Goal: Contribute content: Contribute content

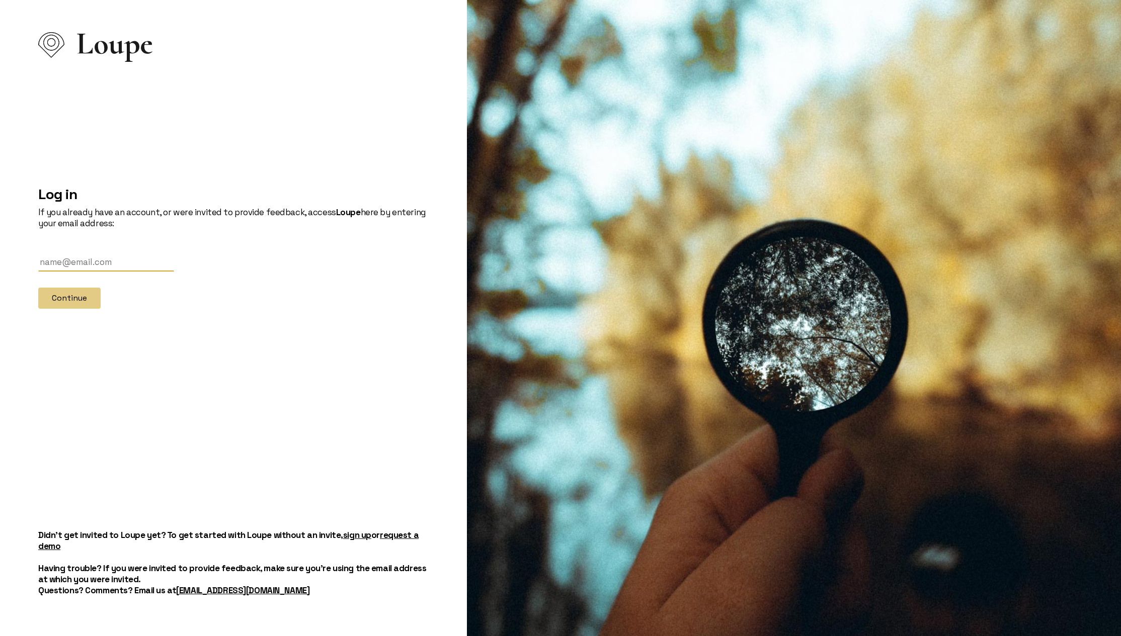
click at [91, 268] on input "text" at bounding box center [106, 262] width 136 height 19
type input "[EMAIL_ADDRESS][DOMAIN_NAME]"
click at [76, 298] on button "Continue" at bounding box center [69, 298] width 62 height 21
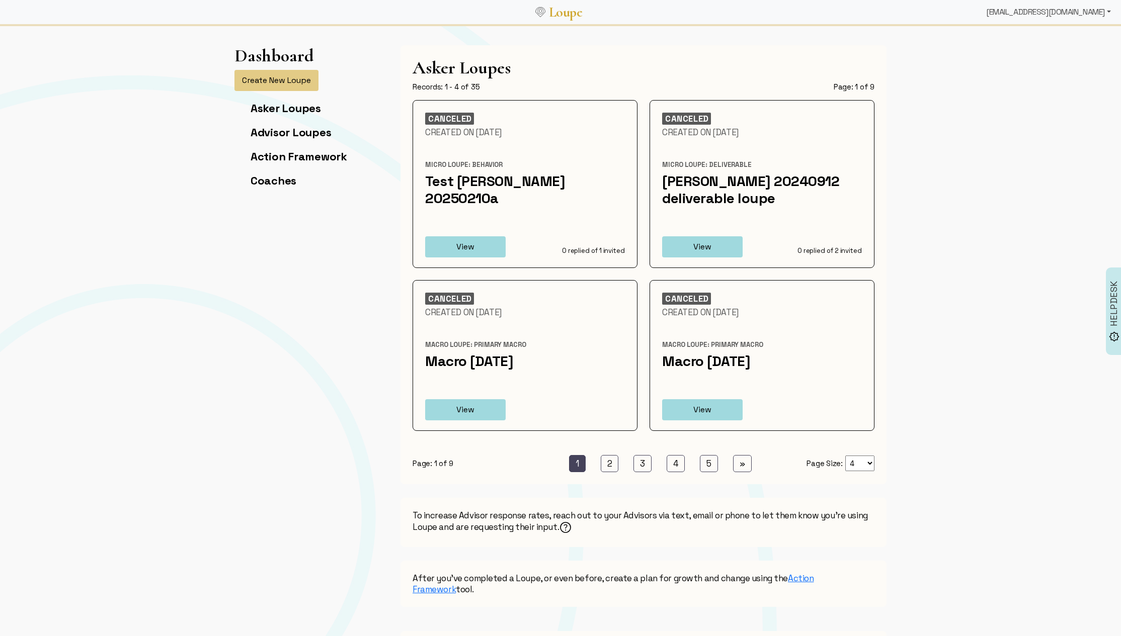
click at [1041, 19] on div "[EMAIL_ADDRESS][DOMAIN_NAME]" at bounding box center [1048, 12] width 133 height 20
click at [1016, 204] on link "Organizations" at bounding box center [1055, 202] width 117 height 16
click at [1073, 12] on div "[EMAIL_ADDRESS][DOMAIN_NAME]" at bounding box center [1048, 12] width 133 height 20
click at [1026, 303] on link "Admin" at bounding box center [1055, 304] width 117 height 16
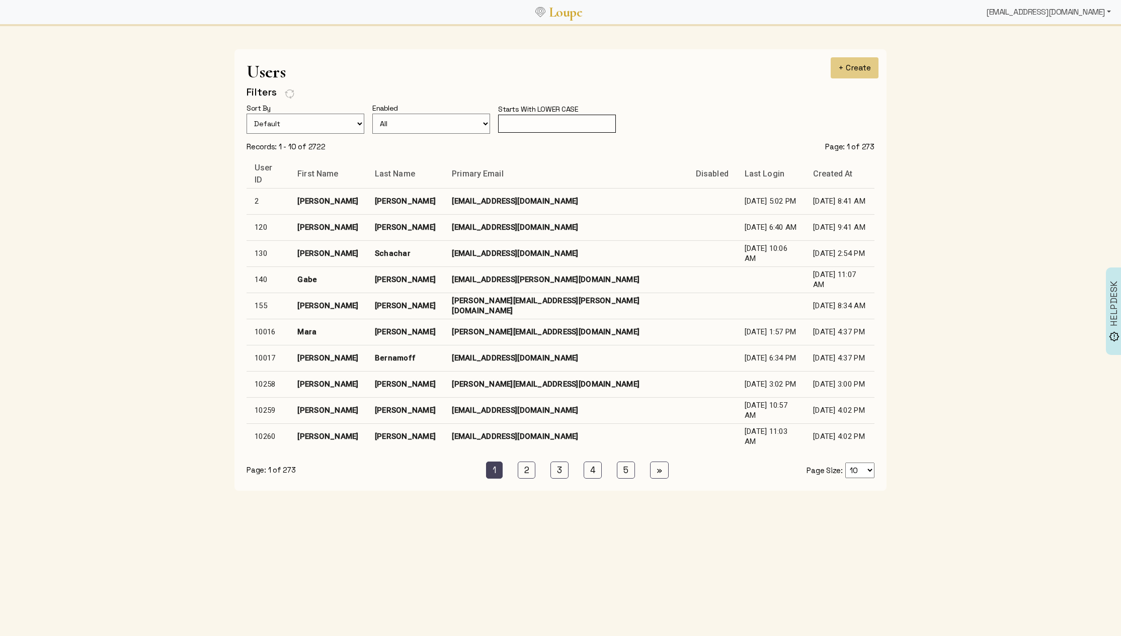
click at [1051, 20] on div "[EMAIL_ADDRESS][DOMAIN_NAME]" at bounding box center [1048, 12] width 133 height 20
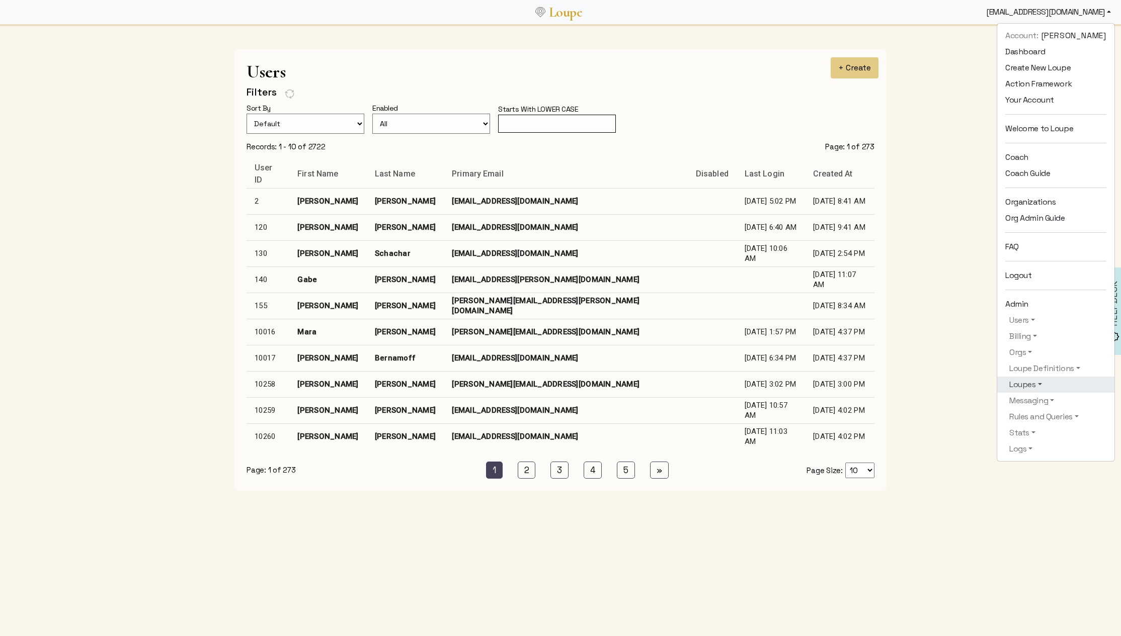
click at [1005, 386] on link "Loupes" at bounding box center [1055, 385] width 101 height 12
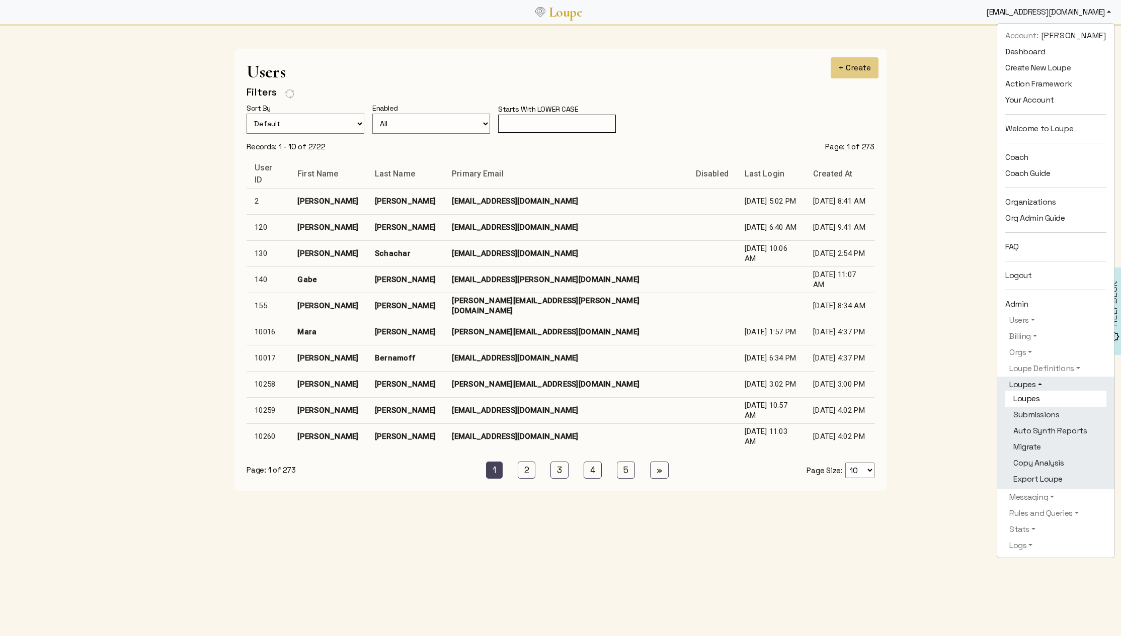
click at [1009, 398] on link "Loupes" at bounding box center [1055, 399] width 101 height 16
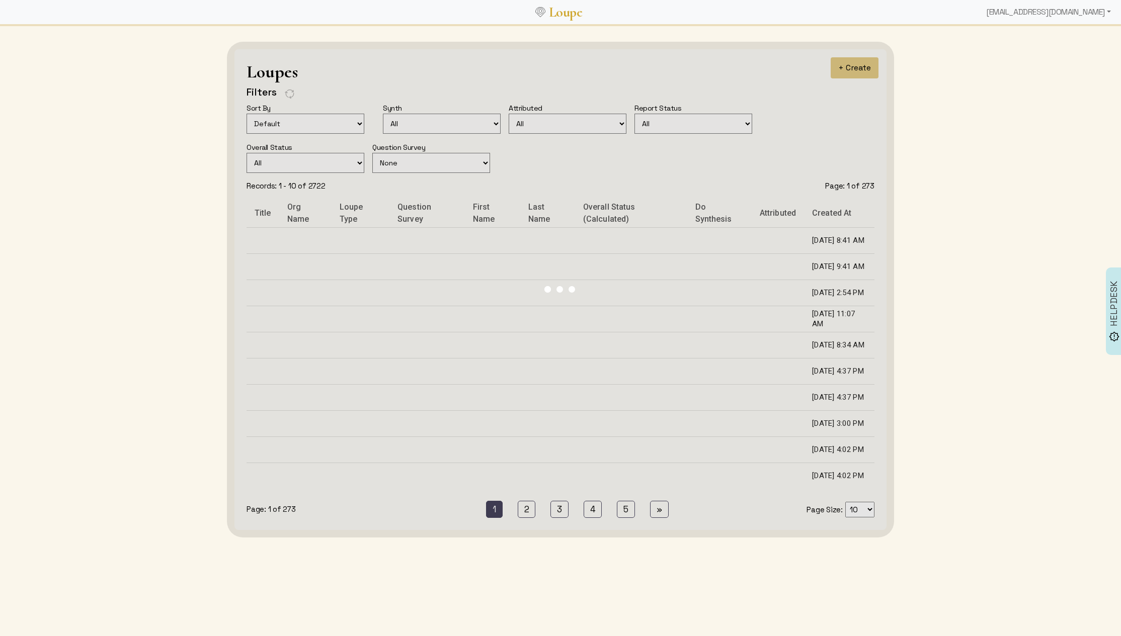
select select
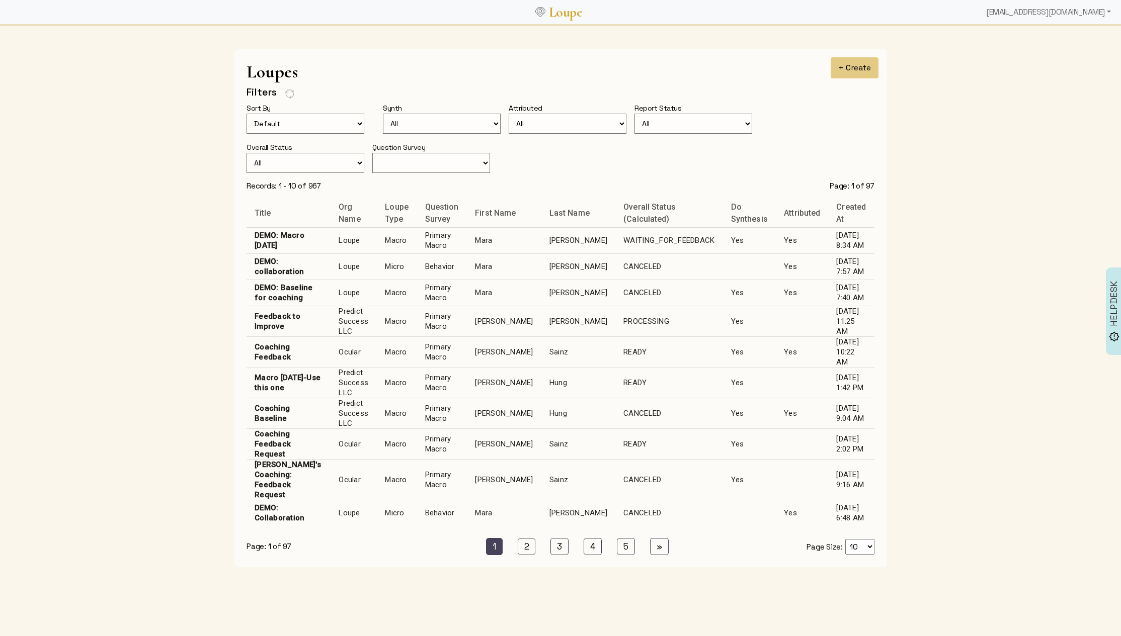
click at [407, 352] on td "Macro" at bounding box center [397, 352] width 40 height 31
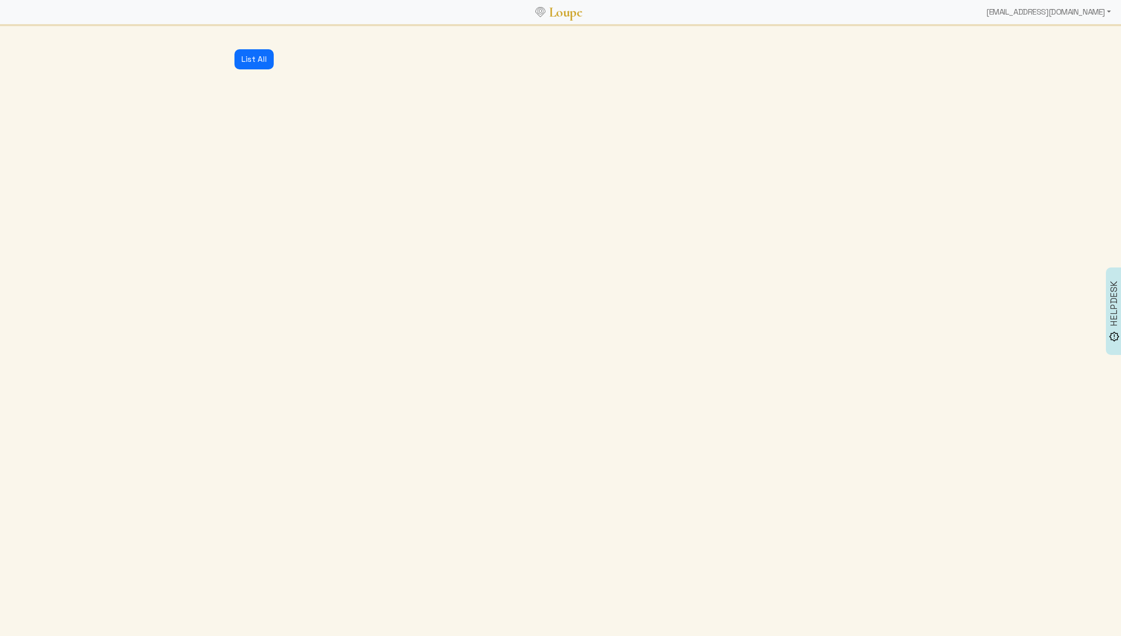
select select "3001"
select select "1: CLOSED"
select select "2: READY"
select select "4: ADVICE_CLOSED"
select select "5: APPROVED"
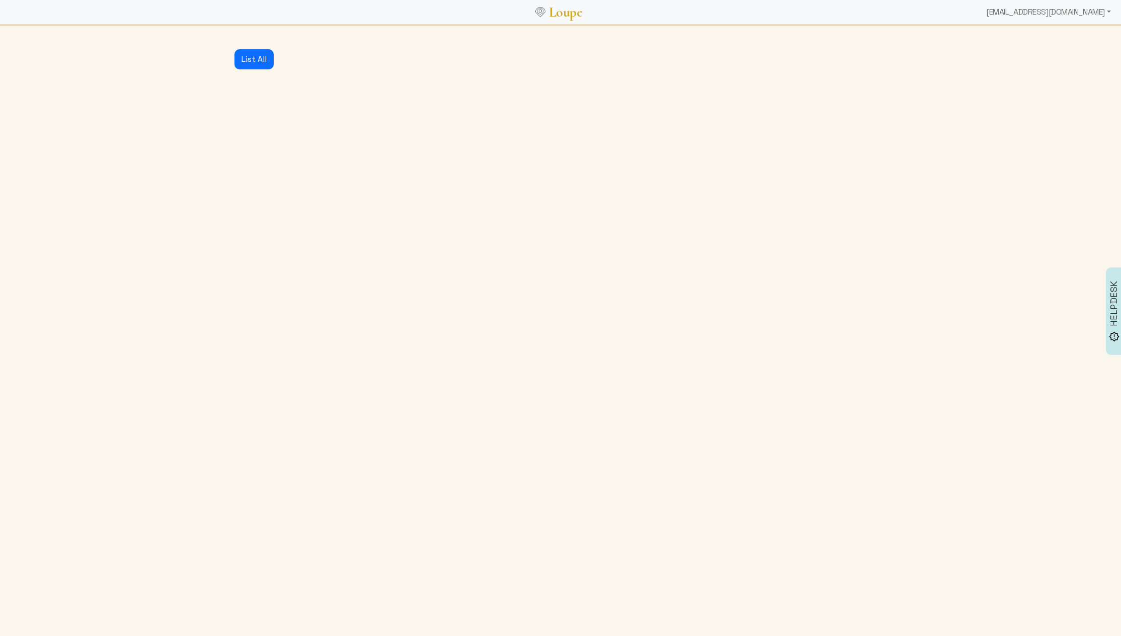
select select "2: RELEASED"
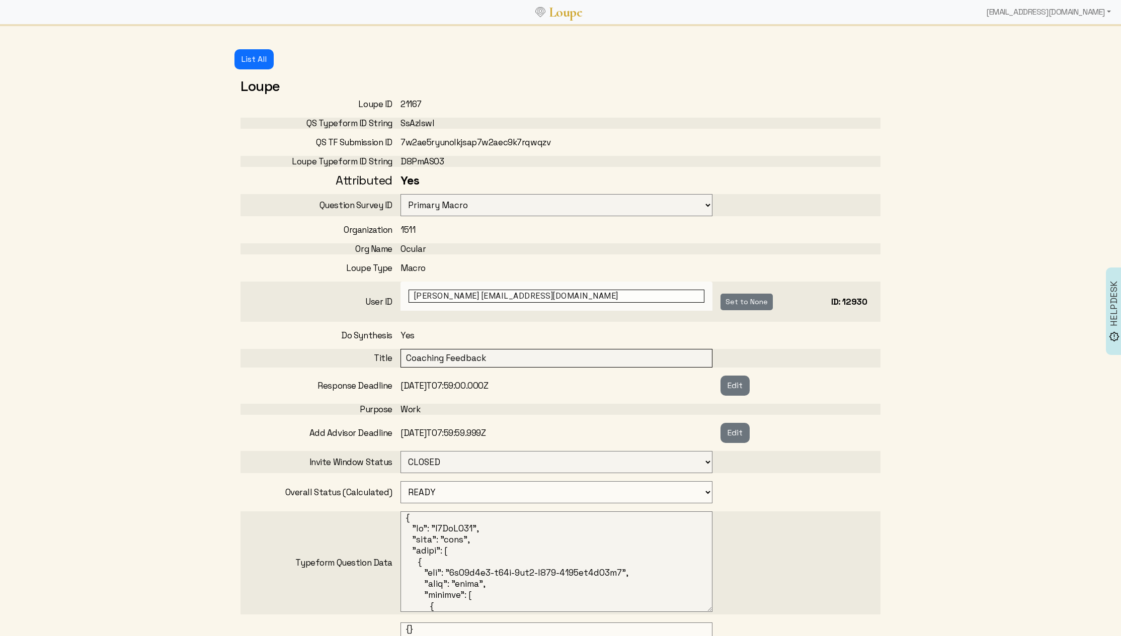
select select
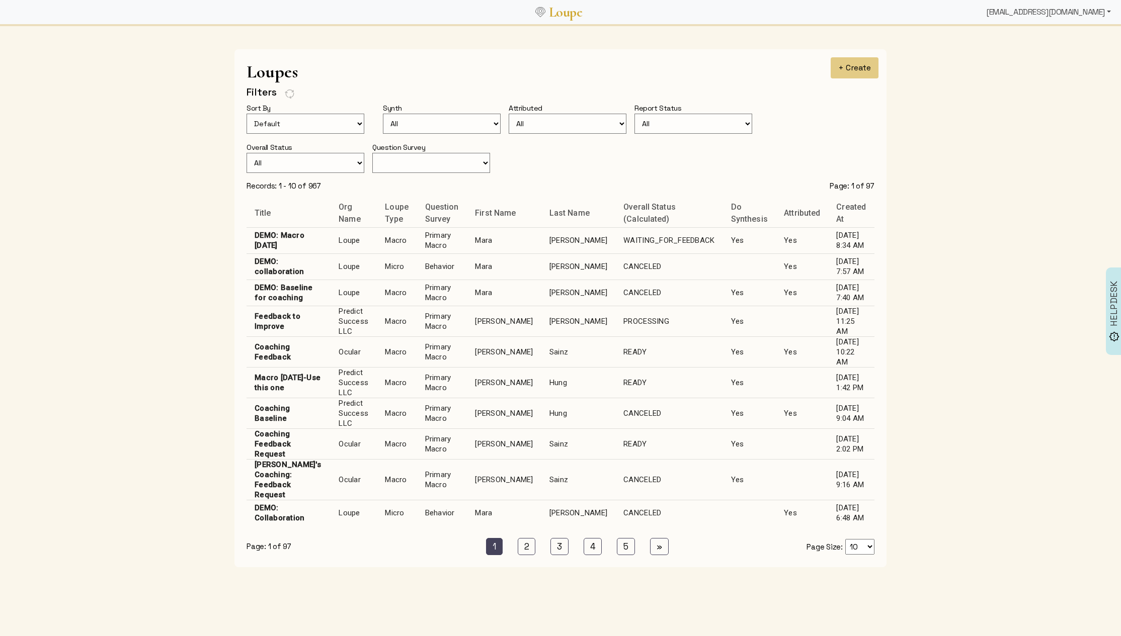
click at [1054, 14] on div "[EMAIL_ADDRESS][DOMAIN_NAME]" at bounding box center [1048, 12] width 133 height 20
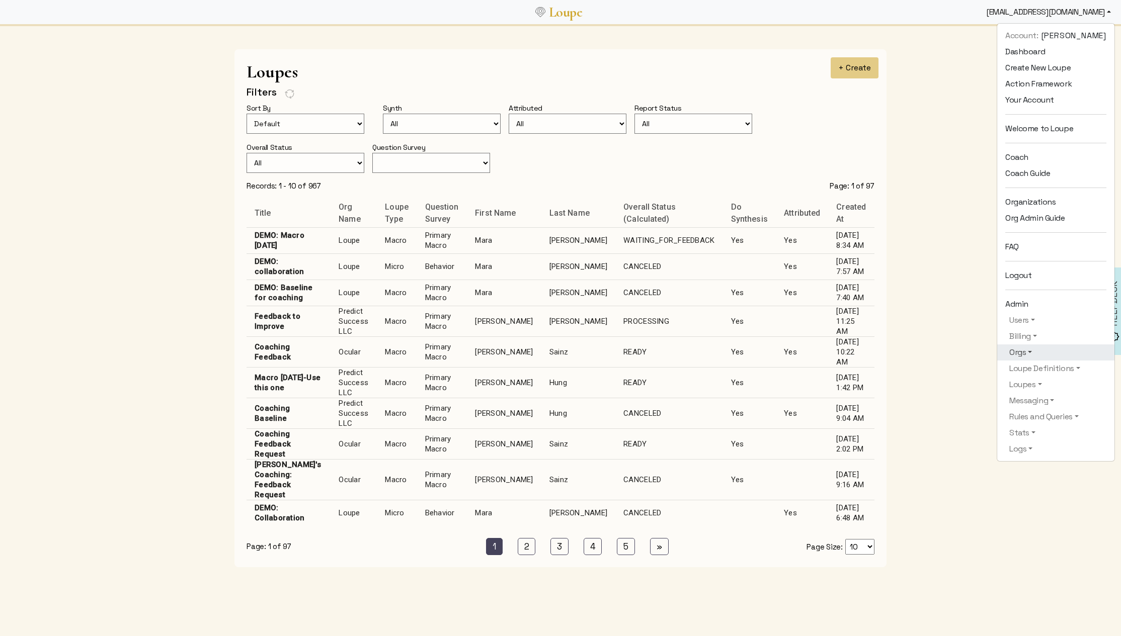
click at [1013, 352] on link "Orgs" at bounding box center [1055, 353] width 101 height 12
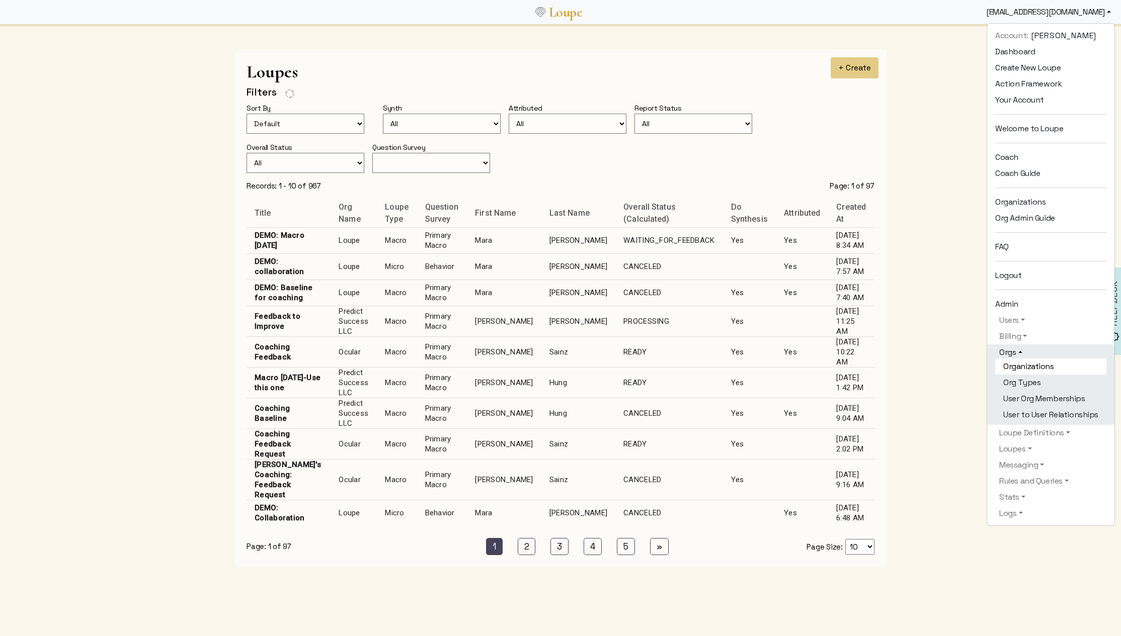
click at [1025, 366] on link "Organizations" at bounding box center [1050, 367] width 111 height 16
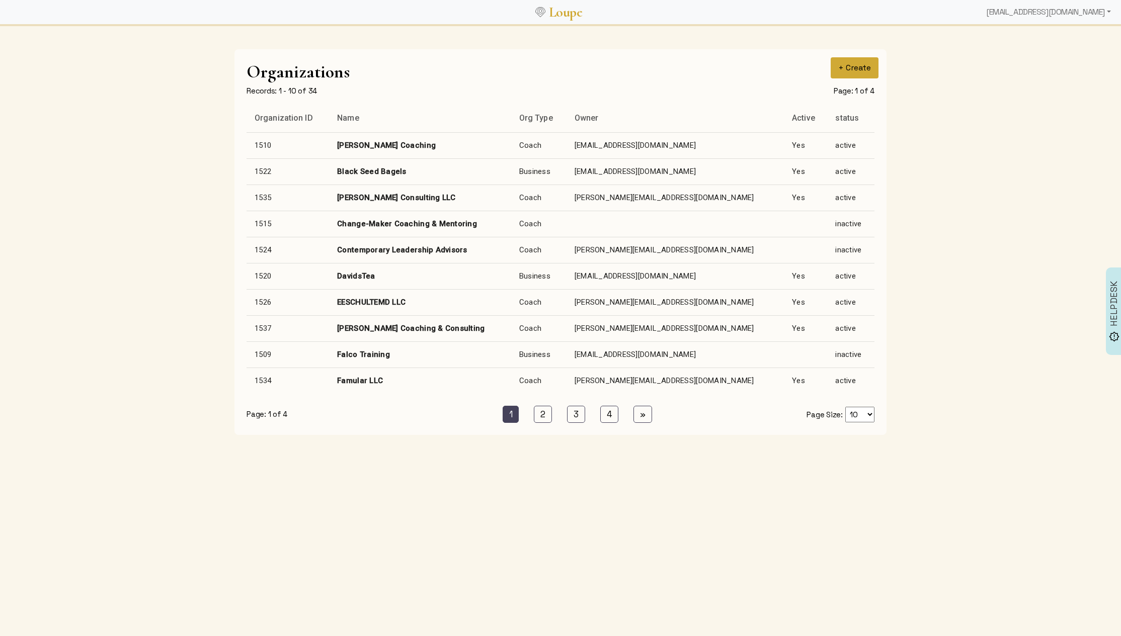
click at [854, 69] on button "+ Create" at bounding box center [855, 67] width 48 height 21
select select
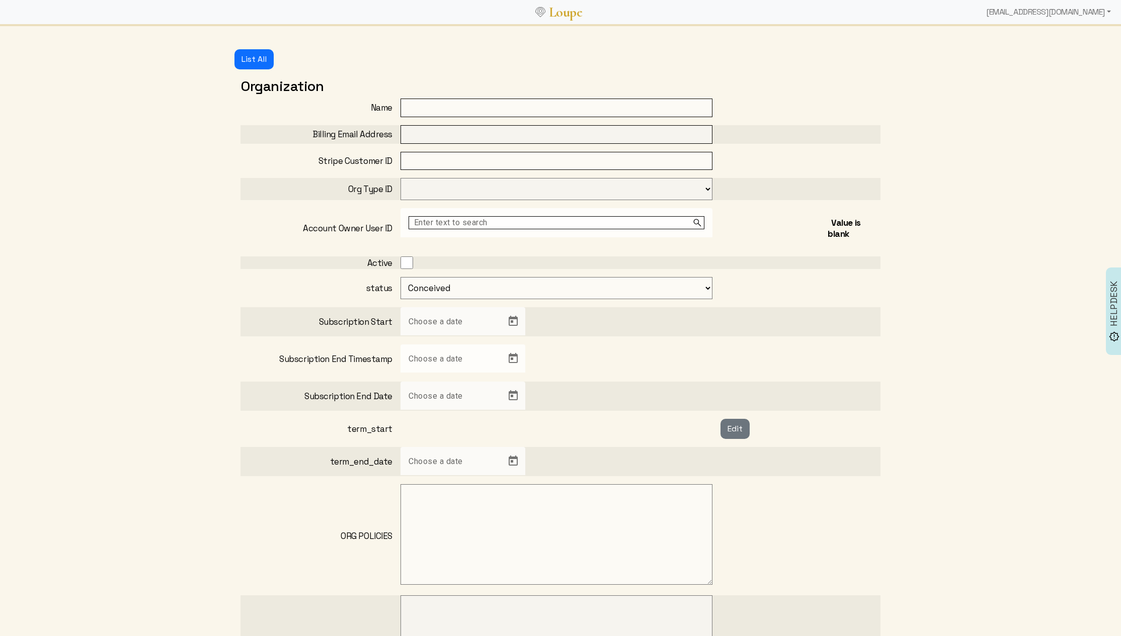
click at [413, 107] on input "text" at bounding box center [556, 108] width 312 height 19
type input "K. Grace Co."
type input "[EMAIL_ADDRESS][DOMAIN_NAME]"
select select "201"
click at [400, 178] on select "Coach Business Enterprise" at bounding box center [556, 189] width 312 height 22
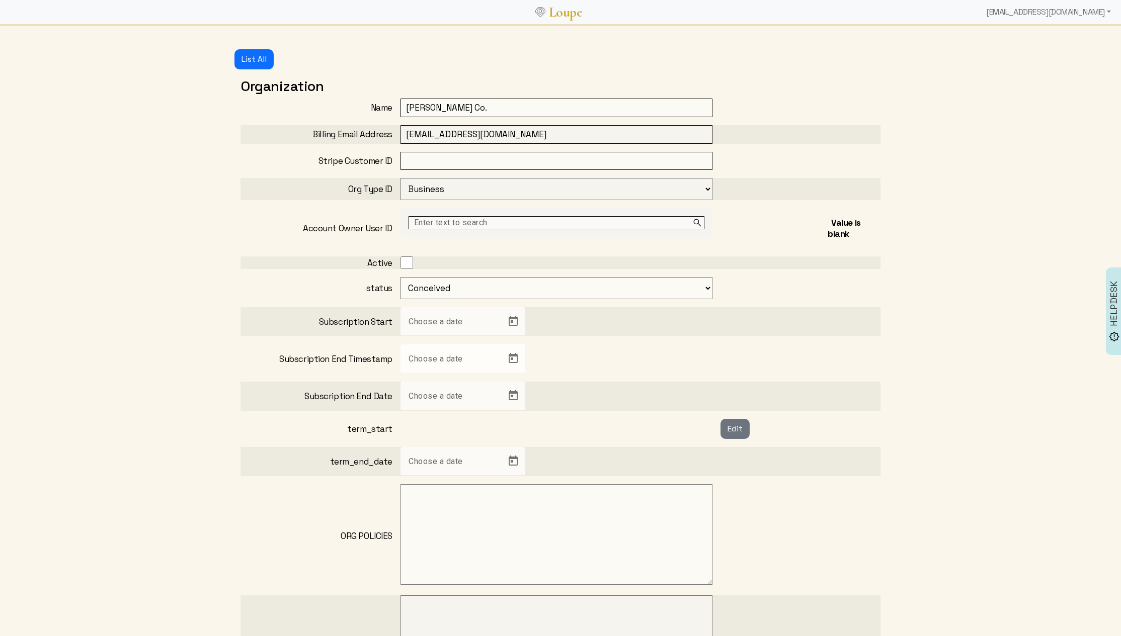
click at [456, 226] on input "text" at bounding box center [556, 222] width 296 height 13
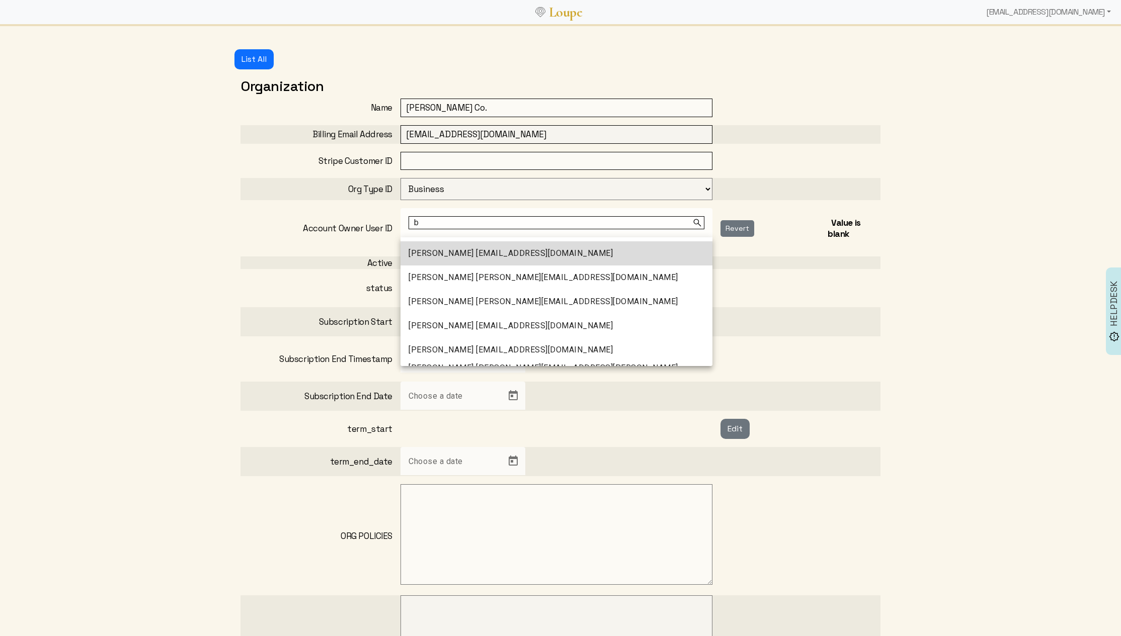
click at [475, 256] on span "Brendan Colthurst bcolthurst@gmail.com" at bounding box center [510, 253] width 204 height 12
type input "Brendan Colthurst bcolthurst@gmail.com"
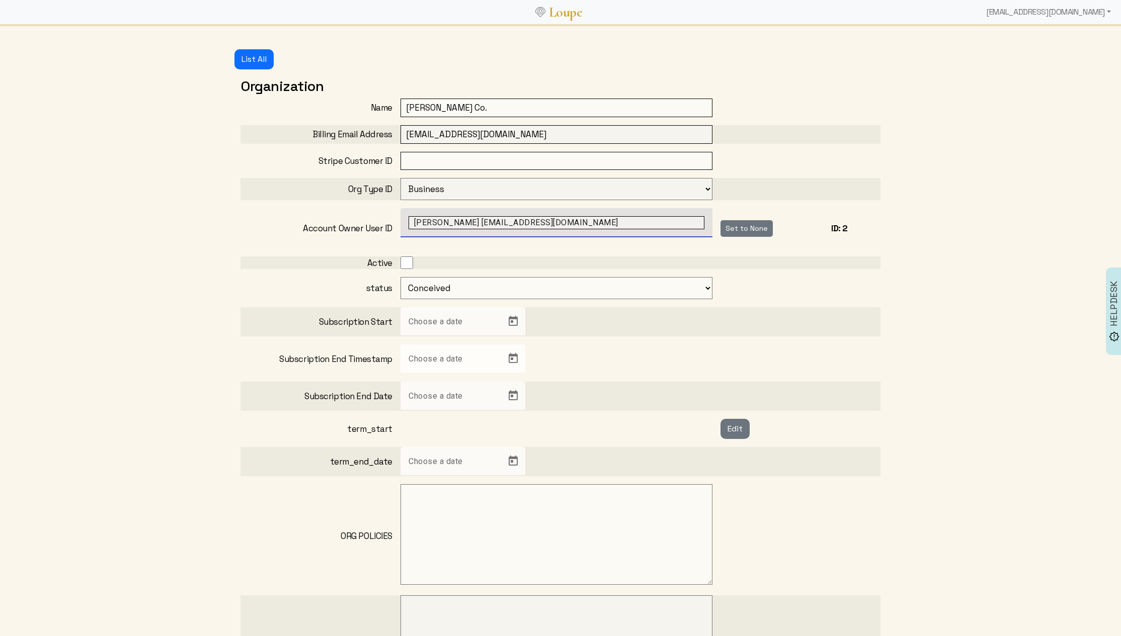
click at [408, 265] on input "checkbox" at bounding box center [406, 263] width 13 height 13
checkbox input "true"
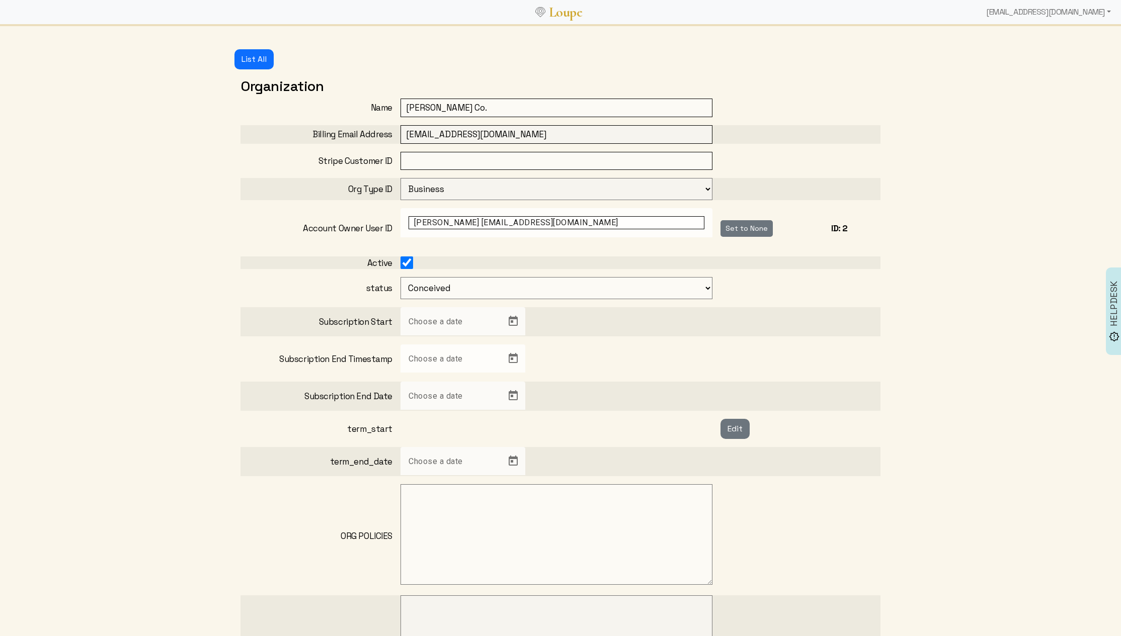
click at [437, 283] on select "Conceived active inactive" at bounding box center [556, 288] width 312 height 22
select select "1: active"
click at [400, 277] on select "Conceived active inactive" at bounding box center [556, 288] width 312 height 22
click at [483, 322] on input "Choose a date" at bounding box center [453, 325] width 91 height 12
click at [506, 320] on span "Open calendar" at bounding box center [513, 321] width 24 height 24
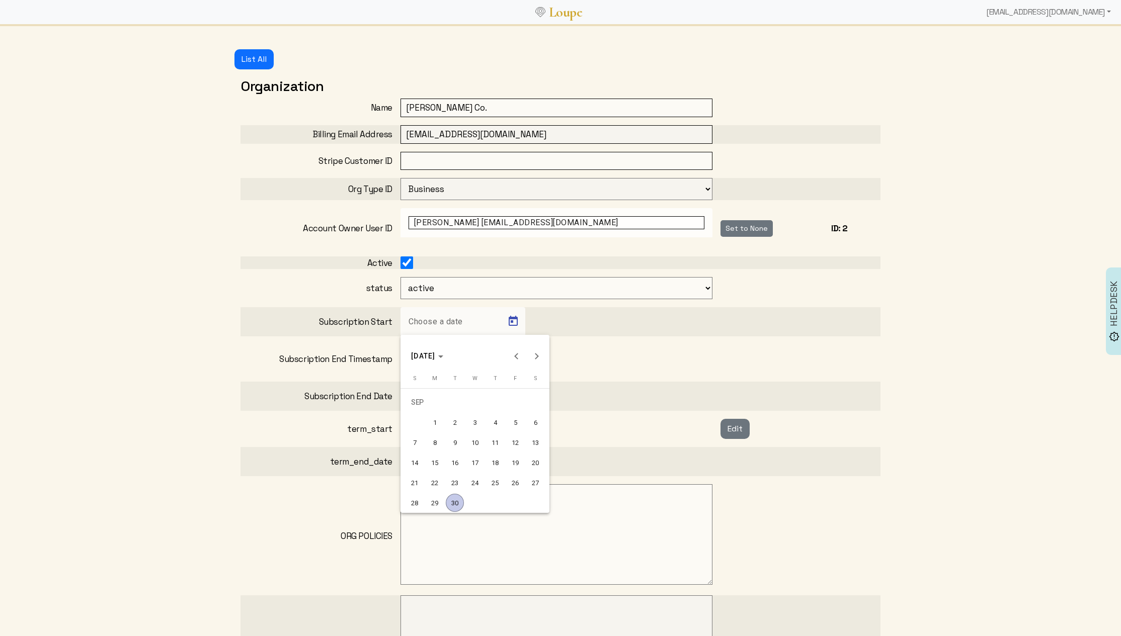
click at [438, 425] on div "1" at bounding box center [435, 422] width 18 height 18
type input "9/1/2025"
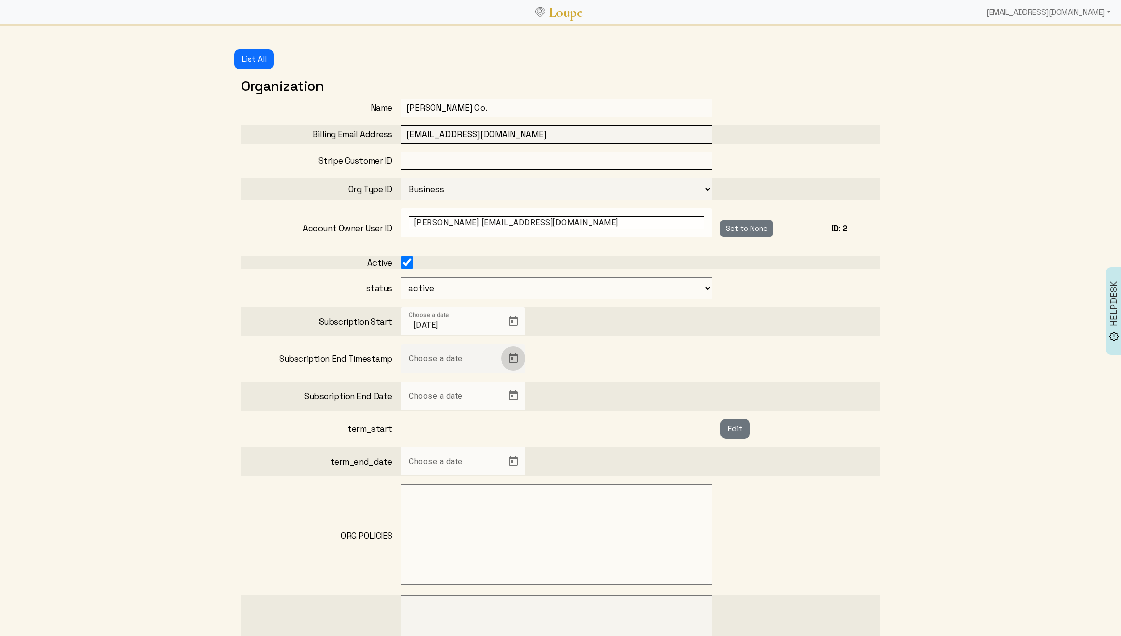
click at [511, 360] on span "Open calendar" at bounding box center [513, 359] width 24 height 24
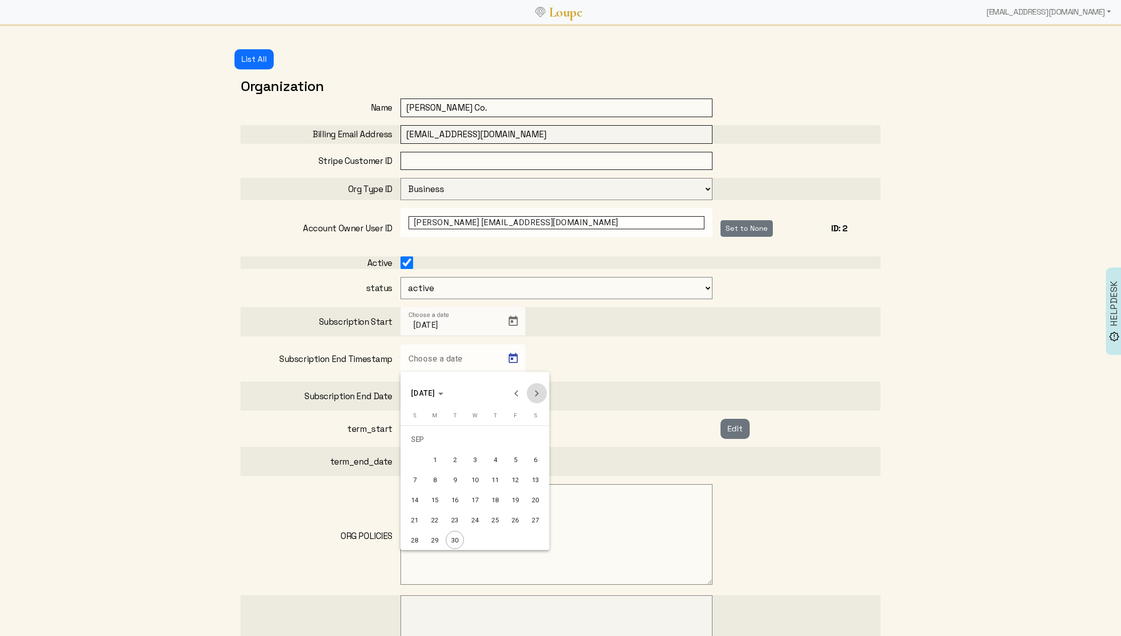
click at [538, 391] on span "Next month" at bounding box center [537, 393] width 20 height 20
click at [438, 460] on div "1" at bounding box center [435, 460] width 18 height 18
type input "12/1/2025"
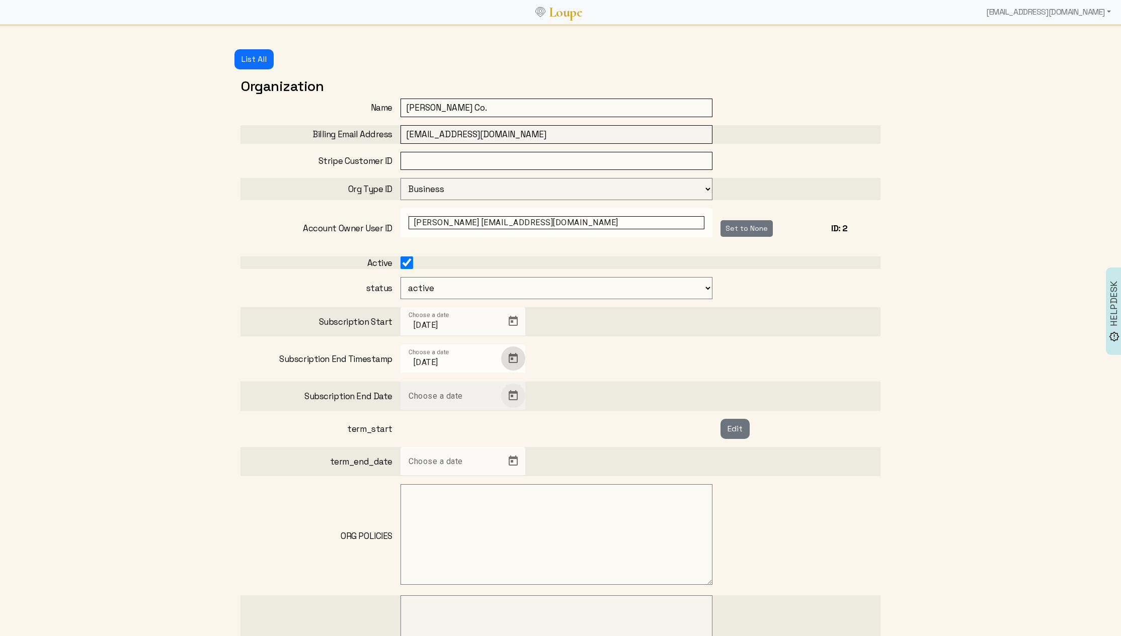
click at [510, 396] on span "Open calendar" at bounding box center [513, 396] width 24 height 24
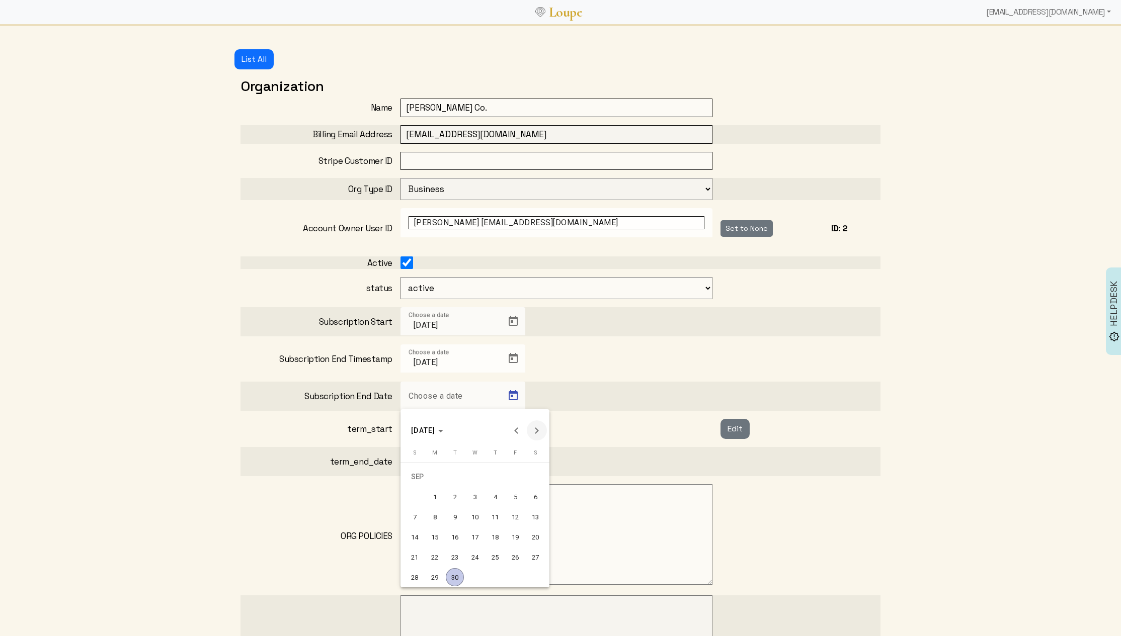
click at [537, 431] on button "Next month" at bounding box center [537, 431] width 20 height 20
click at [473, 522] on div "14" at bounding box center [475, 517] width 18 height 18
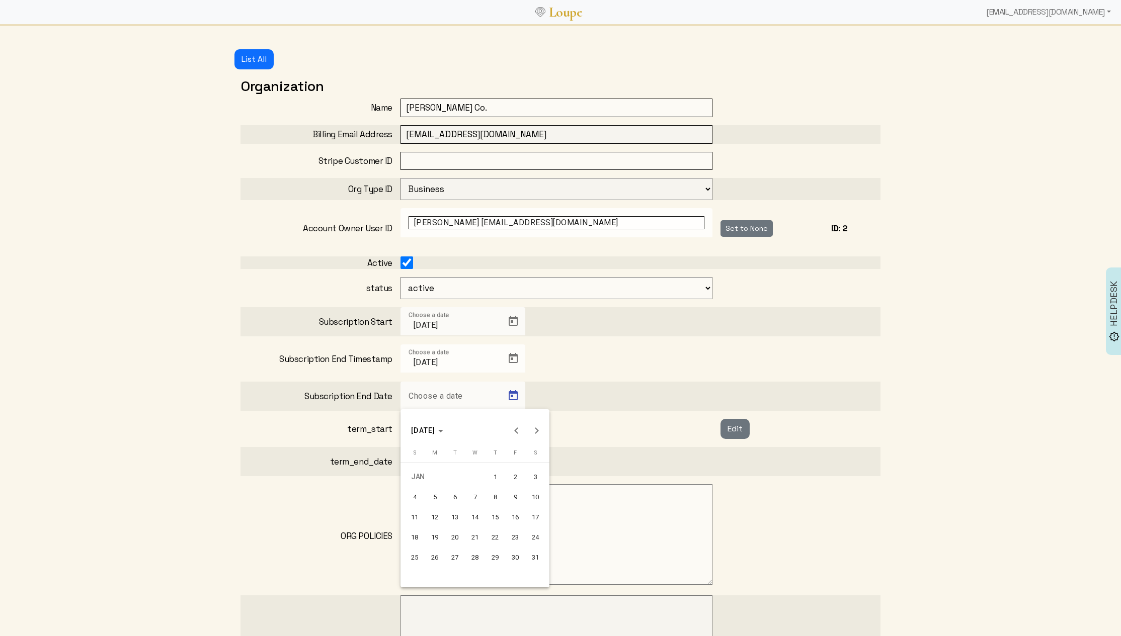
type input "1/14/2026"
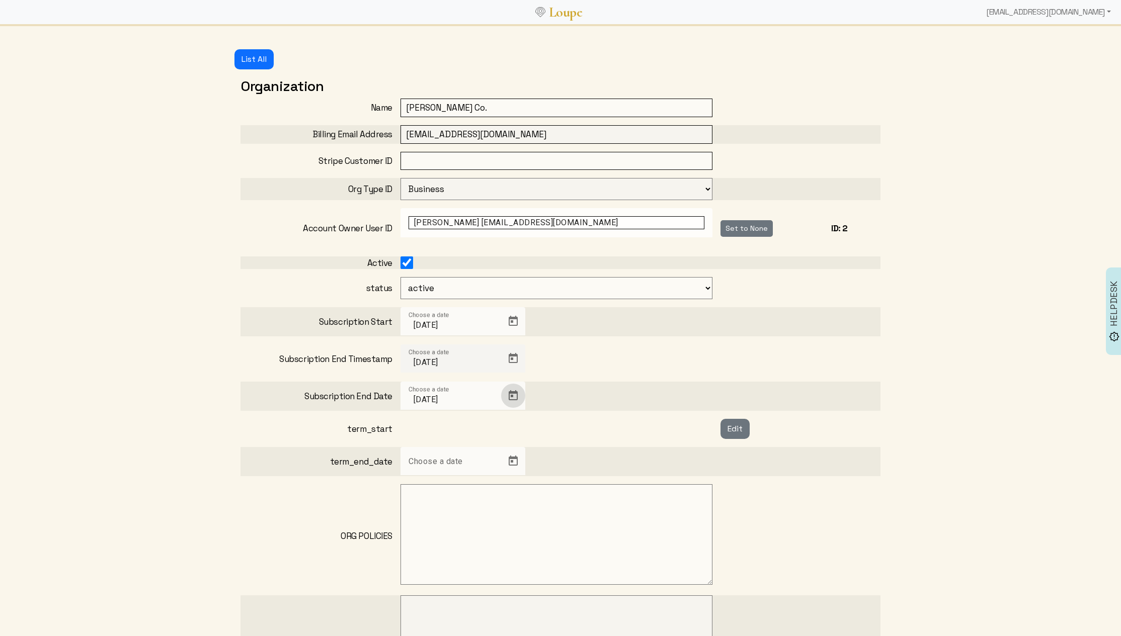
click at [482, 360] on input "12/1/2025" at bounding box center [453, 363] width 91 height 12
click at [549, 361] on div "Choose a date 12/1/2025" at bounding box center [560, 359] width 320 height 29
click at [523, 359] on span "Open calendar" at bounding box center [513, 359] width 24 height 24
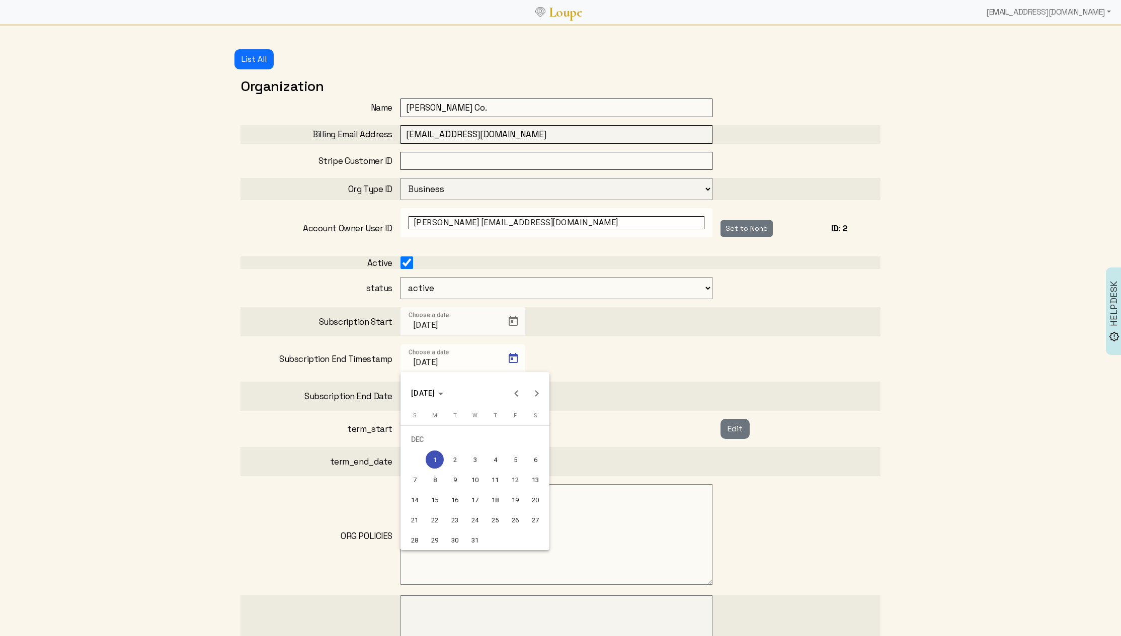
click at [545, 360] on div at bounding box center [560, 318] width 1121 height 636
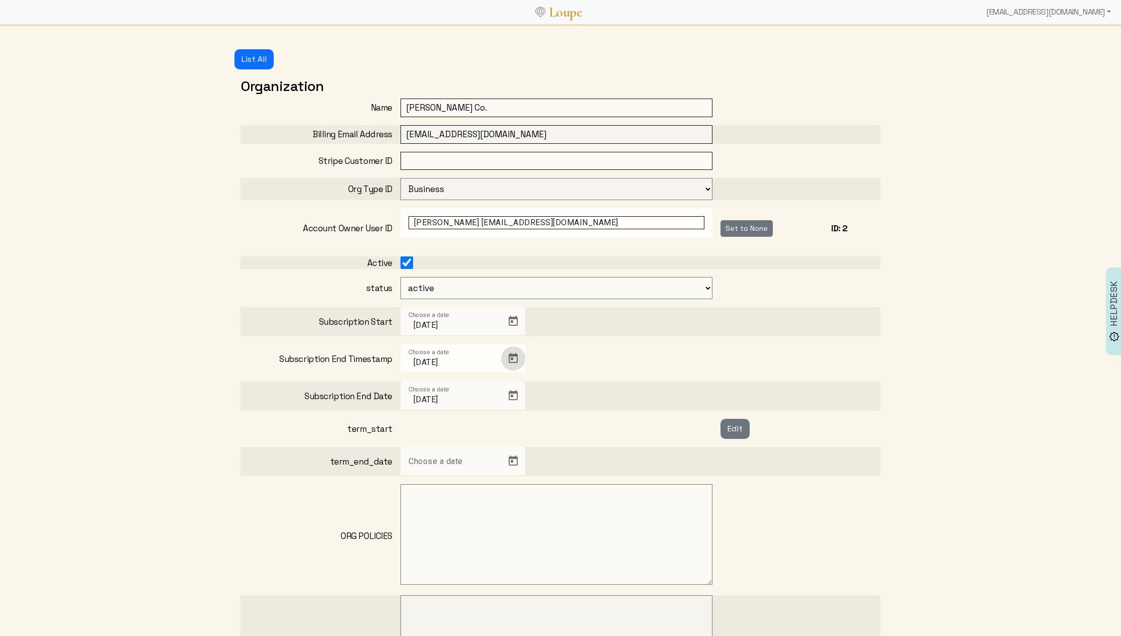
scroll to position [148, 0]
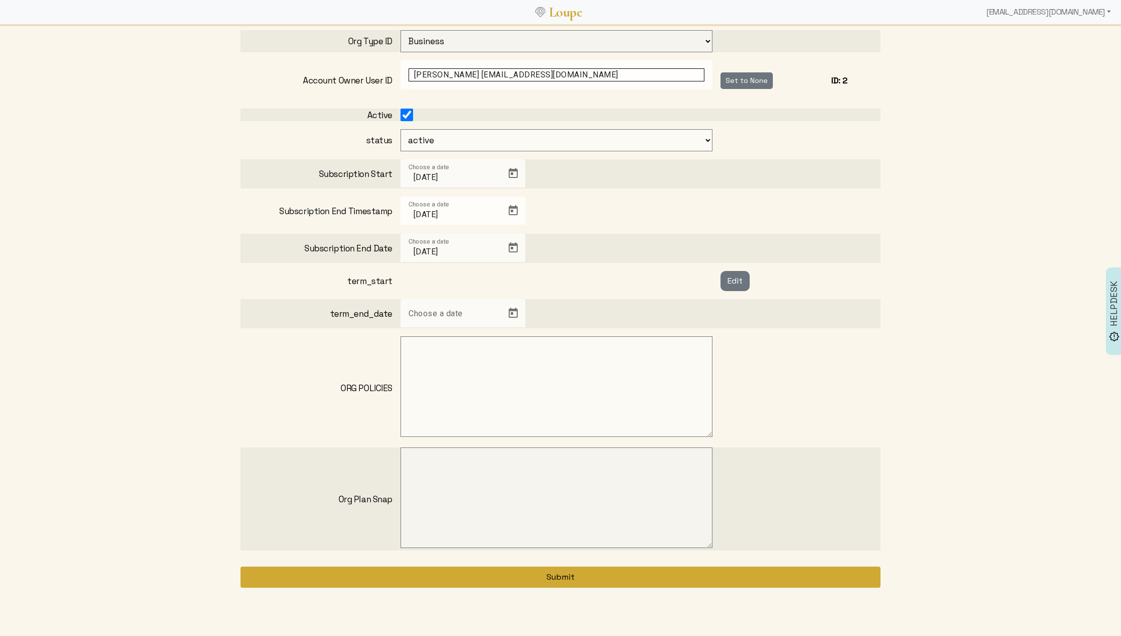
click at [516, 573] on button "Submit" at bounding box center [560, 577] width 640 height 21
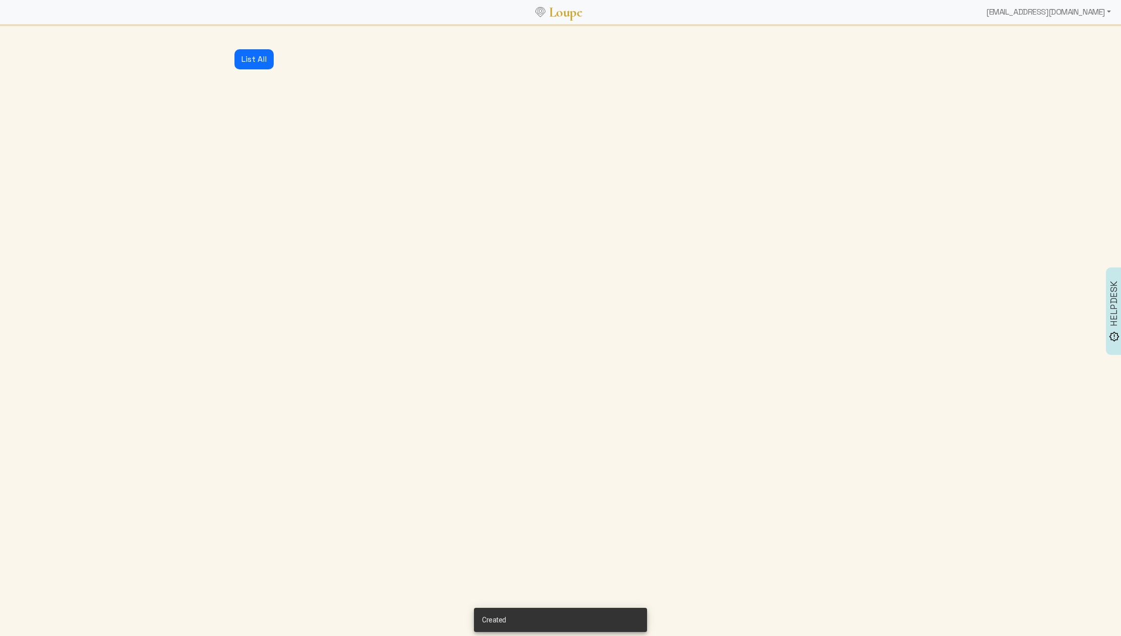
select select "1: active"
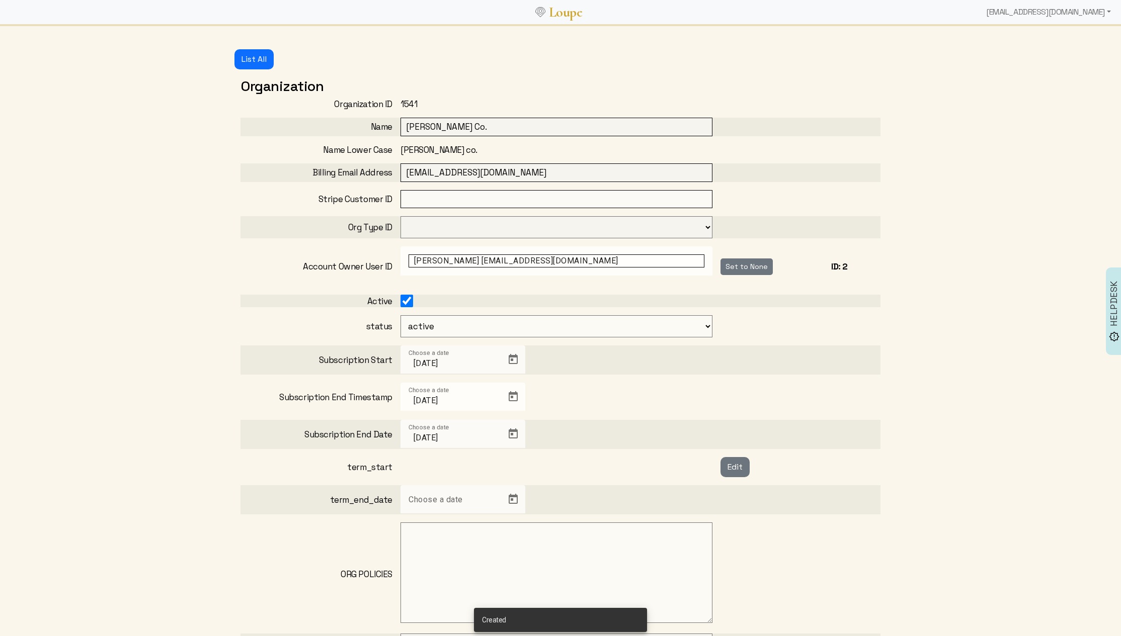
select select "201"
select select
click at [251, 51] on button "List All" at bounding box center [253, 59] width 39 height 20
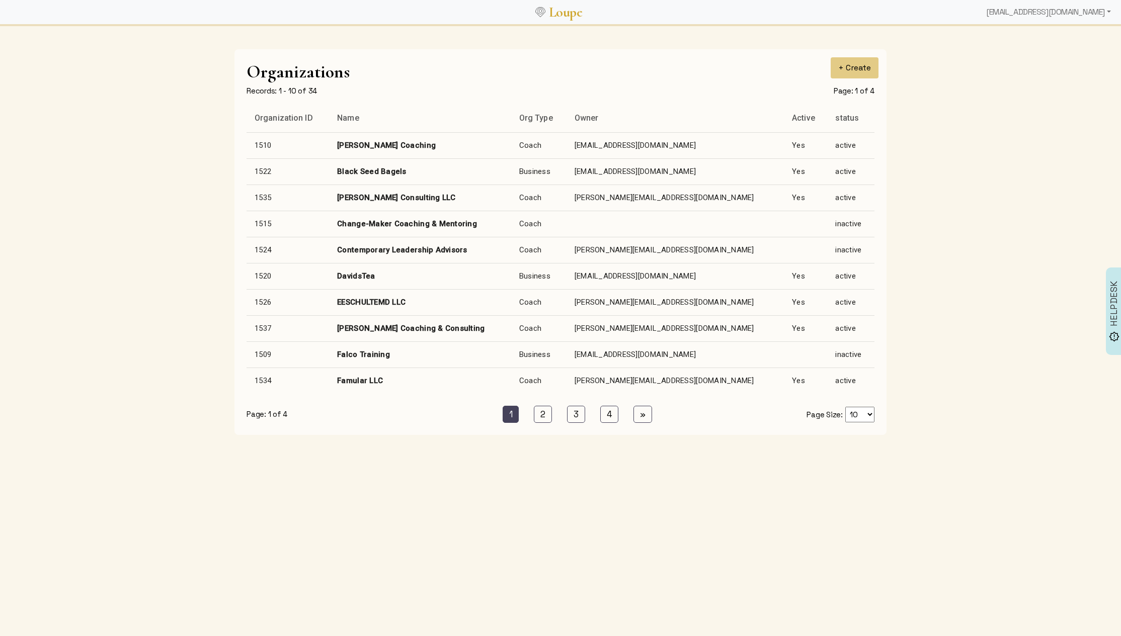
click at [385, 381] on td "Famular LLC" at bounding box center [420, 381] width 182 height 26
select select "1: active"
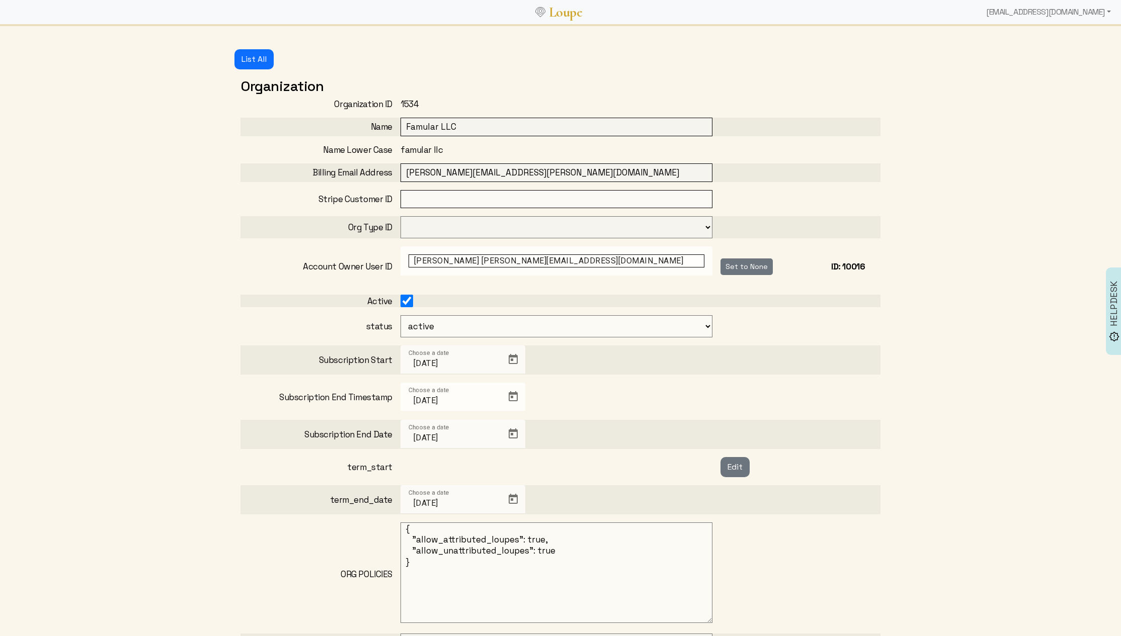
select select "200"
select select
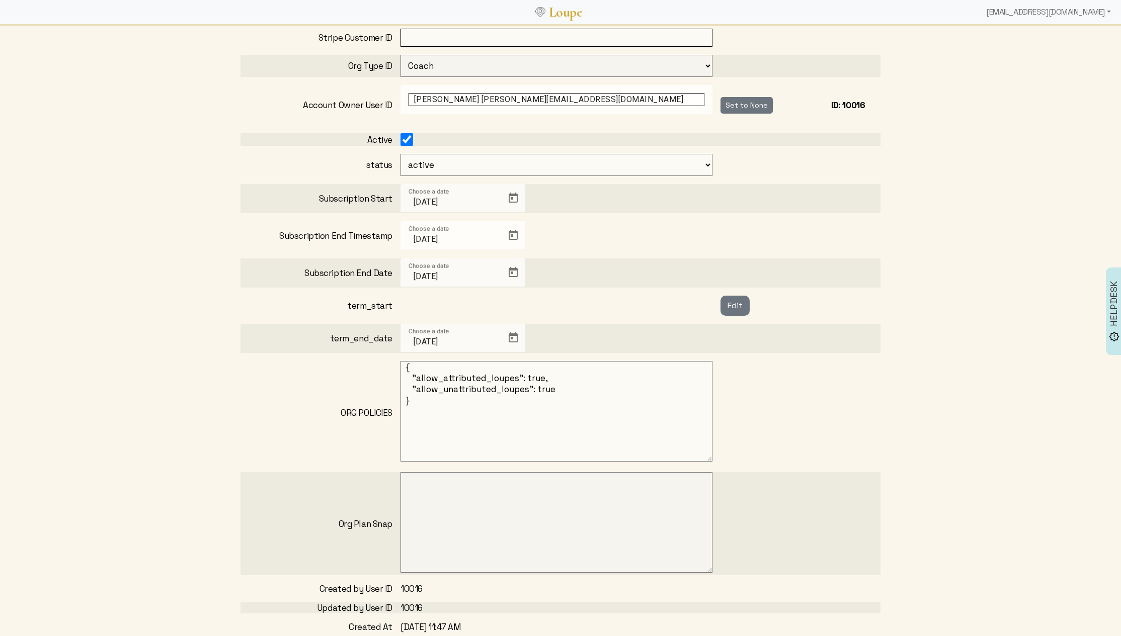
scroll to position [177, 0]
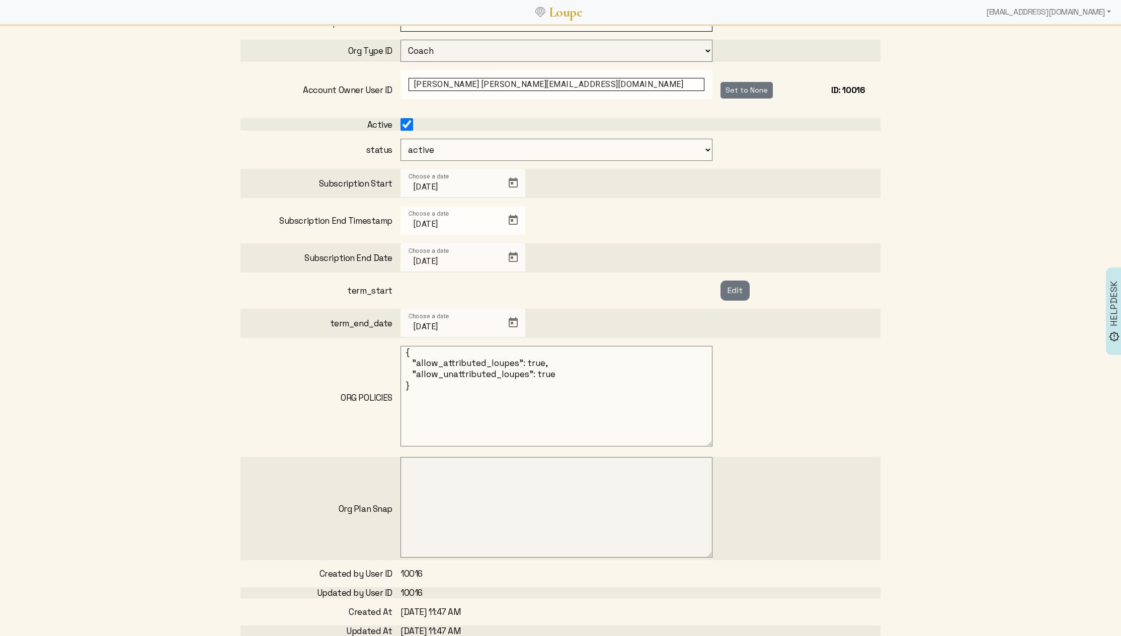
click at [515, 397] on textarea at bounding box center [556, 396] width 312 height 101
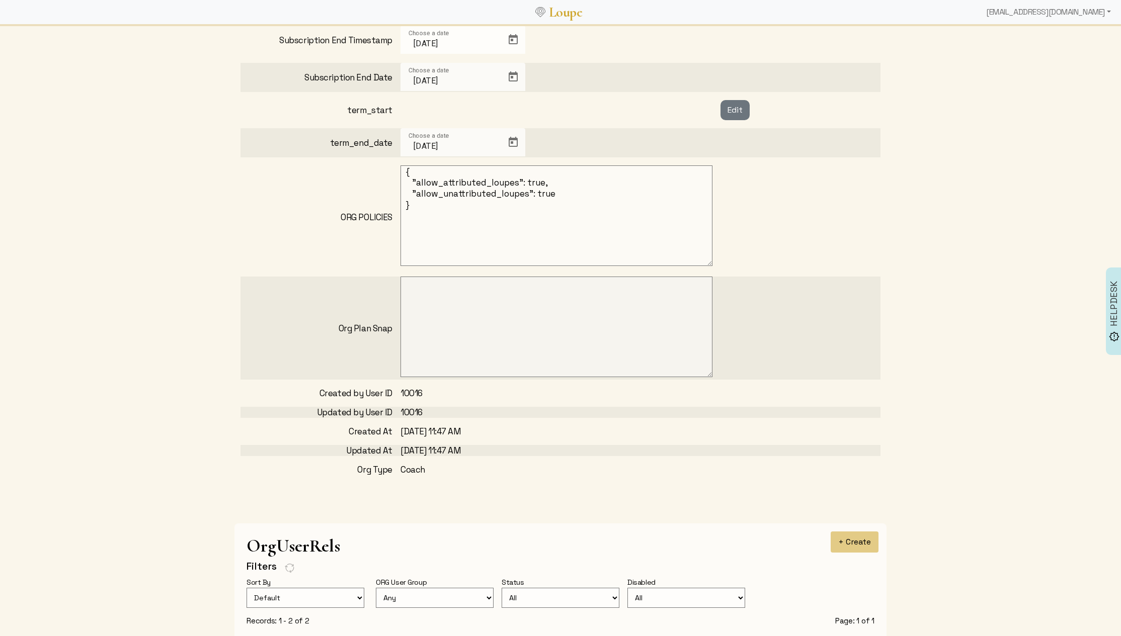
scroll to position [0, 0]
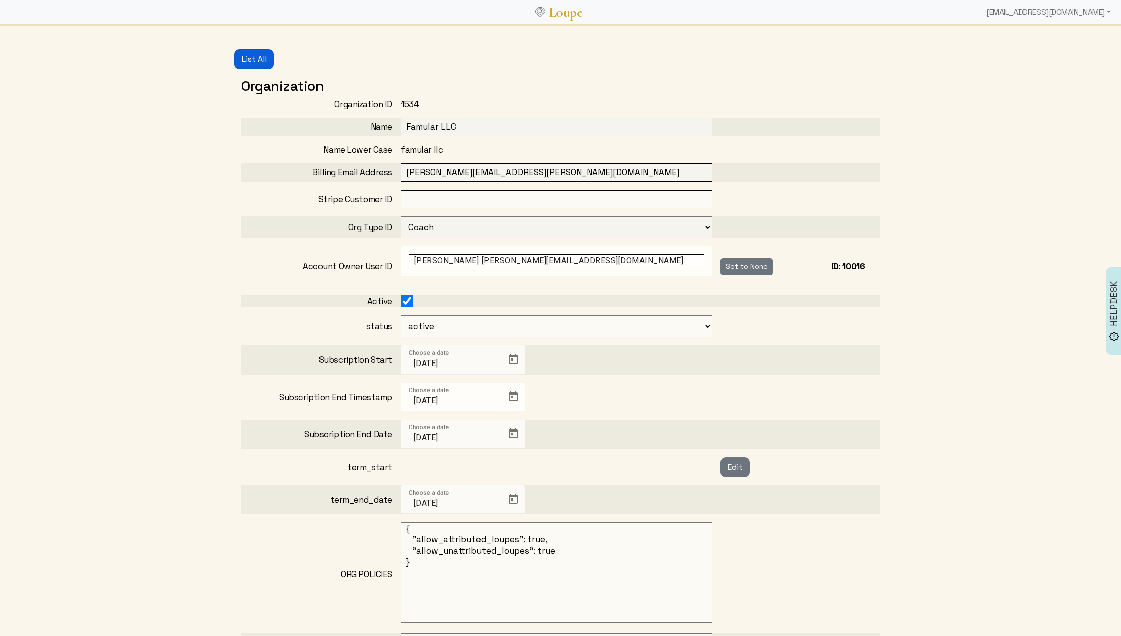
click at [262, 54] on button "List All" at bounding box center [253, 59] width 39 height 20
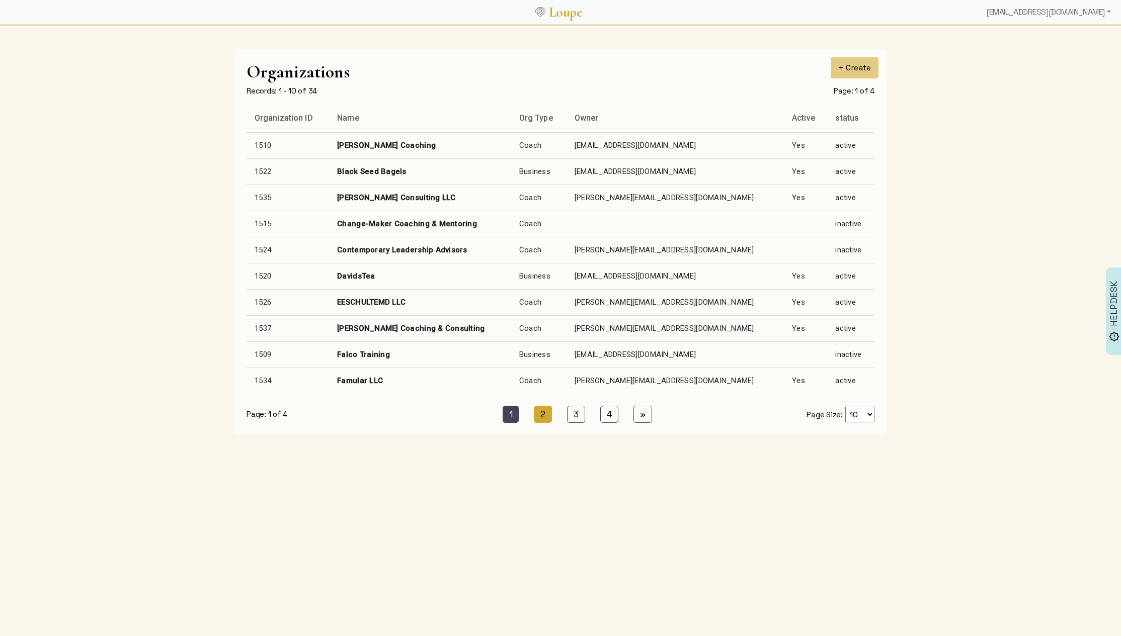
click at [544, 413] on link "2 (current)" at bounding box center [543, 414] width 18 height 17
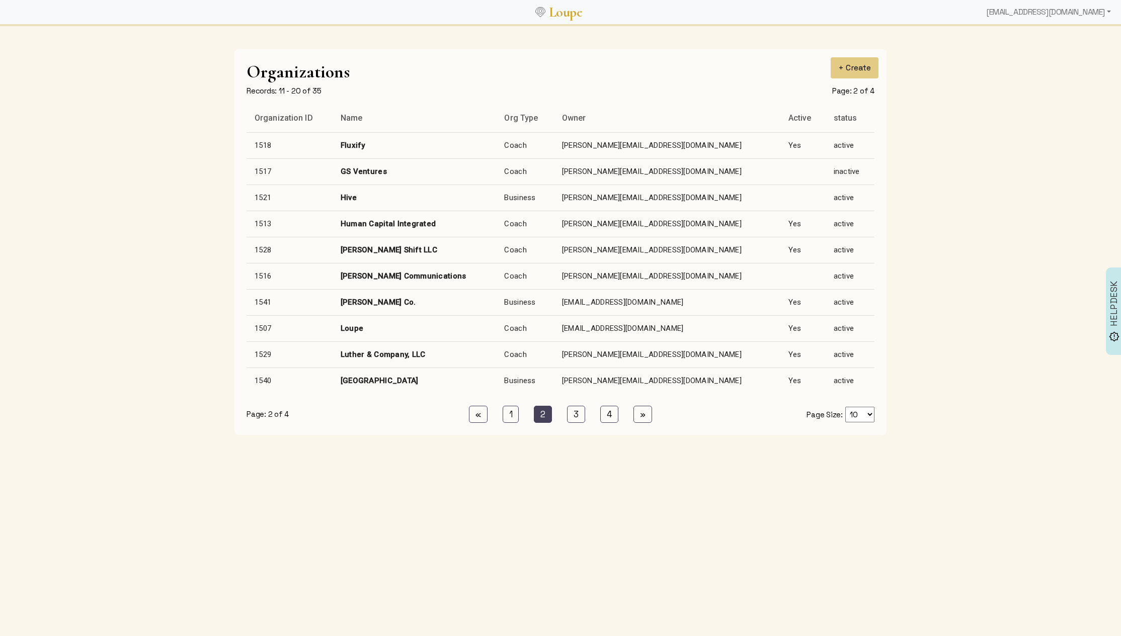
click at [399, 303] on td "K. Grace Co." at bounding box center [415, 302] width 164 height 26
select select "1: active"
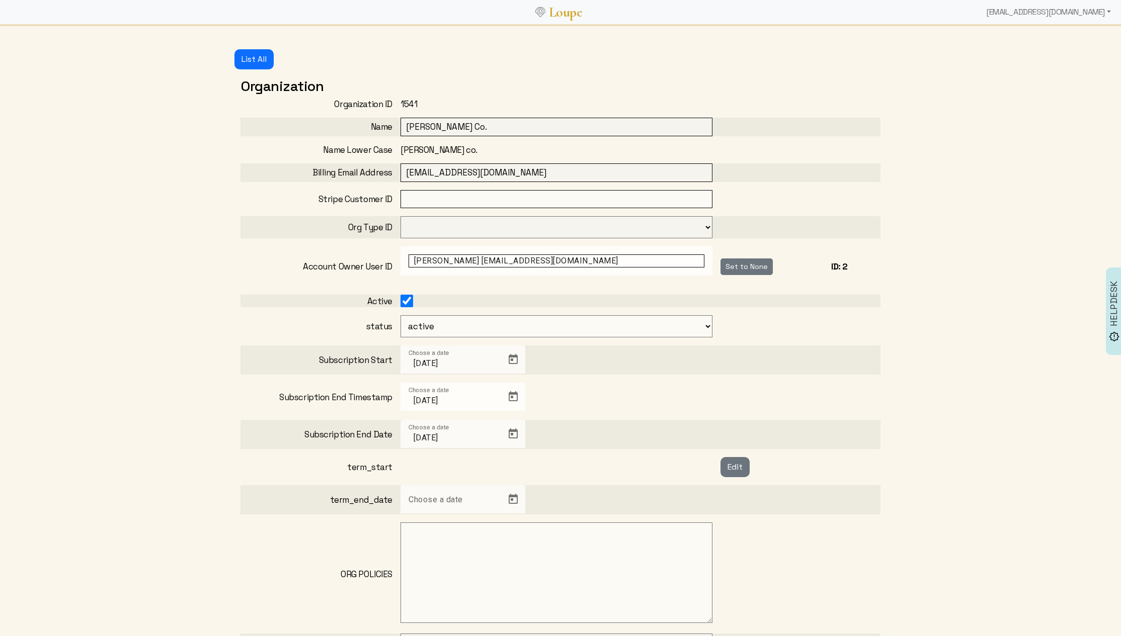
select select "201"
select select
click at [488, 558] on textarea at bounding box center [556, 573] width 312 height 101
paste textarea "{ "allow_attributed_loupes": true, "allow_unattributed_loupes": true }"
type textarea "{ "allow_attributed_loupes": true, "allow_unattributed_loupes": true }"
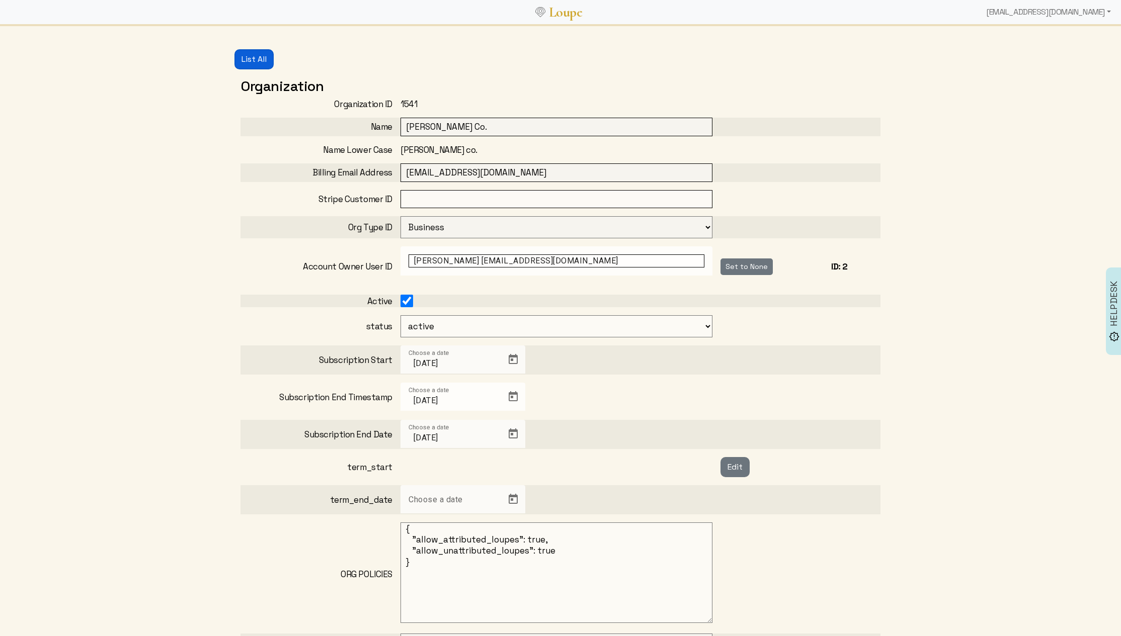
click at [268, 57] on button "List All" at bounding box center [253, 59] width 39 height 20
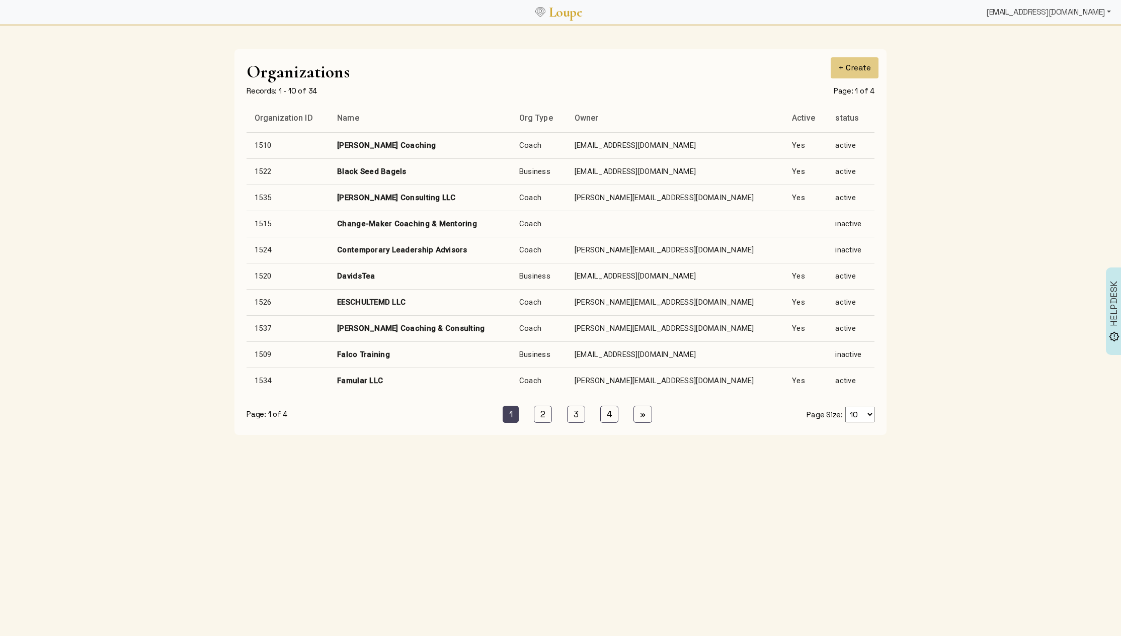
click at [1045, 5] on div "[EMAIL_ADDRESS][DOMAIN_NAME]" at bounding box center [1048, 12] width 133 height 20
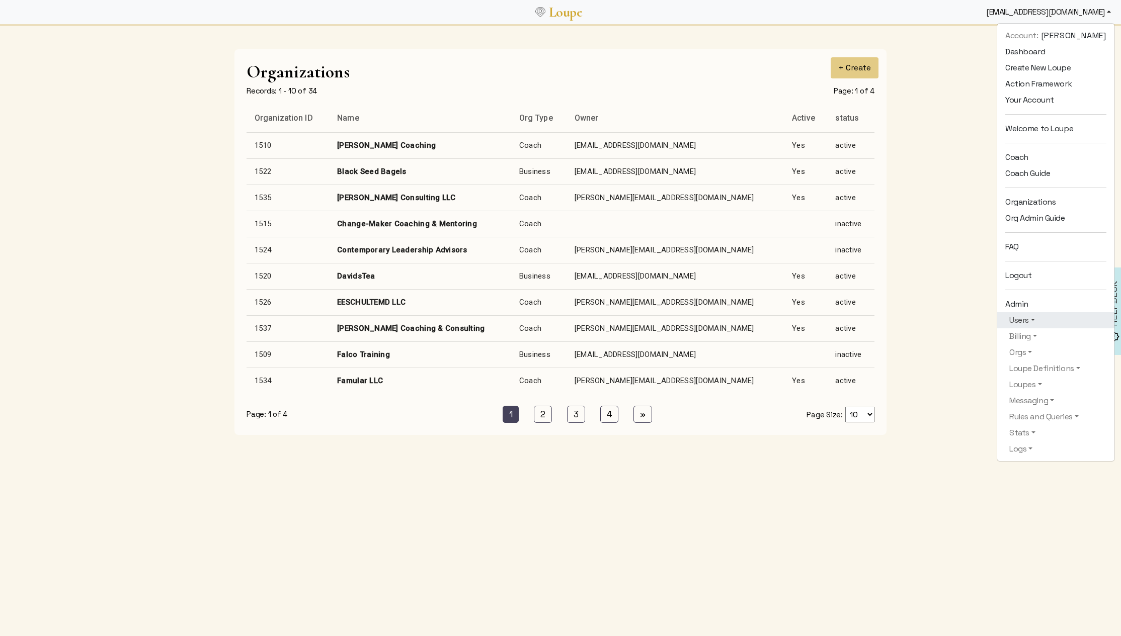
click at [1018, 323] on link "Users" at bounding box center [1055, 320] width 101 height 12
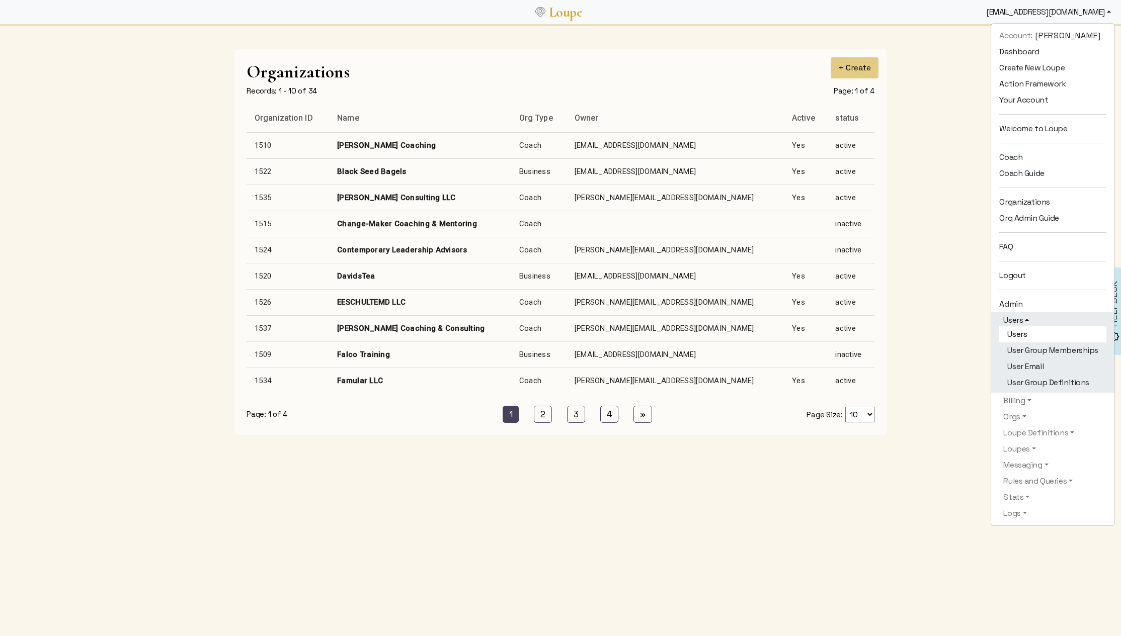
click at [1018, 332] on link "Users" at bounding box center [1052, 334] width 107 height 16
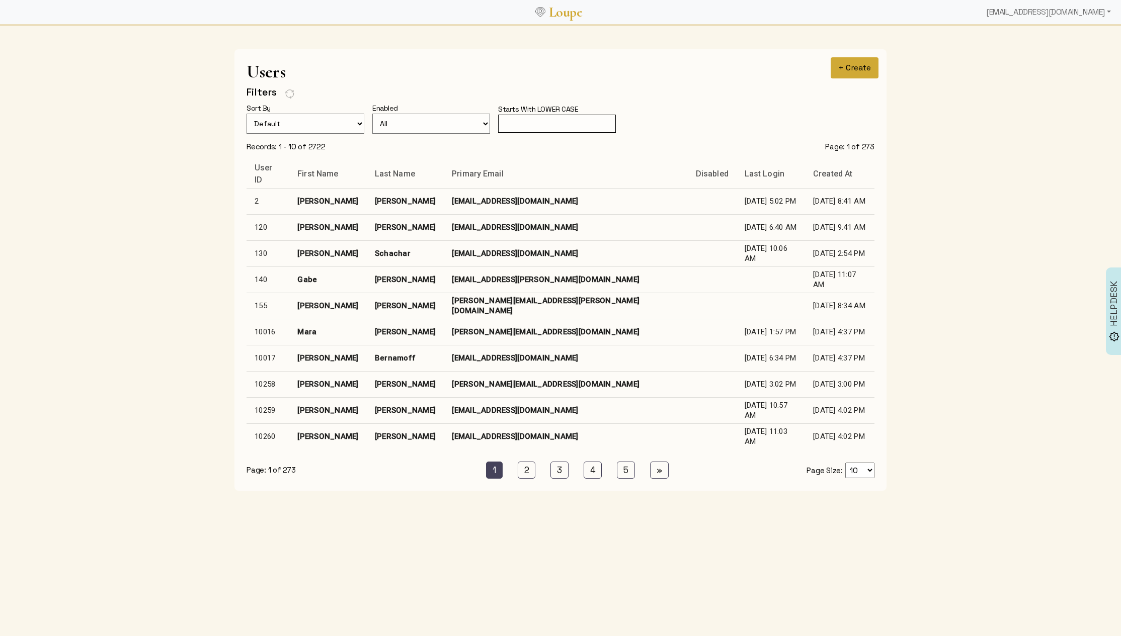
click at [851, 70] on button "+ Create" at bounding box center [855, 67] width 48 height 21
select select
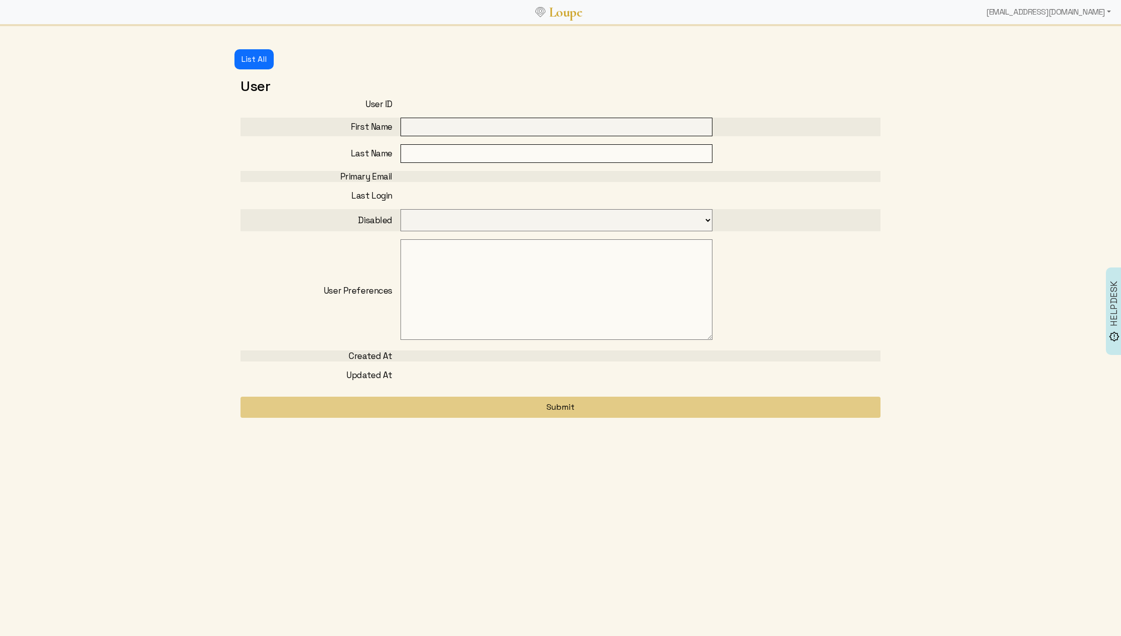
click at [468, 123] on input "text" at bounding box center [556, 127] width 312 height 19
type input "Kathleen"
type input "Grace"
click at [298, 71] on div "User User ID First Name Kathleen Last Name Grace Primary Email Last Login Disab…" at bounding box center [560, 255] width 652 height 373
click at [255, 58] on button "List All" at bounding box center [253, 59] width 39 height 20
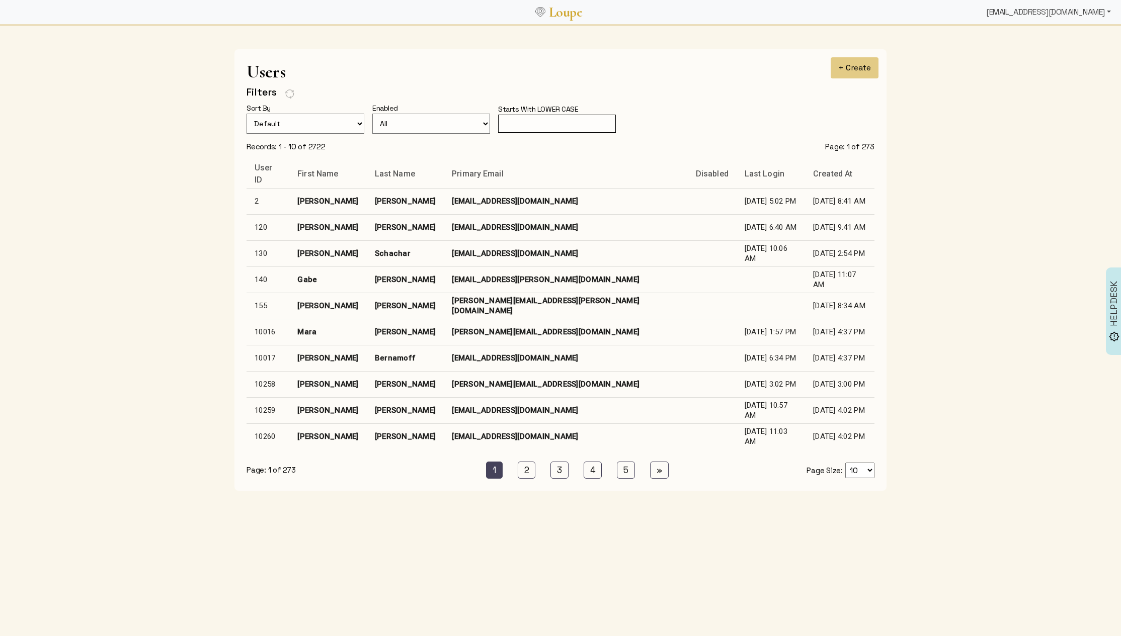
click at [1046, 11] on div "[EMAIL_ADDRESS][DOMAIN_NAME]" at bounding box center [1048, 12] width 133 height 20
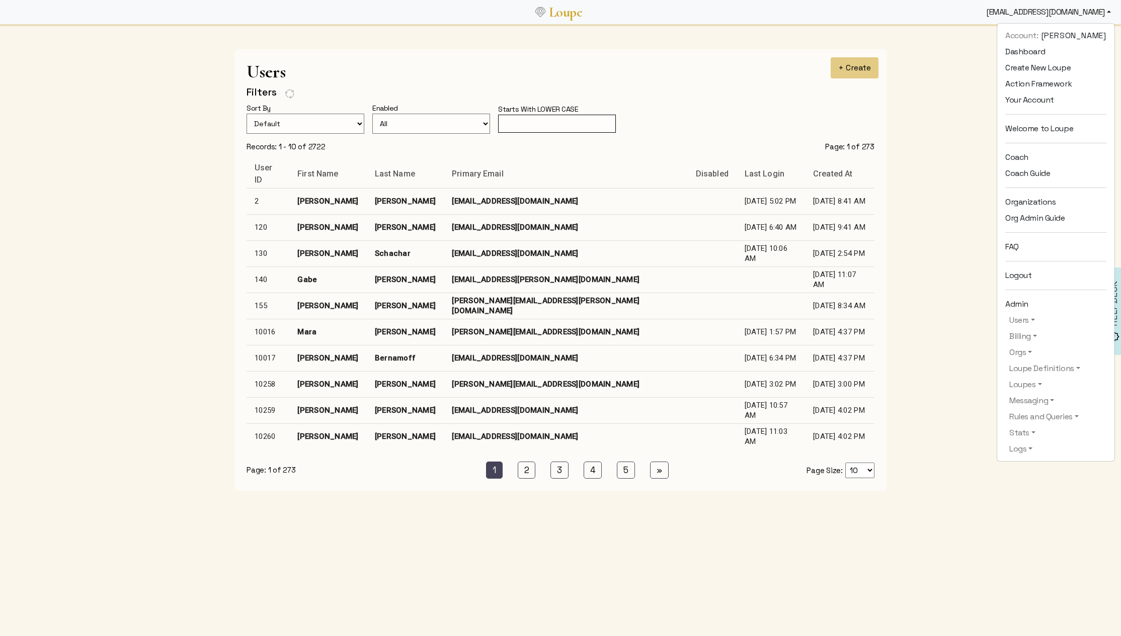
click at [184, 268] on app-entity-list-page "Users Filters Sort By Default Created At Created At Descending Last Name Last N…" at bounding box center [560, 288] width 1121 height 479
click at [524, 468] on link "2 (current)" at bounding box center [527, 470] width 18 height 17
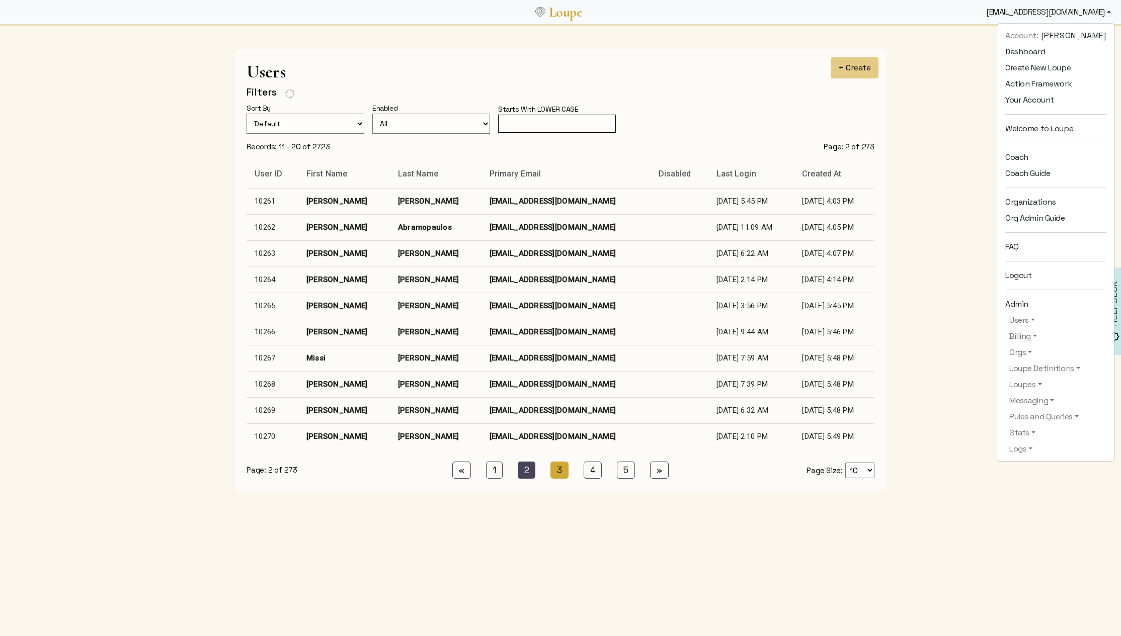
click at [566, 471] on link "3 (current)" at bounding box center [559, 470] width 18 height 17
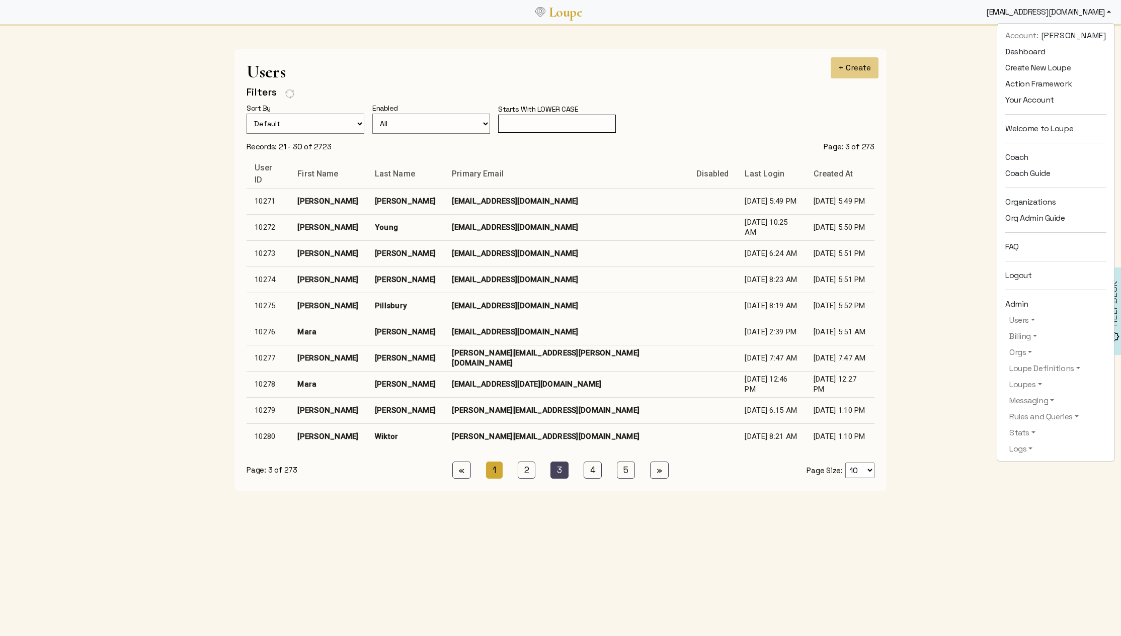
drag, startPoint x: 495, startPoint y: 471, endPoint x: 713, endPoint y: 378, distance: 237.3
click at [497, 471] on link "1 (current)" at bounding box center [494, 470] width 17 height 17
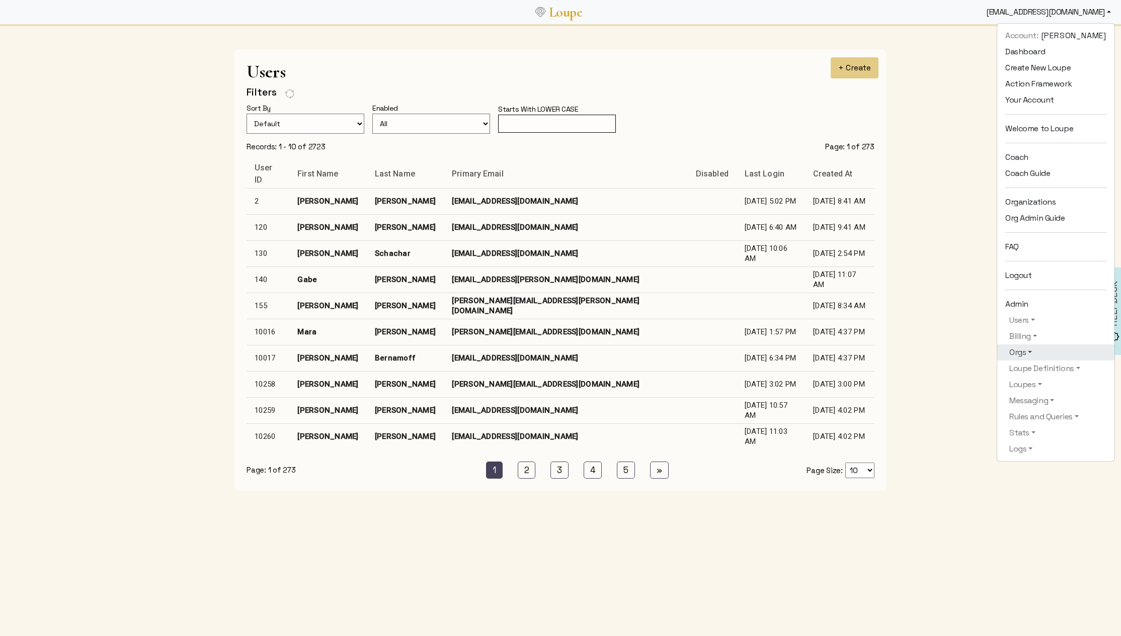
click at [1005, 355] on link "Orgs" at bounding box center [1055, 353] width 101 height 12
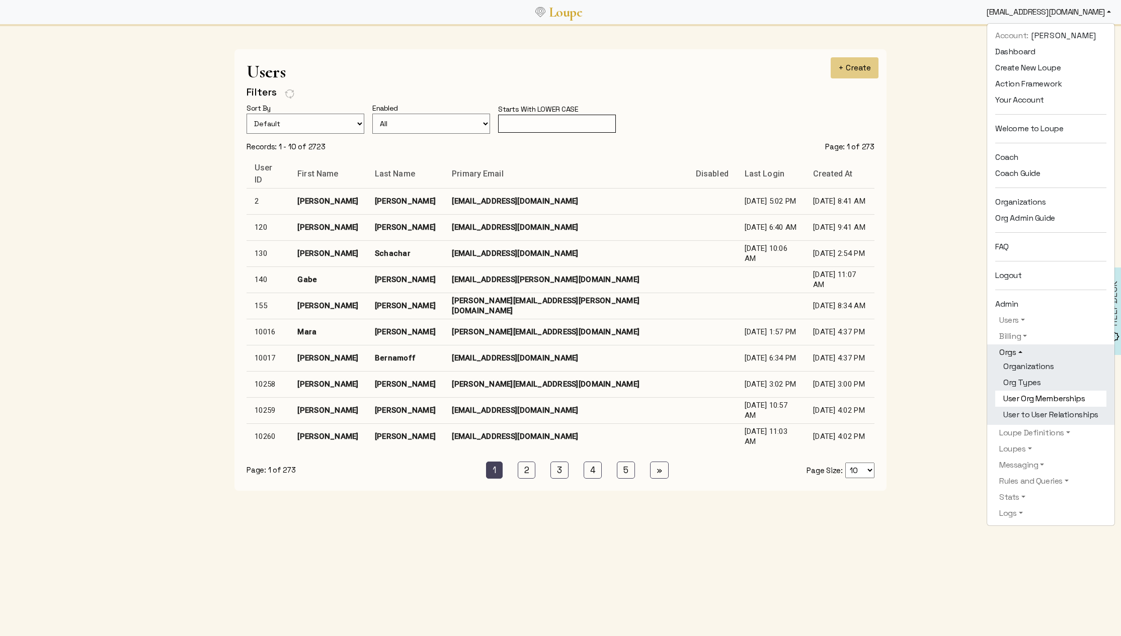
click at [1060, 398] on link "User Org Memberships" at bounding box center [1050, 399] width 111 height 16
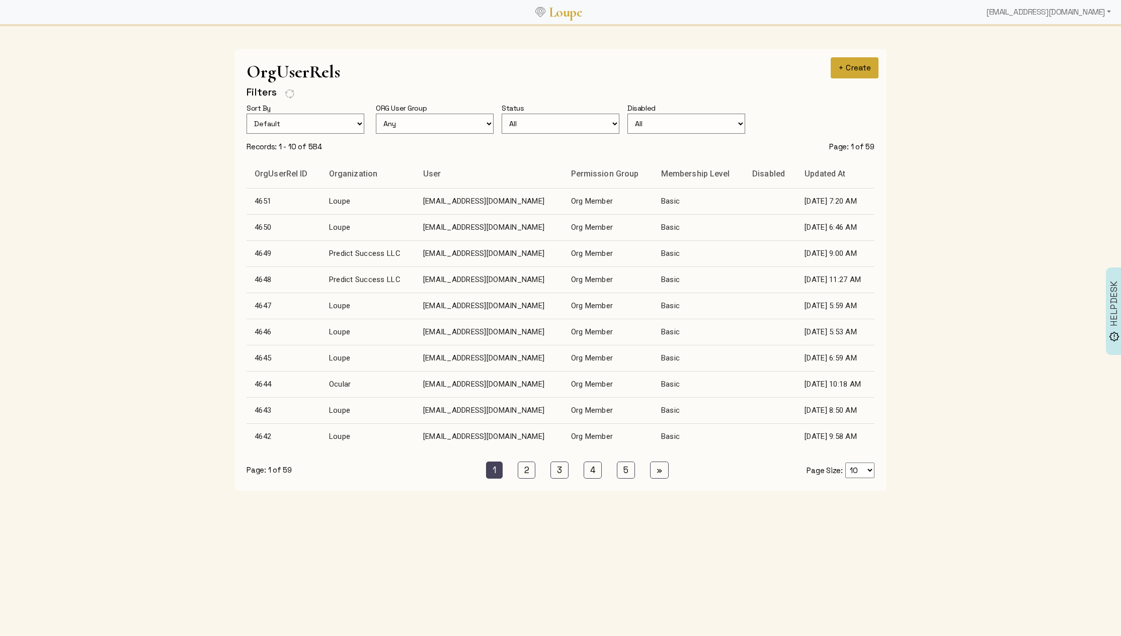
click at [854, 70] on button "+ Create" at bounding box center [855, 67] width 48 height 21
select select
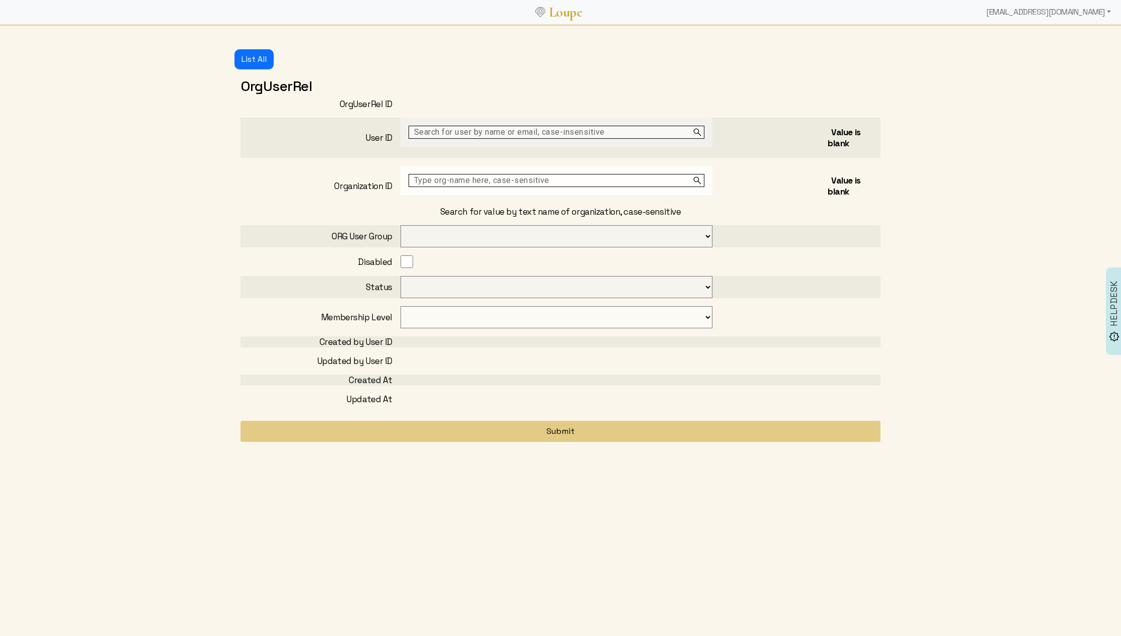
select select
click at [462, 135] on input "text" at bounding box center [556, 132] width 296 height 13
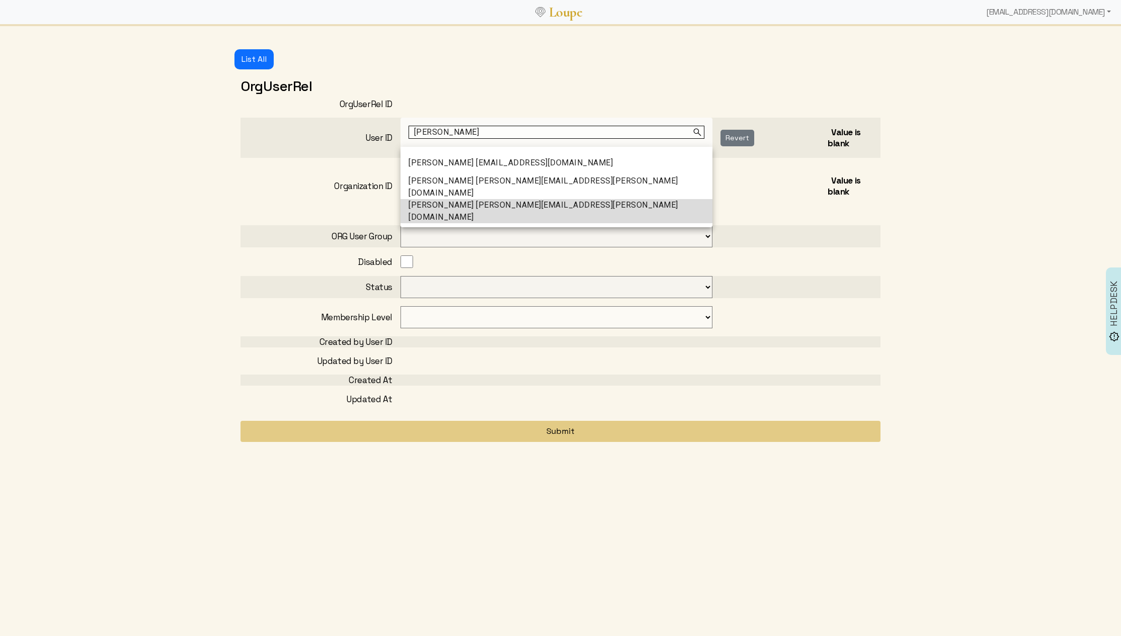
click at [523, 210] on span "Kathleen Grace kathleen.grace@gmail.com" at bounding box center [556, 211] width 296 height 24
type input "Kathleen Grace kathleen.grace@gmail.com"
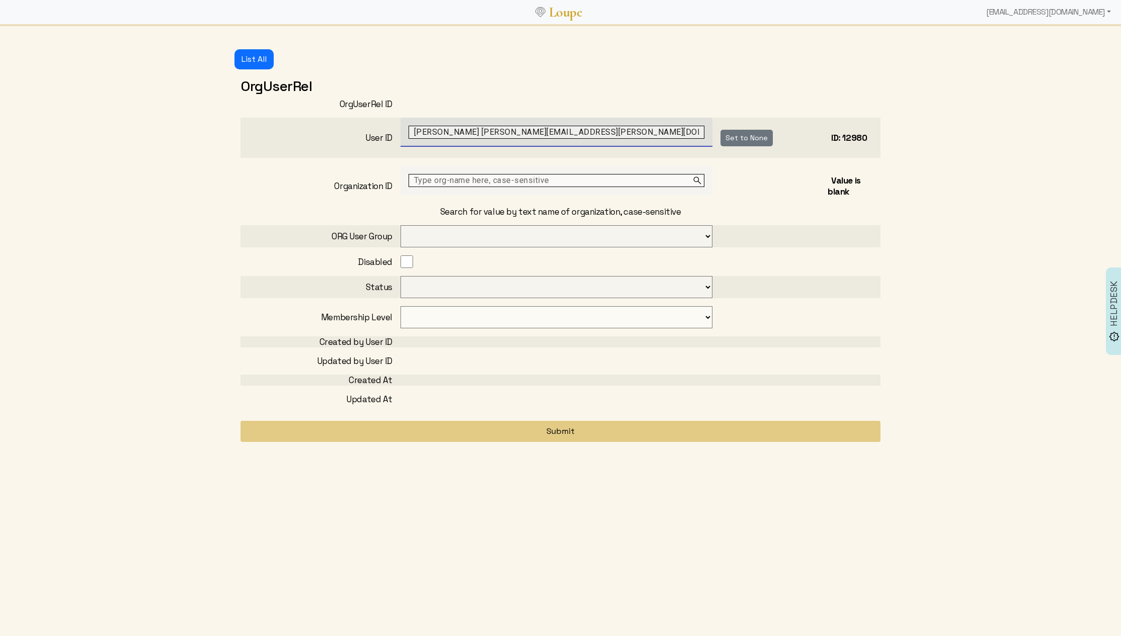
click at [457, 182] on input "text" at bounding box center [556, 180] width 296 height 13
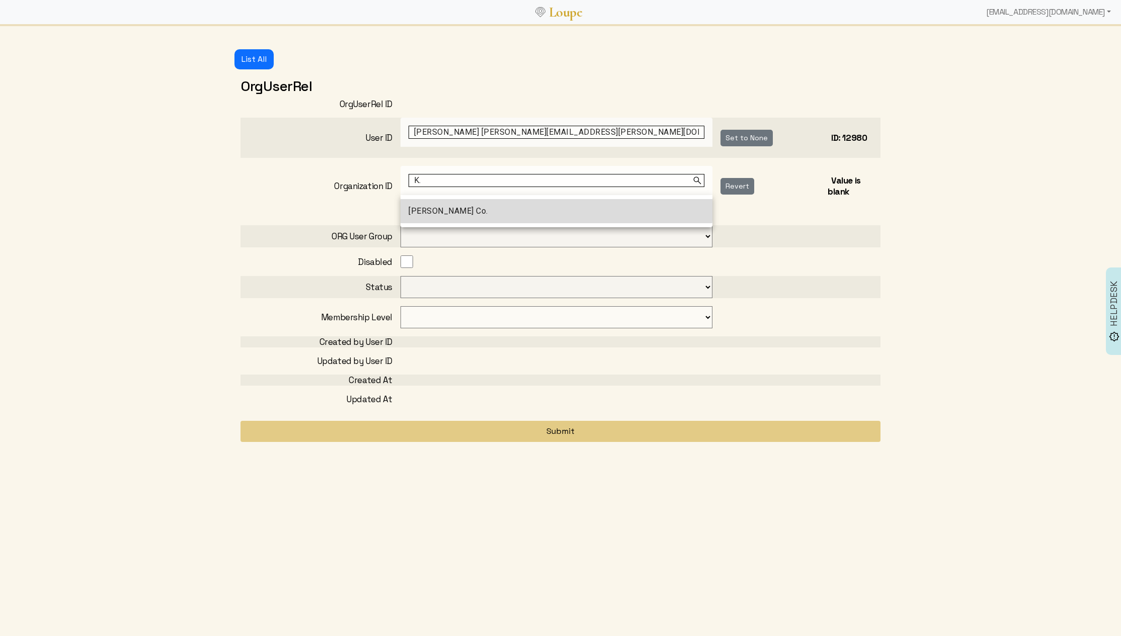
click at [519, 207] on mat-option "K. Grace Co." at bounding box center [556, 211] width 312 height 24
type input "K. Grace Co."
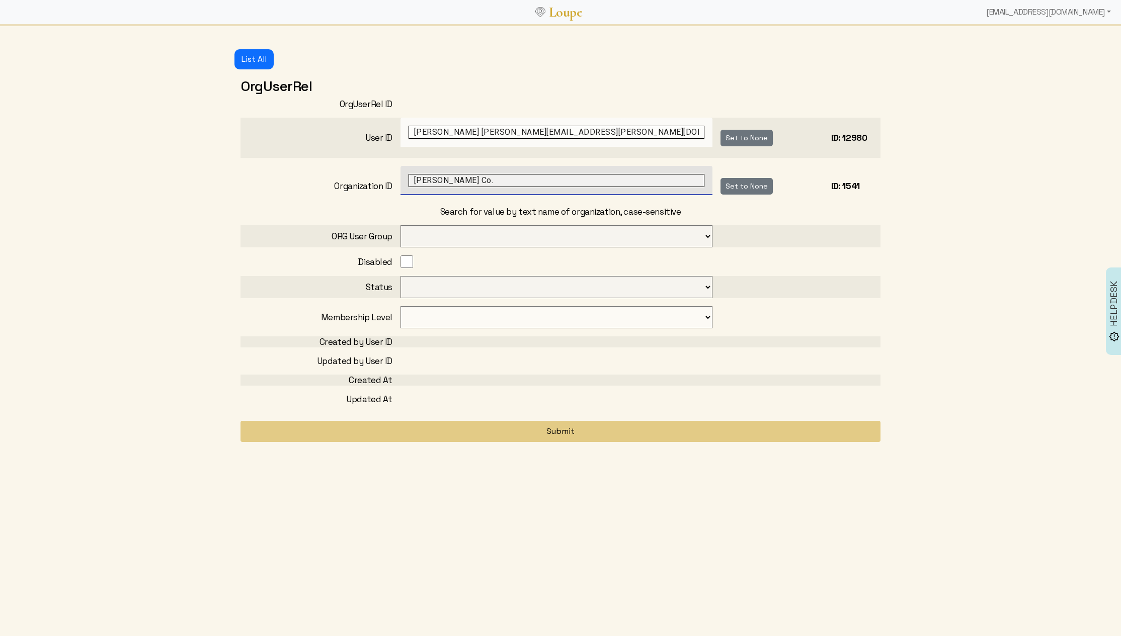
click at [433, 238] on select "Org Member Org Coach Owner Org Admin Org Billing Admin" at bounding box center [556, 236] width 312 height 22
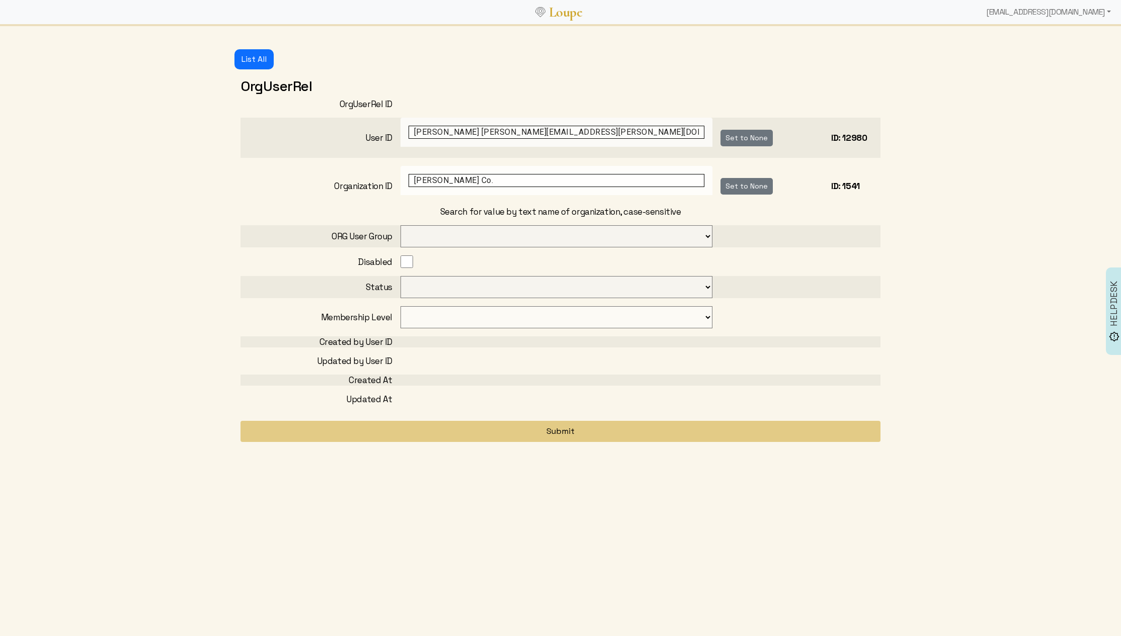
select select "32"
click at [400, 225] on select "Org Member Org Coach Owner Org Admin Org Billing Admin" at bounding box center [556, 236] width 312 height 22
click at [445, 289] on select "Invited Good" at bounding box center [556, 287] width 312 height 22
select select "1: good"
click at [400, 276] on select "Invited Good" at bounding box center [556, 287] width 312 height 22
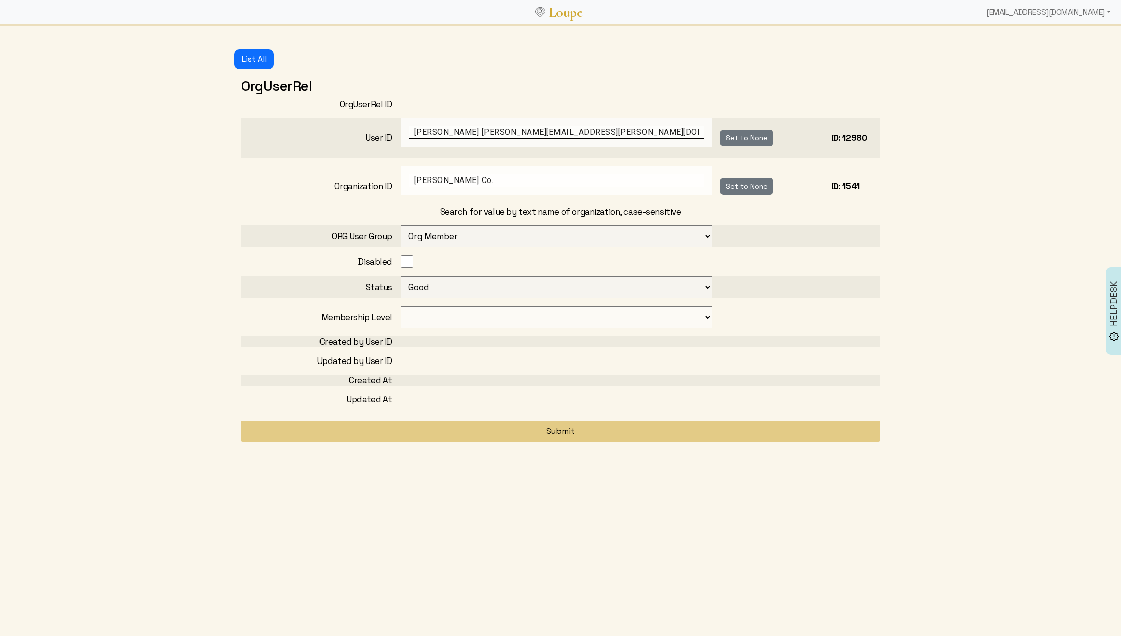
click at [470, 317] on select "Basic Silver Gold" at bounding box center [556, 317] width 312 height 22
select select "20"
click at [400, 306] on select "Basic Silver Gold" at bounding box center [556, 317] width 312 height 22
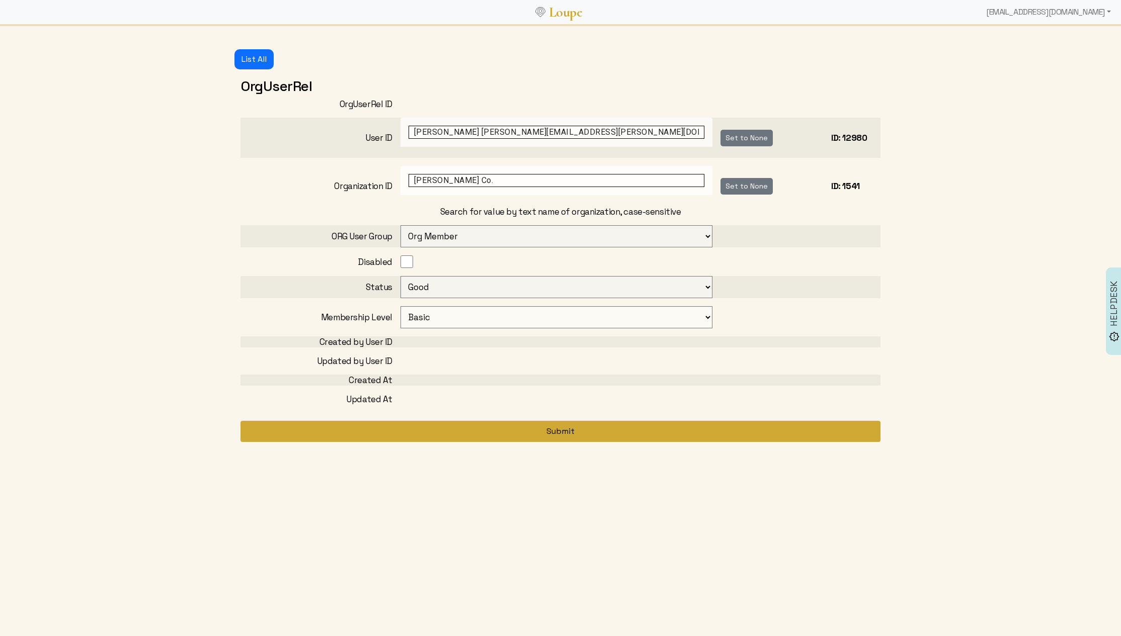
click at [561, 429] on button "Submit" at bounding box center [560, 431] width 640 height 21
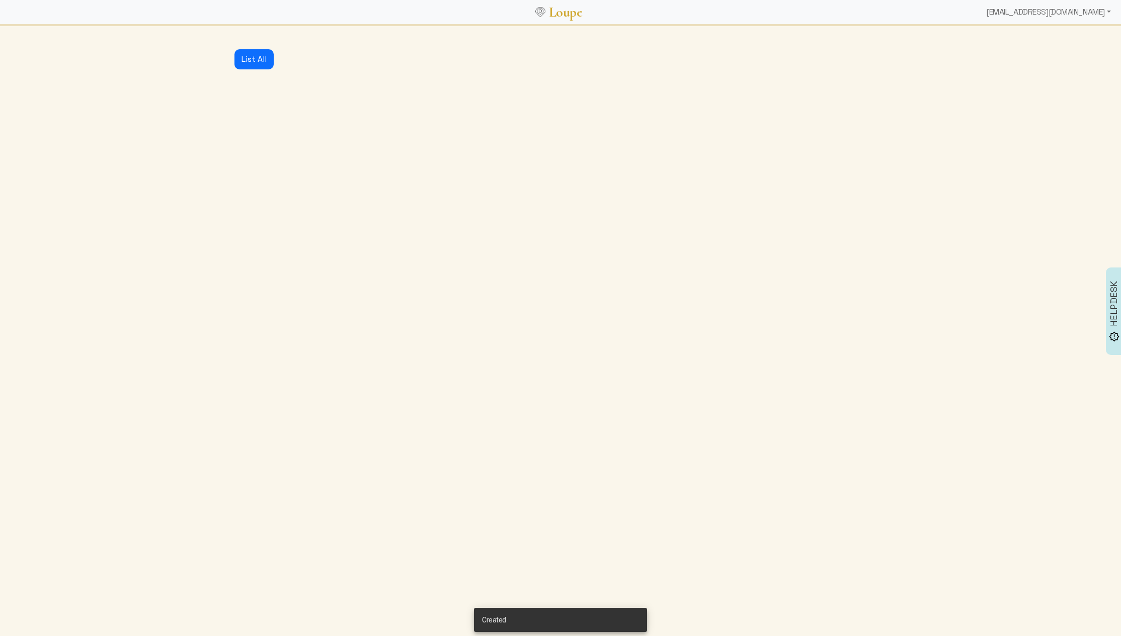
select select "1: good"
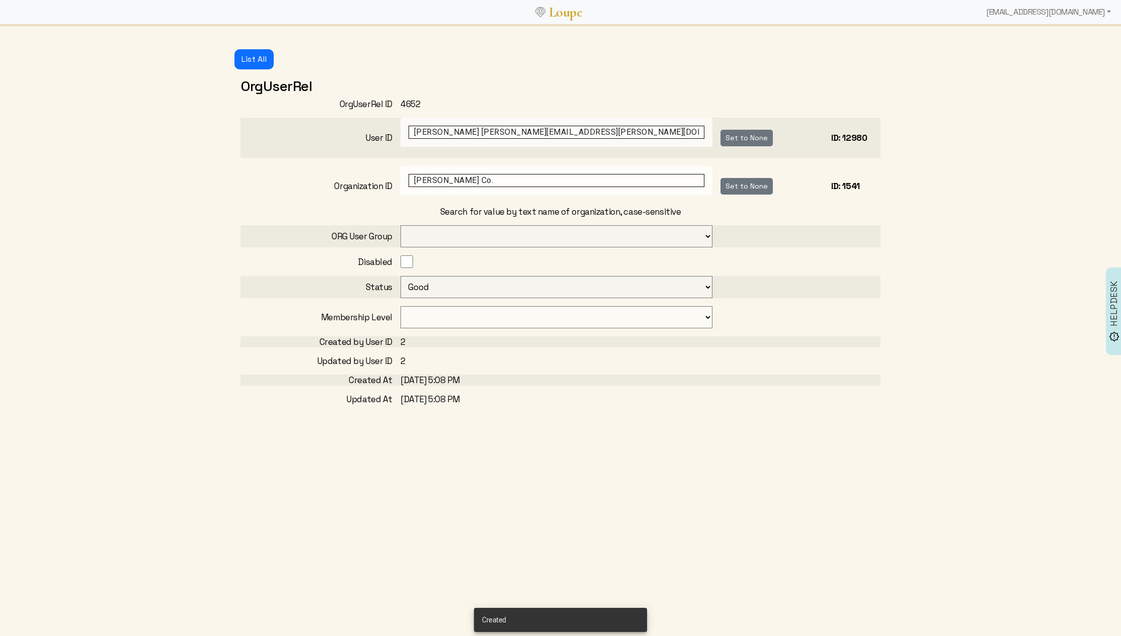
select select "32"
select select "20"
click at [255, 54] on button "List All" at bounding box center [253, 59] width 39 height 20
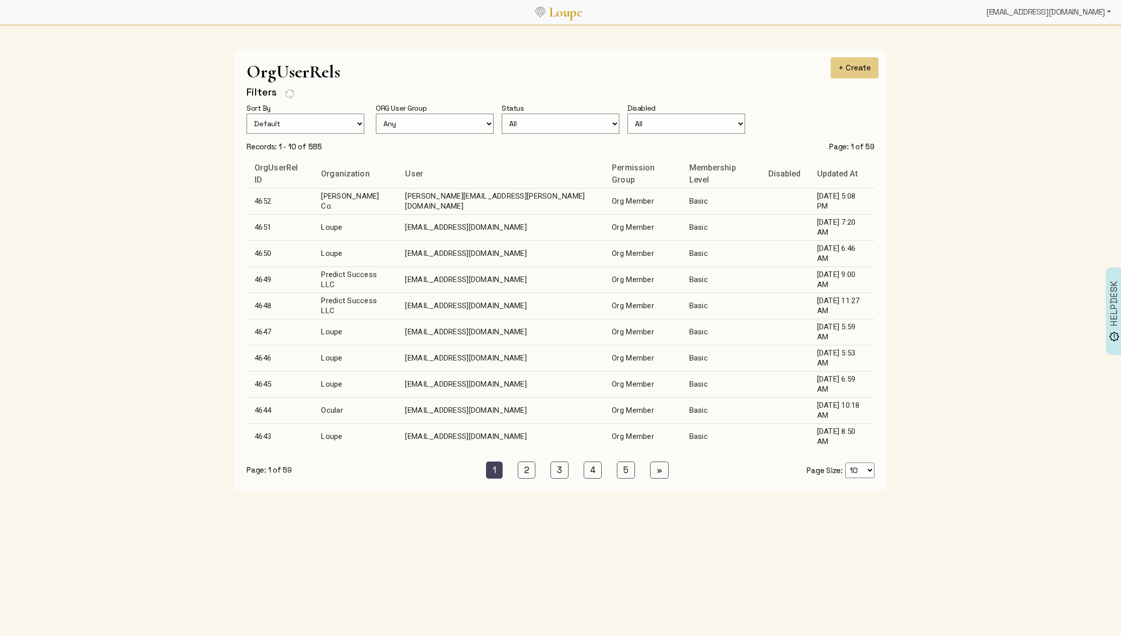
click at [1051, 13] on div "[EMAIL_ADDRESS][DOMAIN_NAME]" at bounding box center [1048, 12] width 133 height 20
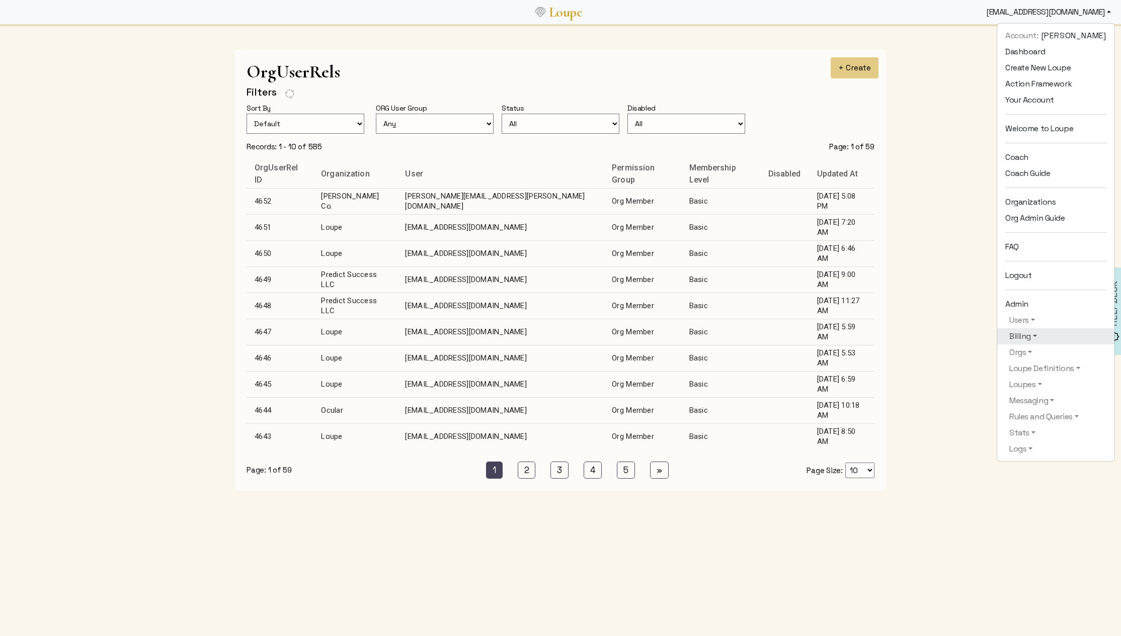
click at [1030, 338] on link "Billing" at bounding box center [1055, 336] width 101 height 12
click at [1030, 351] on link "Subscriptions" at bounding box center [1055, 351] width 101 height 16
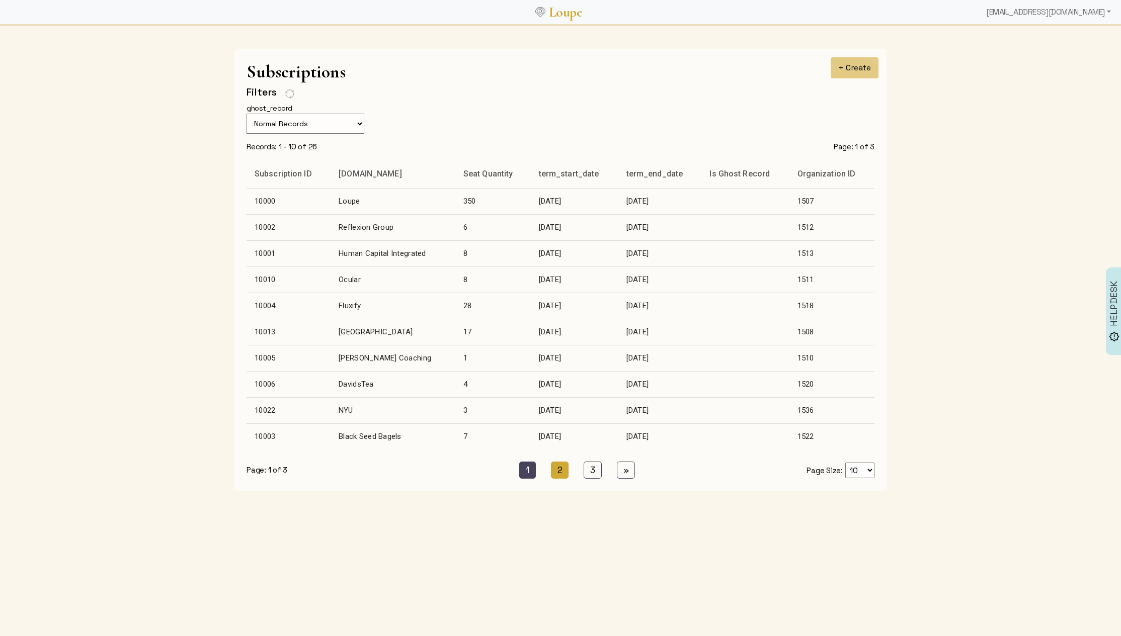
click at [558, 474] on link "2 (current)" at bounding box center [560, 470] width 18 height 17
click at [590, 468] on link "3 (current)" at bounding box center [593, 470] width 18 height 17
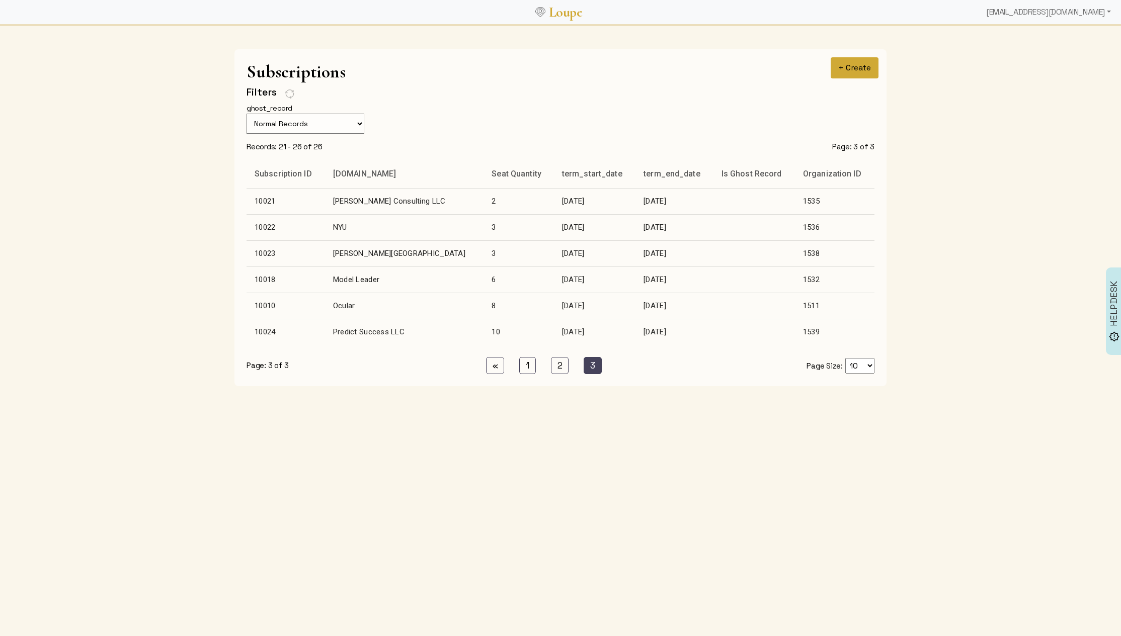
click at [854, 64] on button "+ Create" at bounding box center [855, 67] width 48 height 21
select select
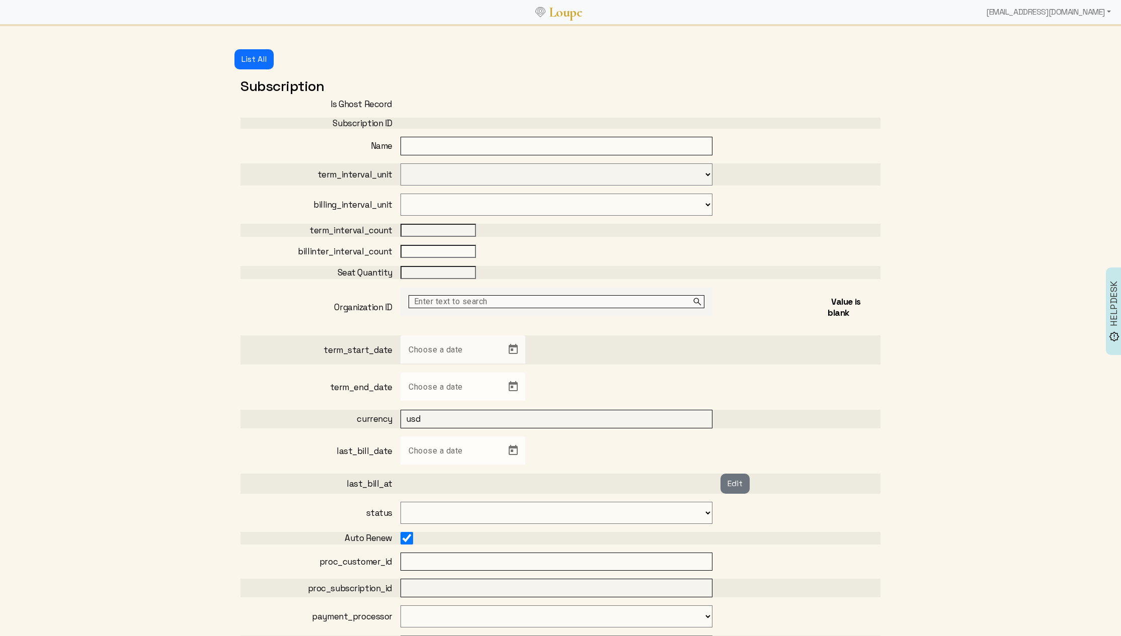
click at [469, 300] on input "text" at bounding box center [556, 301] width 296 height 13
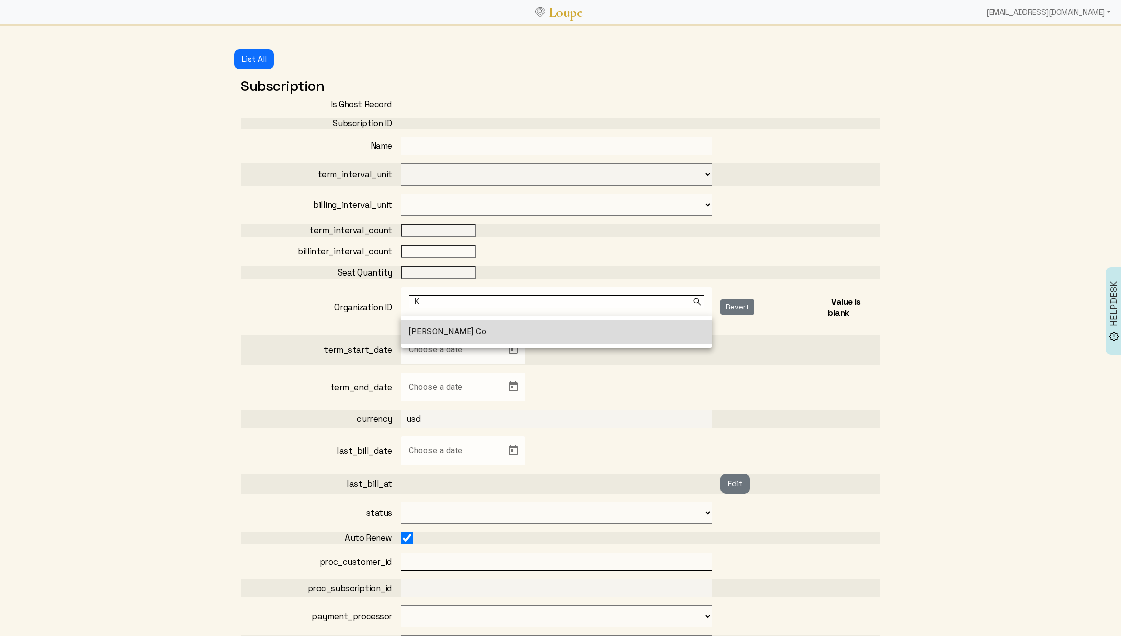
click at [470, 339] on mat-option "K. Grace Co." at bounding box center [556, 332] width 312 height 24
type input "K. Grace Co."
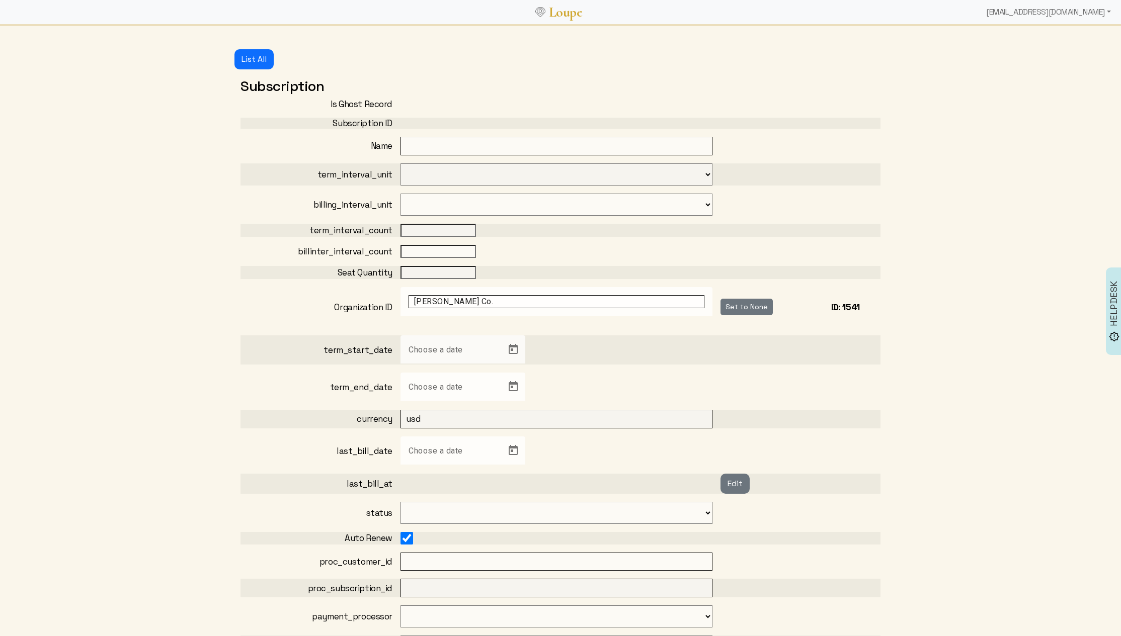
click at [459, 143] on input "text" at bounding box center [556, 146] width 312 height 19
type input "K. Grace Co"
click at [639, 173] on select "year month" at bounding box center [556, 174] width 312 height 22
select select "0: year"
click at [400, 163] on select "year month" at bounding box center [556, 174] width 312 height 22
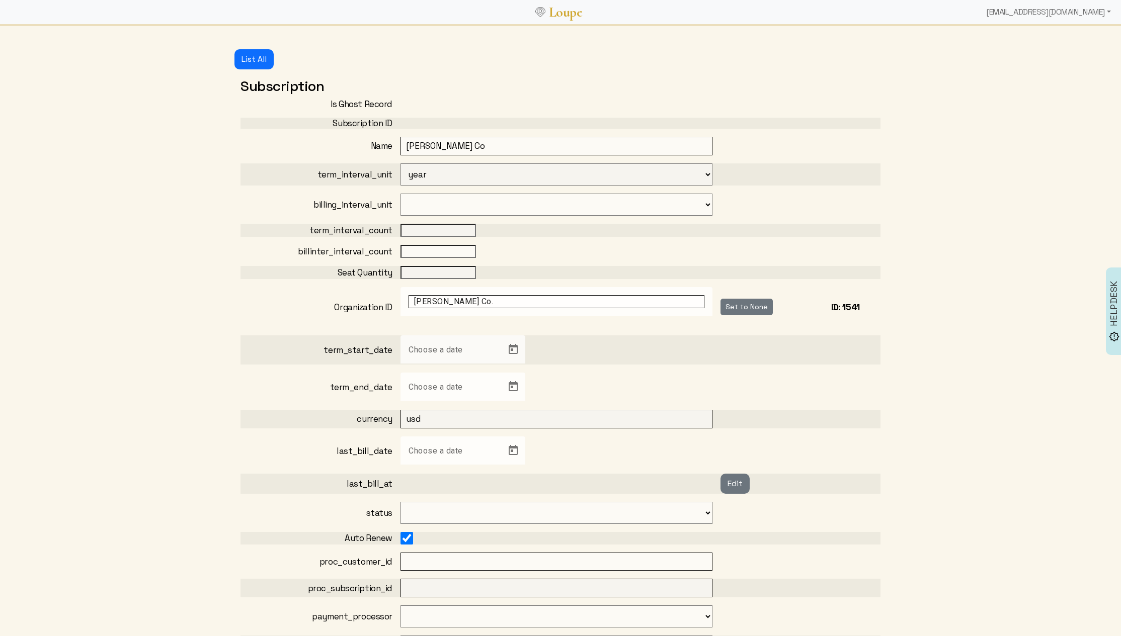
click at [439, 197] on select "year month" at bounding box center [556, 205] width 312 height 22
select select "0: year"
click at [400, 194] on select "year month" at bounding box center [556, 205] width 312 height 22
click at [428, 227] on input "number" at bounding box center [437, 230] width 75 height 13
type input "1"
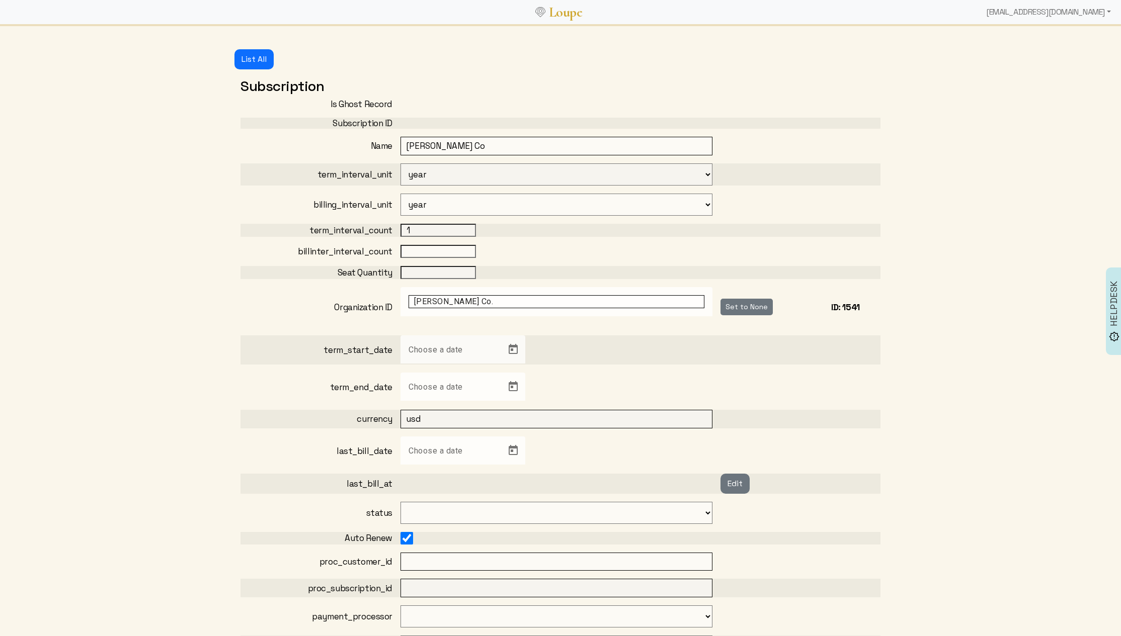
click at [424, 251] on input "number" at bounding box center [437, 251] width 75 height 13
type input "1"
click at [426, 269] on input "number" at bounding box center [437, 272] width 75 height 13
type input "3"
click at [423, 338] on div "Choose a date" at bounding box center [453, 350] width 91 height 28
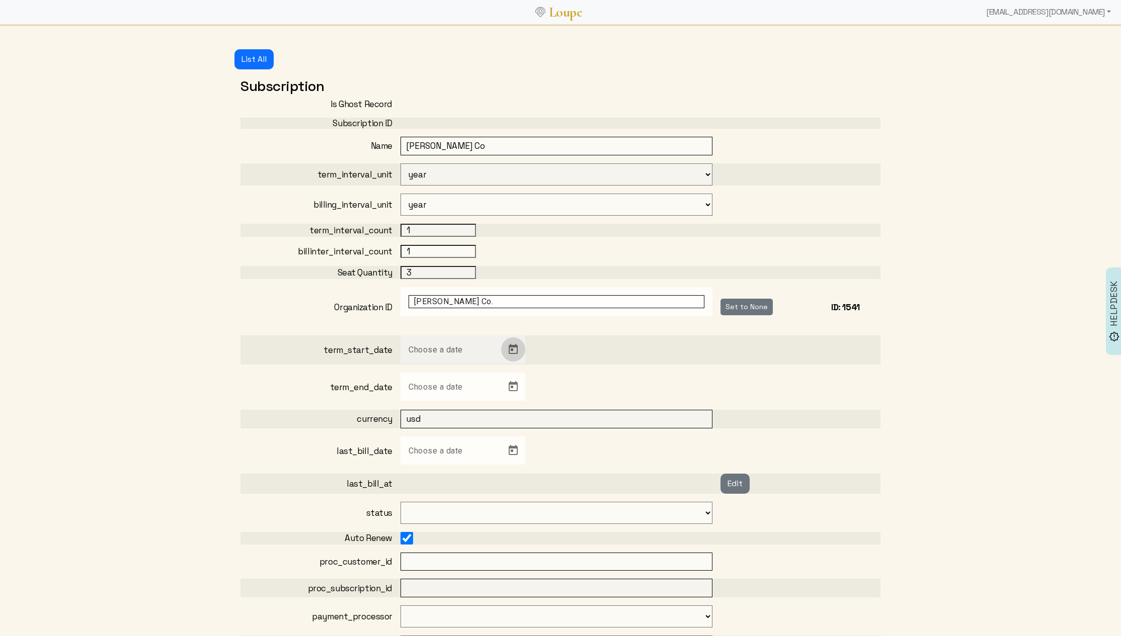
click at [516, 351] on span "Open calendar" at bounding box center [513, 350] width 24 height 24
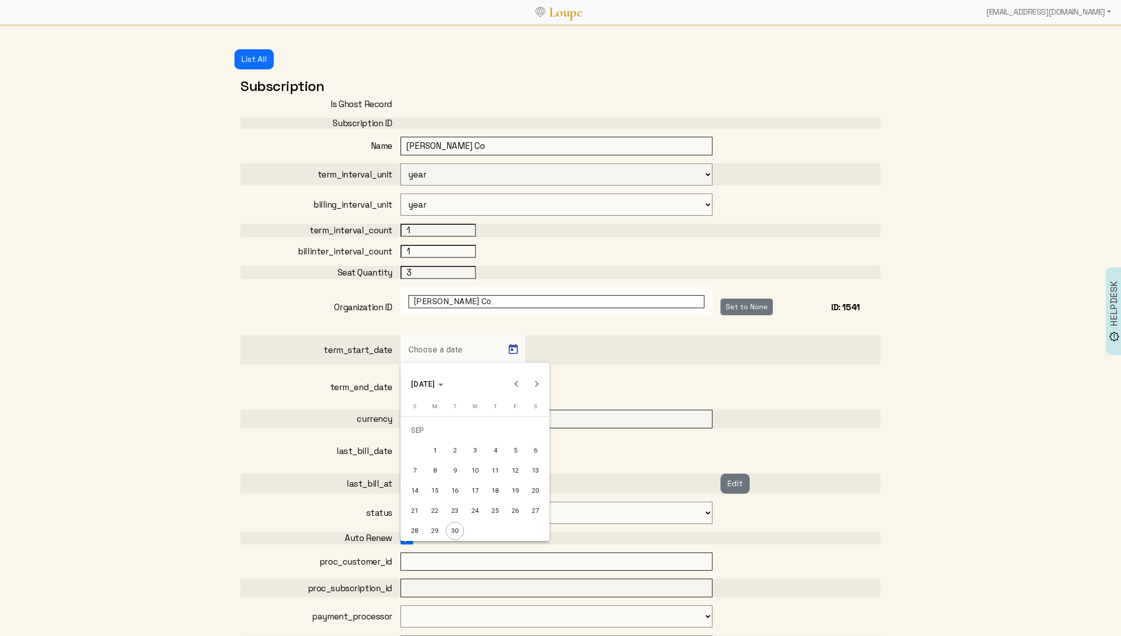
click at [438, 529] on div "29" at bounding box center [435, 531] width 18 height 18
type input "9/29/2025"
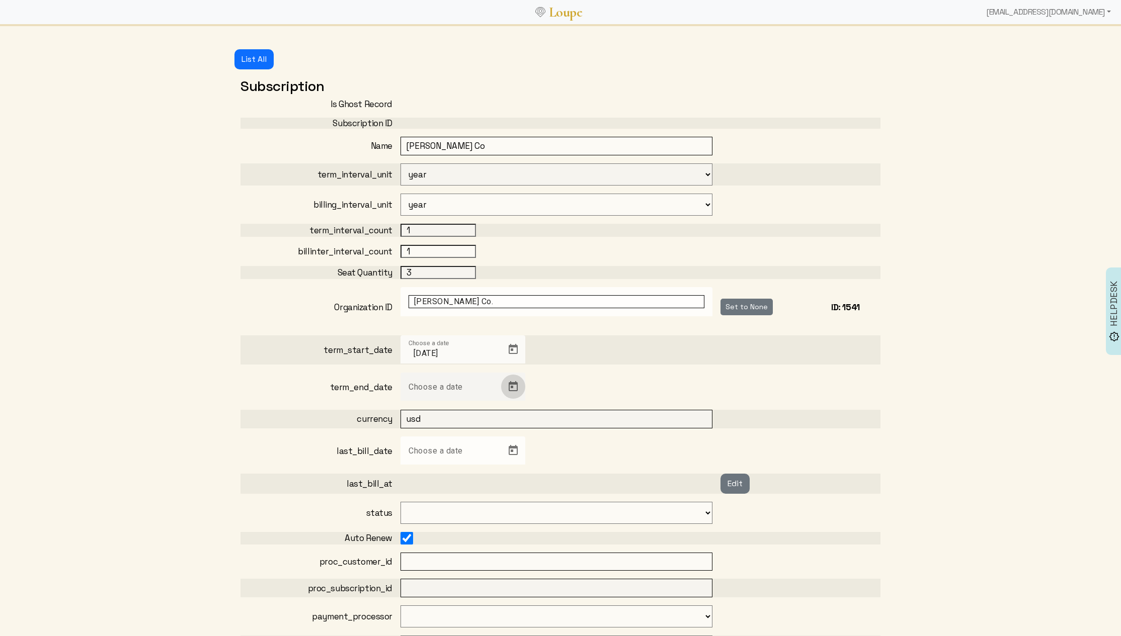
click at [518, 386] on span "Open calendar" at bounding box center [513, 387] width 24 height 24
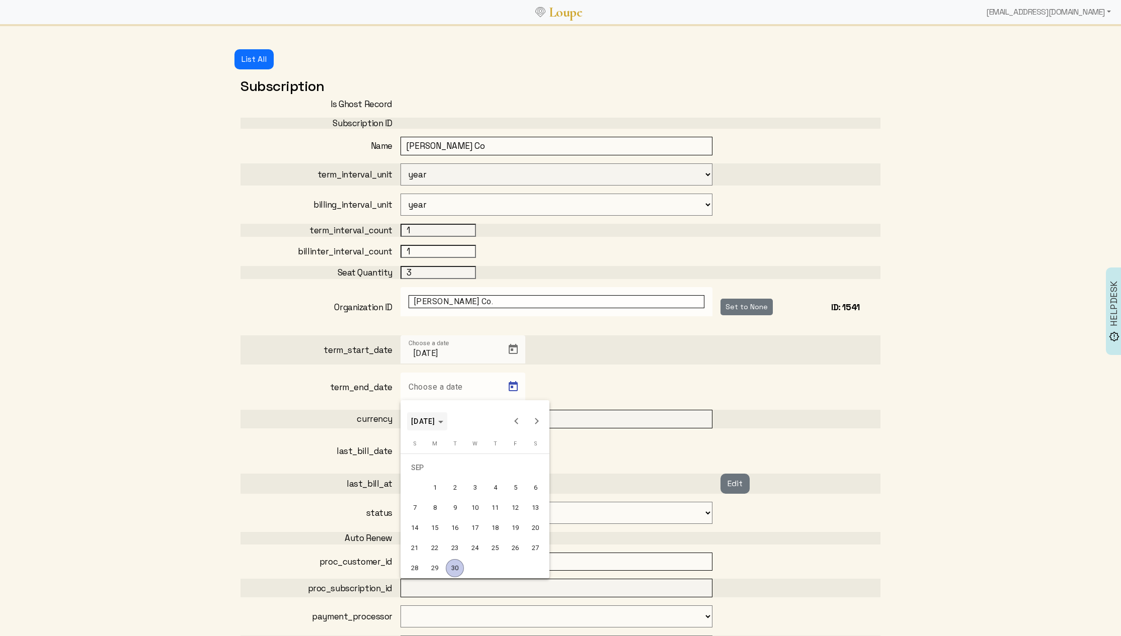
click at [443, 421] on span "SEP 2025" at bounding box center [427, 421] width 32 height 11
click at [496, 491] on div "2026" at bounding box center [493, 493] width 32 height 18
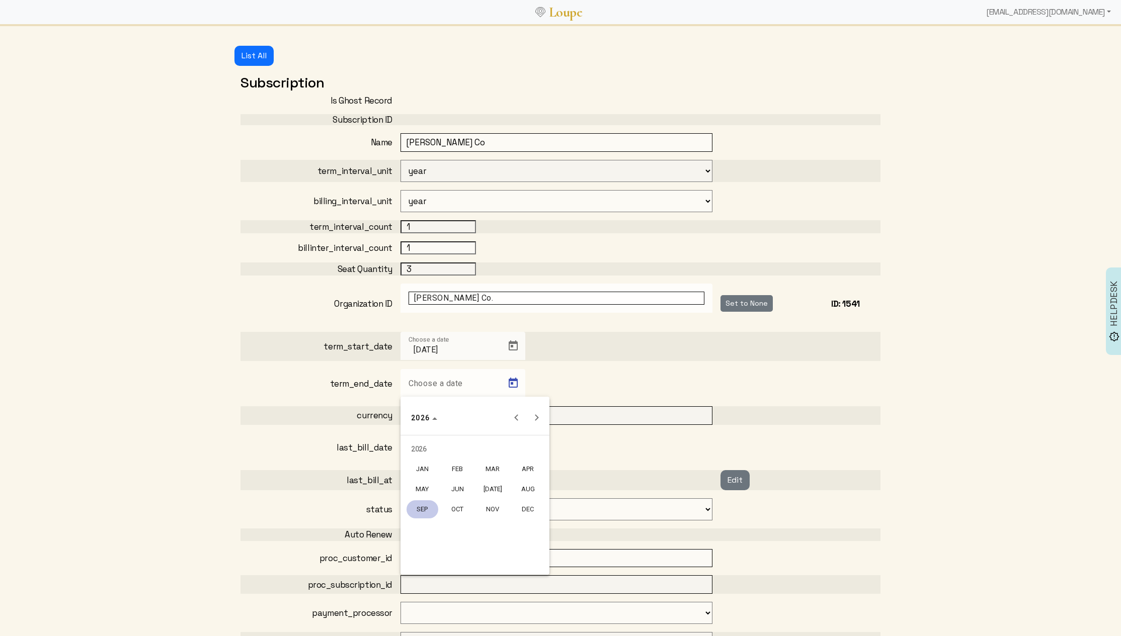
click at [418, 511] on div "SEP" at bounding box center [422, 510] width 32 height 18
click at [454, 561] on div "29" at bounding box center [455, 563] width 18 height 18
type input "9/29/2026"
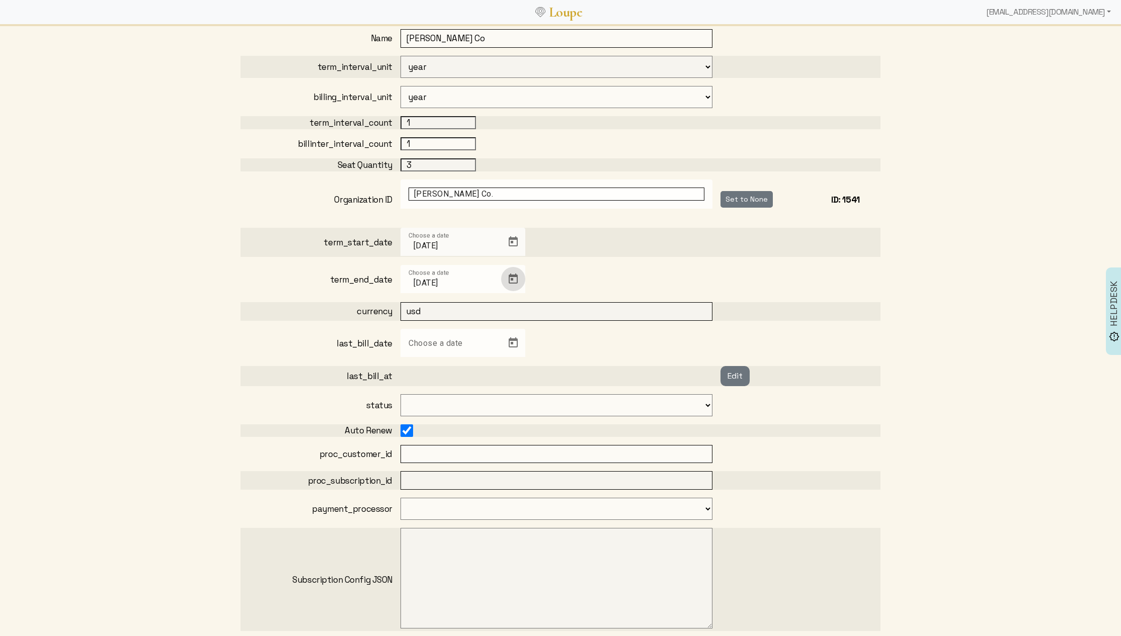
scroll to position [128, 0]
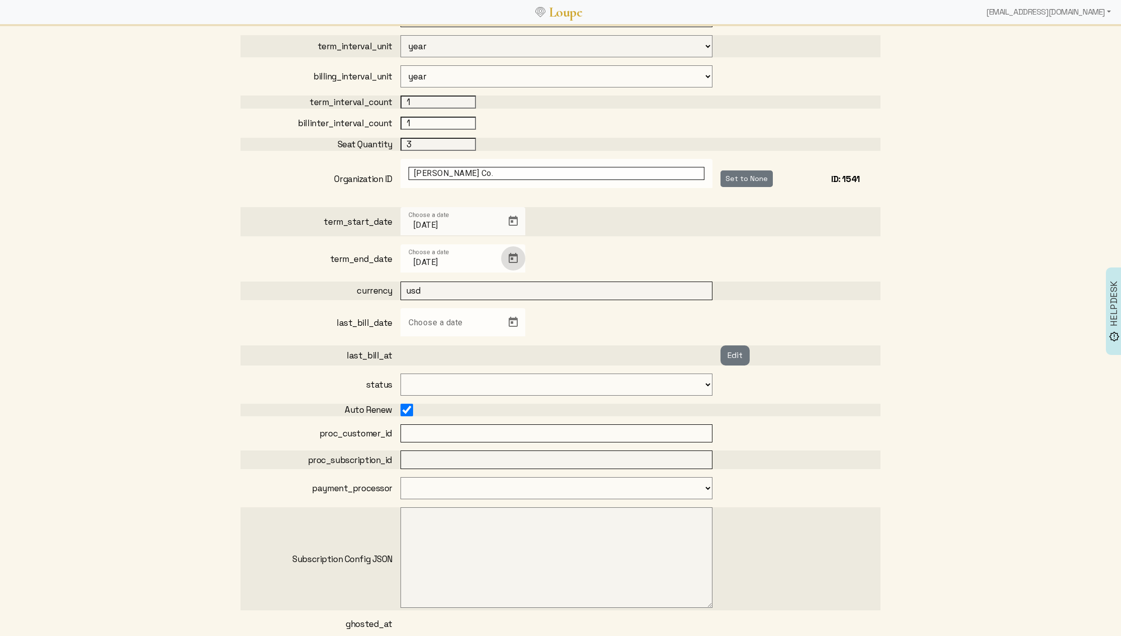
click at [471, 381] on select "incomplete incomplete_expired trialing active past_due canceled unpaid" at bounding box center [556, 385] width 312 height 22
select select "3: active"
click at [400, 374] on select "incomplete incomplete_expired trialing active past_due canceled unpaid" at bounding box center [556, 385] width 312 height 22
click at [471, 425] on input "text" at bounding box center [556, 434] width 312 height 19
click at [424, 493] on select "stripe" at bounding box center [556, 488] width 312 height 22
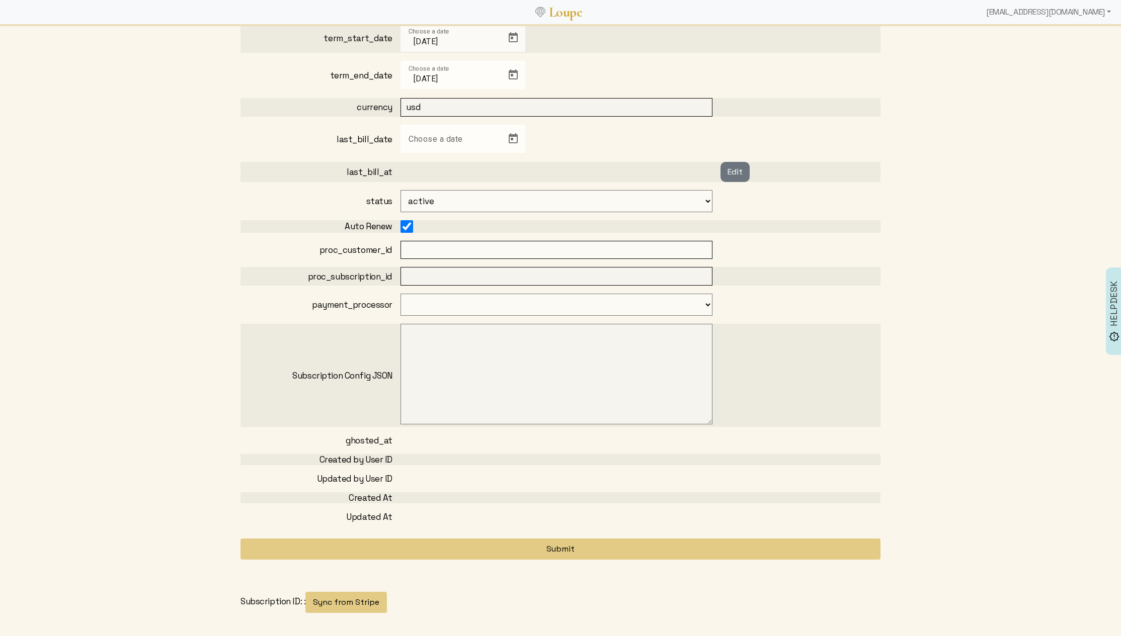
scroll to position [309, 0]
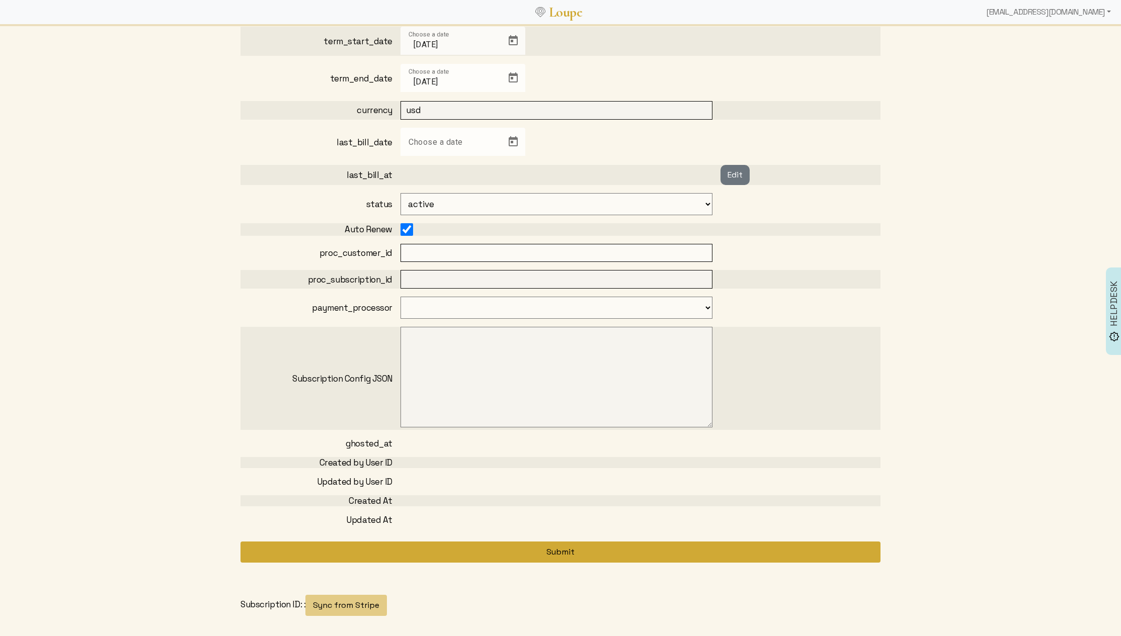
click at [562, 554] on button "Submit" at bounding box center [560, 552] width 640 height 21
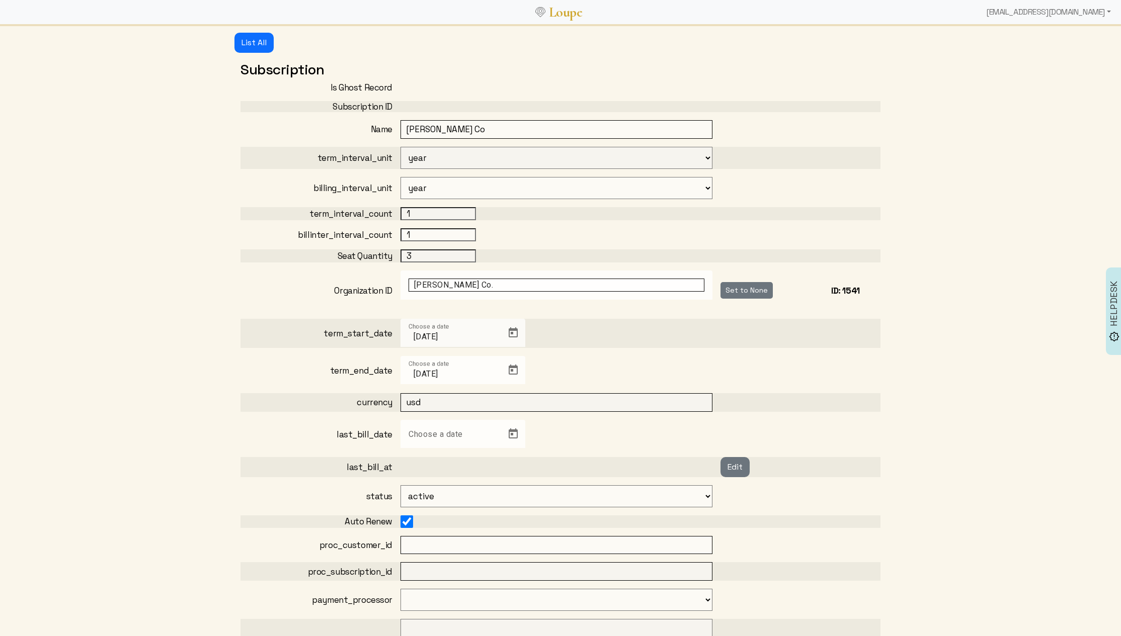
scroll to position [6, 0]
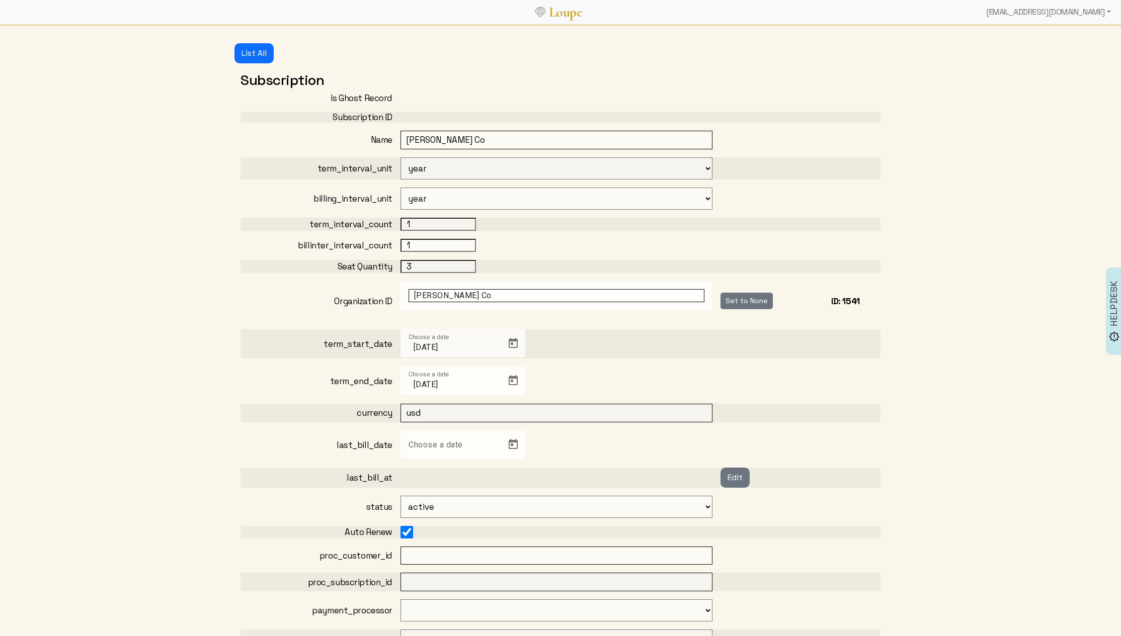
click at [526, 445] on div "Choose a date" at bounding box center [560, 445] width 320 height 29
click at [517, 445] on span "Open calendar" at bounding box center [513, 445] width 24 height 24
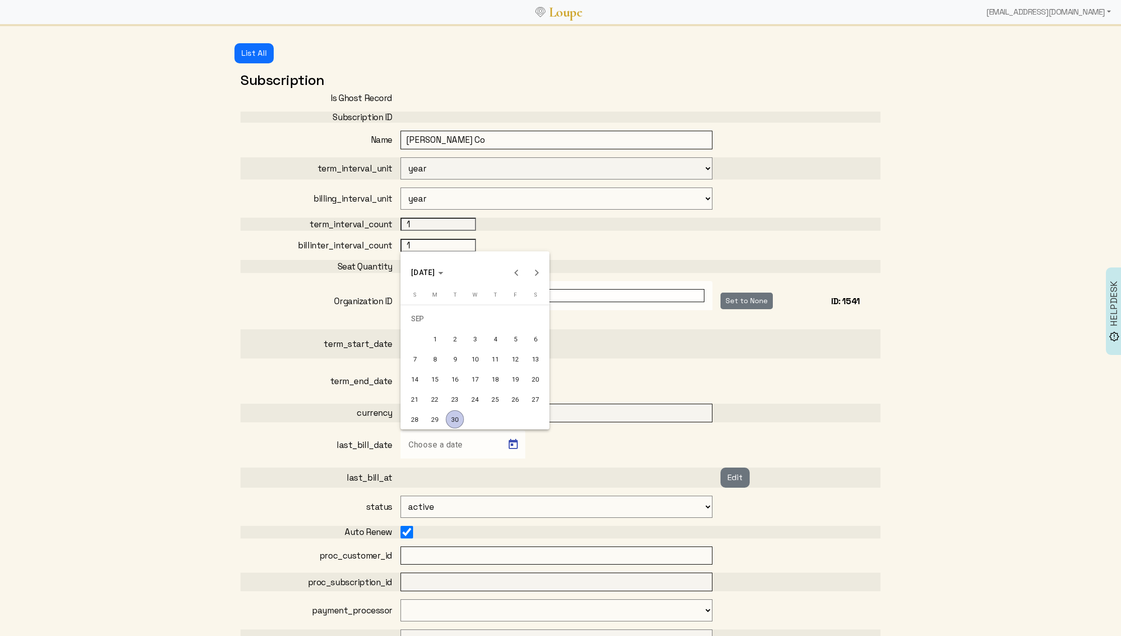
click at [437, 420] on div "29" at bounding box center [435, 419] width 18 height 18
type input "9/29/2025"
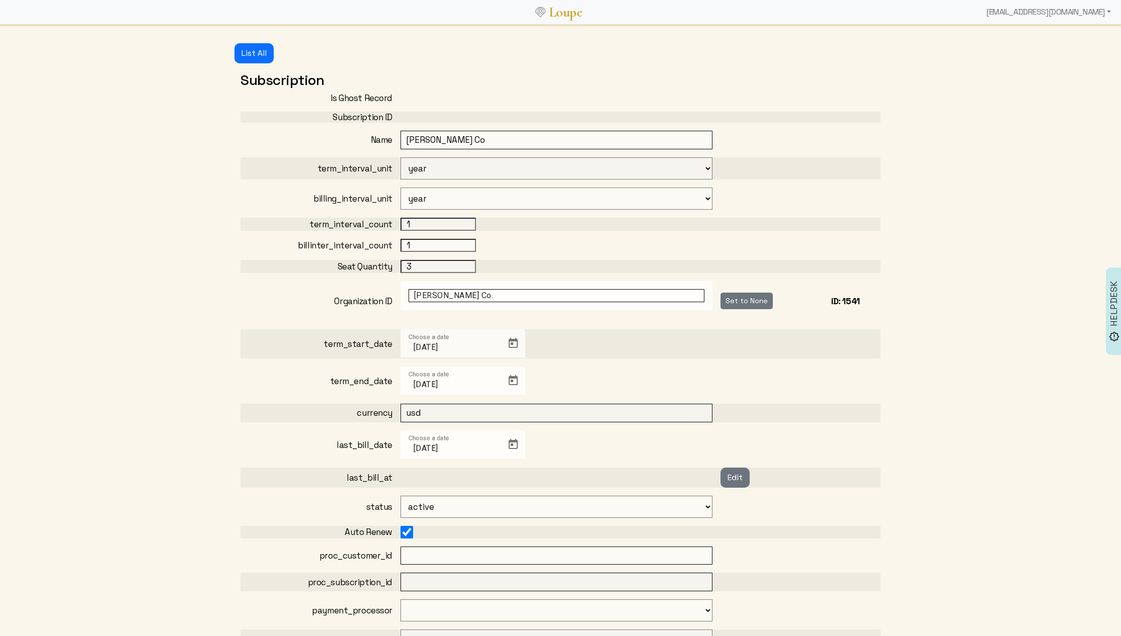
click at [313, 435] on div "last_bill_date Choose a date 9/29/2025" at bounding box center [560, 445] width 640 height 29
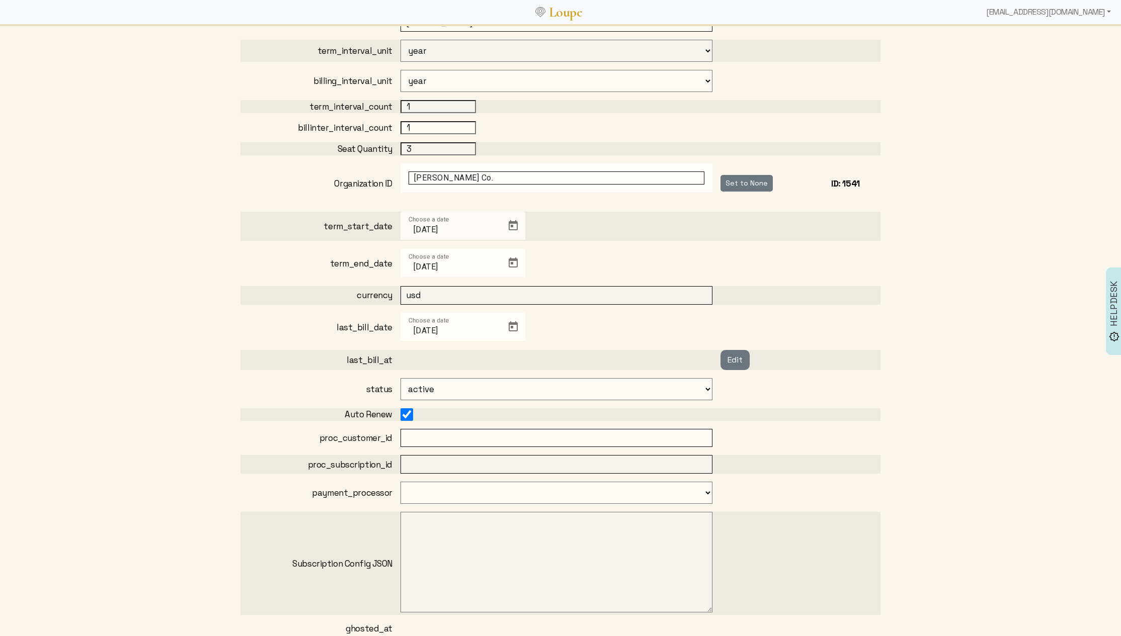
scroll to position [312, 0]
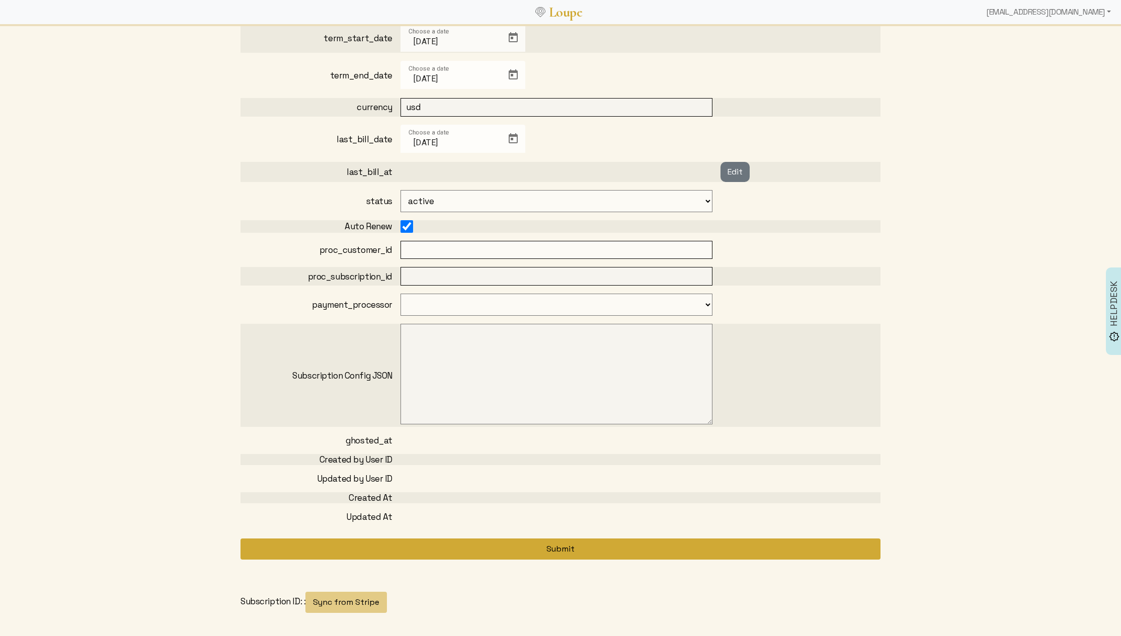
click at [550, 550] on button "Submit" at bounding box center [560, 549] width 640 height 21
click at [575, 553] on button "Submit" at bounding box center [560, 549] width 640 height 21
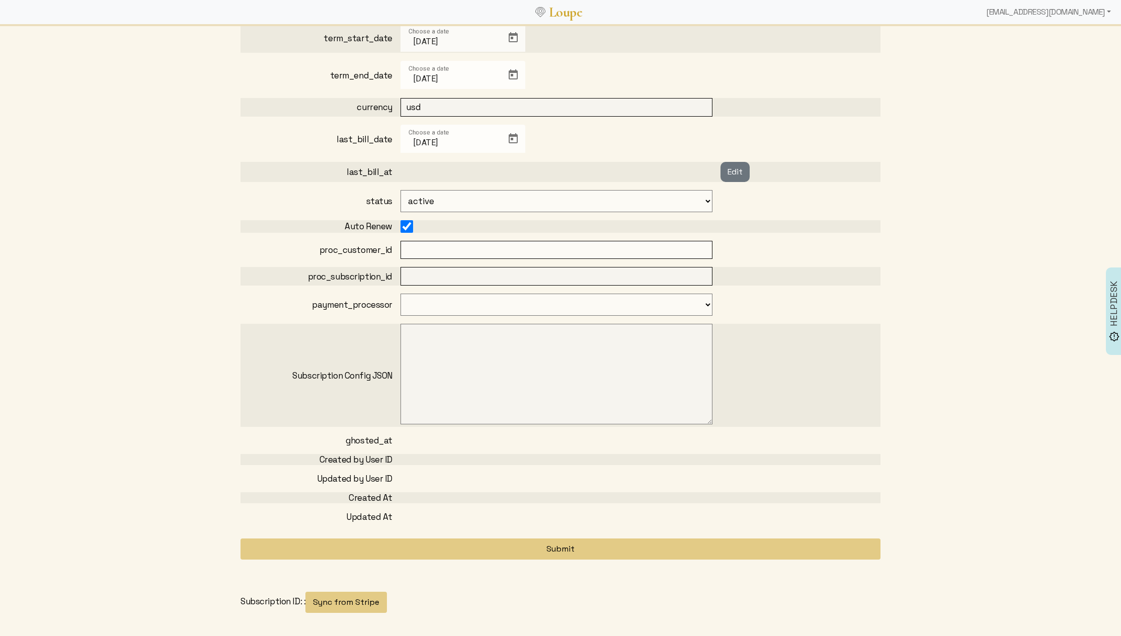
click at [516, 308] on select "stripe" at bounding box center [556, 305] width 312 height 22
select select "0: stripe"
click at [400, 294] on select "stripe" at bounding box center [556, 305] width 312 height 22
click at [238, 353] on div "Is Ghost Record Subscription ID Name K. Grace Co term_interval_unit year month …" at bounding box center [560, 185] width 652 height 797
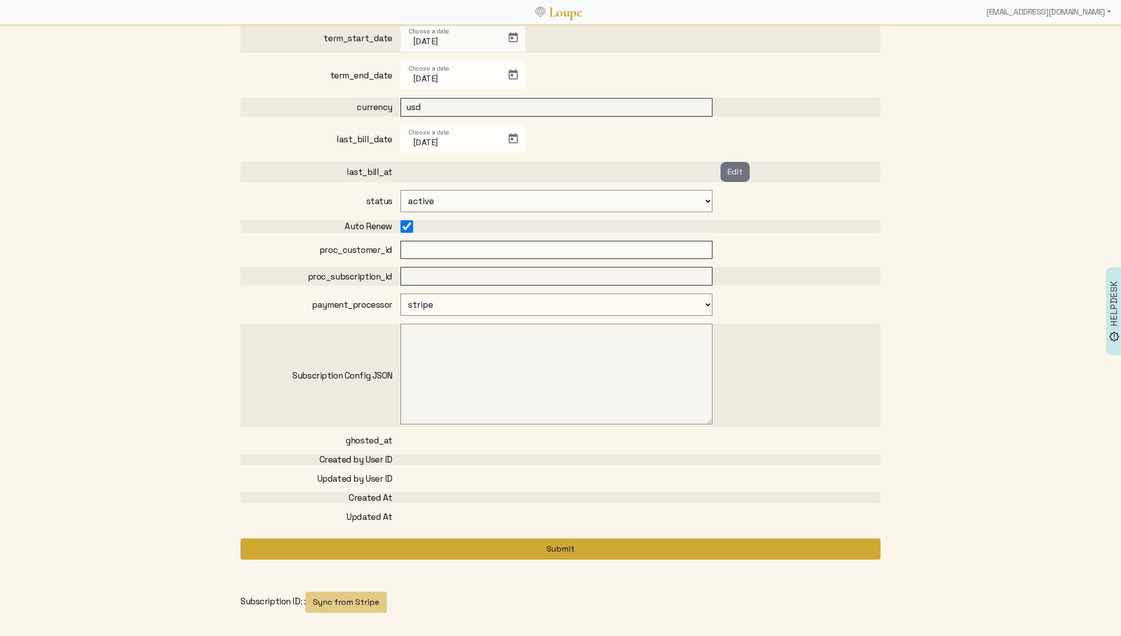
click at [566, 548] on button "Submit" at bounding box center [560, 549] width 640 height 21
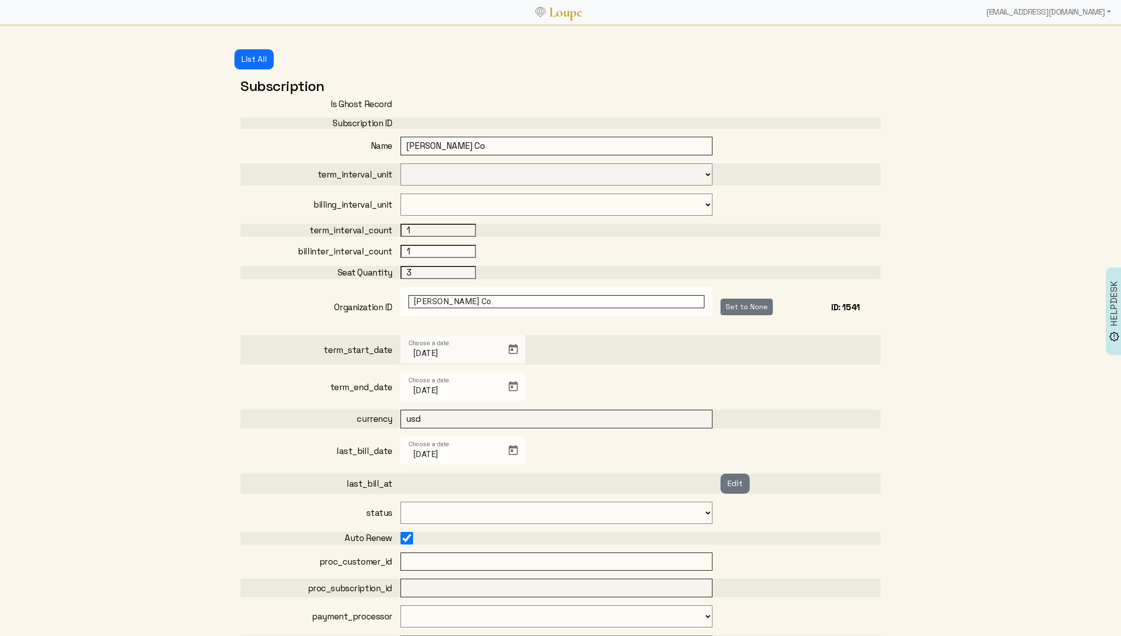
select select "3: active"
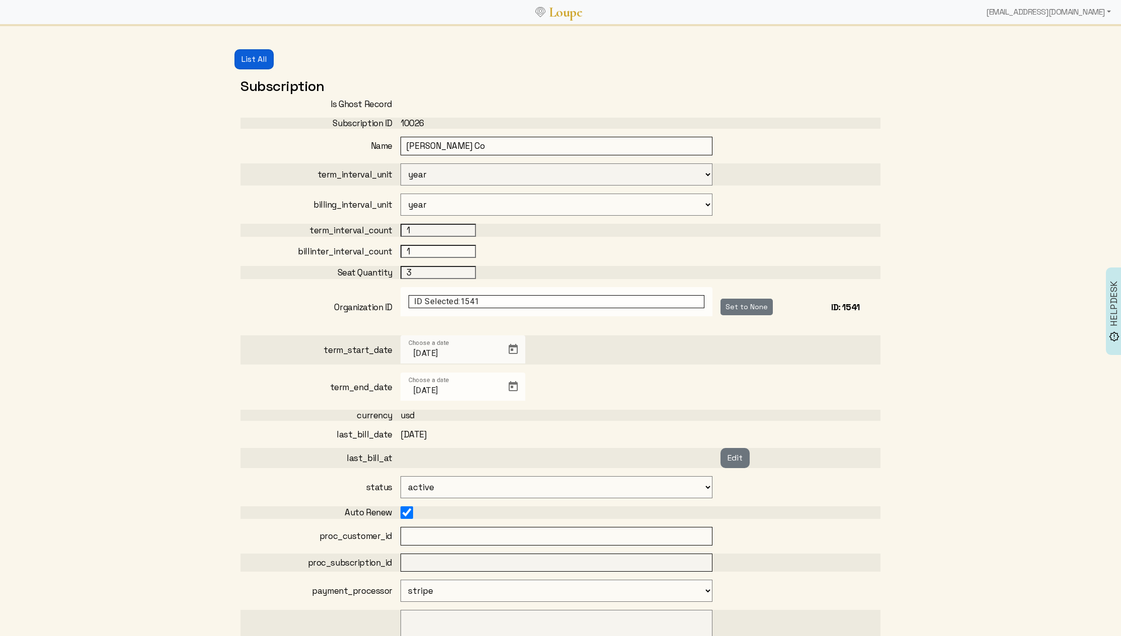
click at [258, 60] on button "List All" at bounding box center [253, 59] width 39 height 20
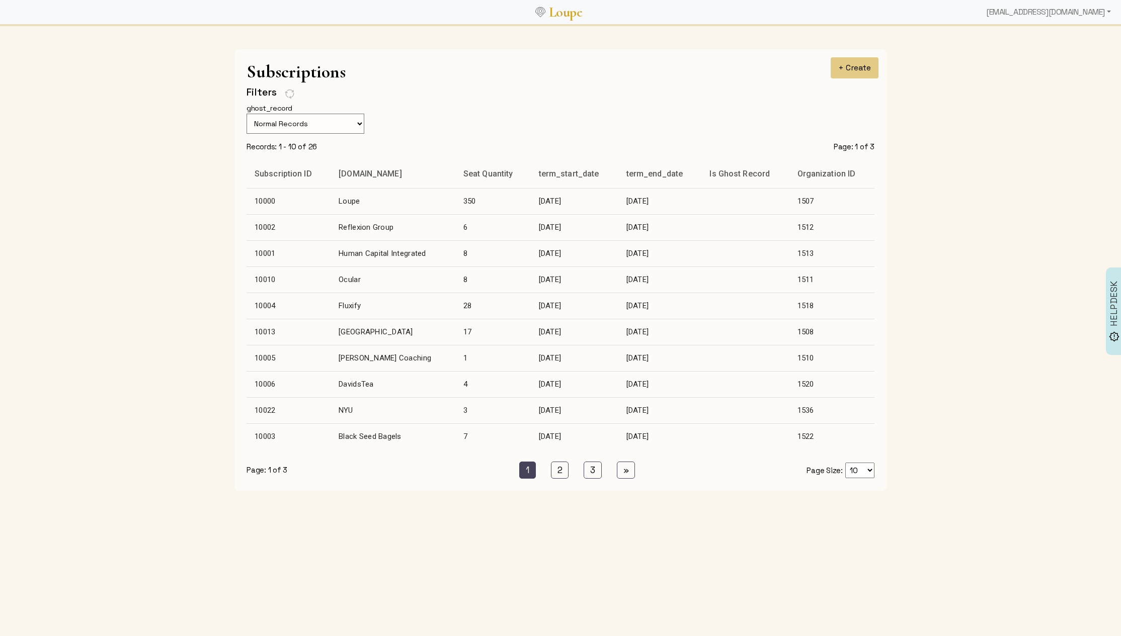
click at [379, 283] on td "Ocular" at bounding box center [392, 280] width 125 height 26
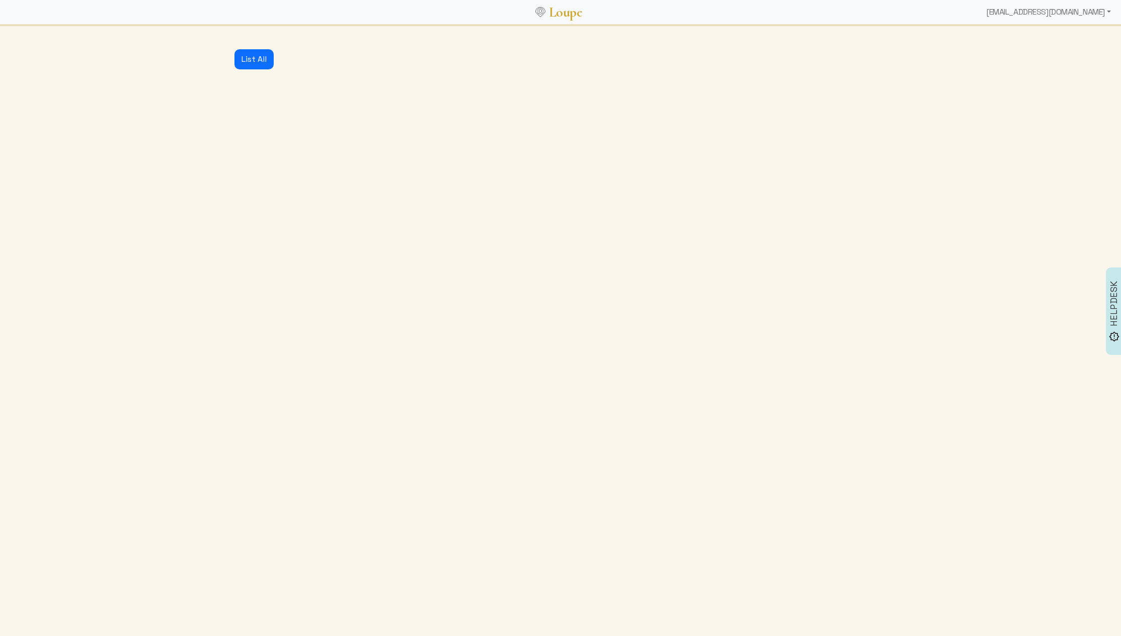
select select "1: month"
select select "3: active"
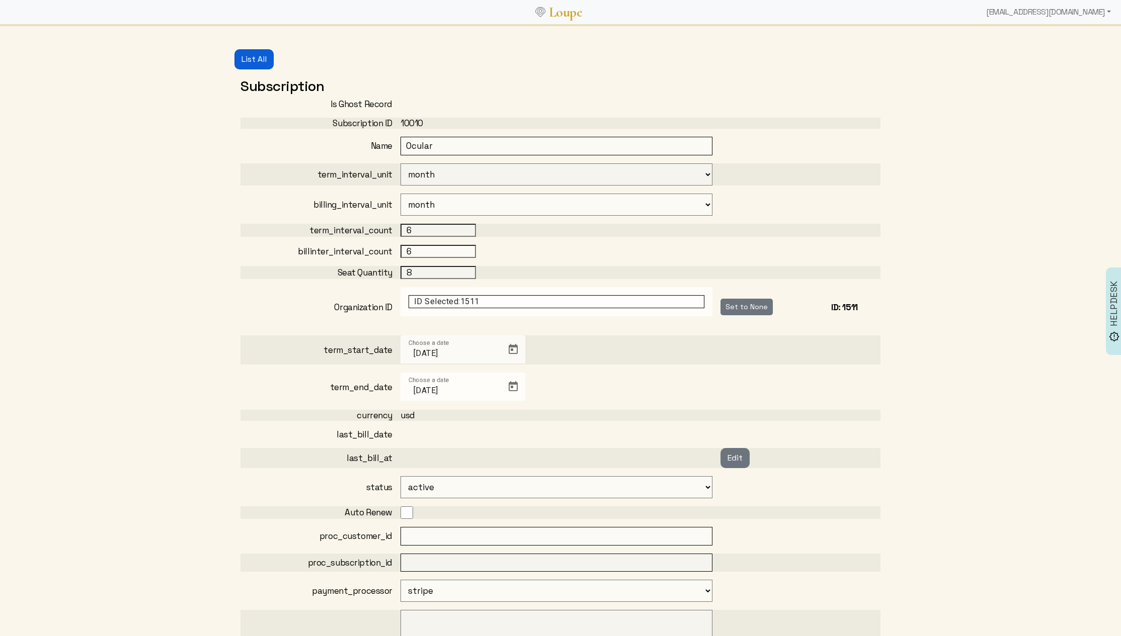
click at [258, 54] on button "List All" at bounding box center [253, 59] width 39 height 20
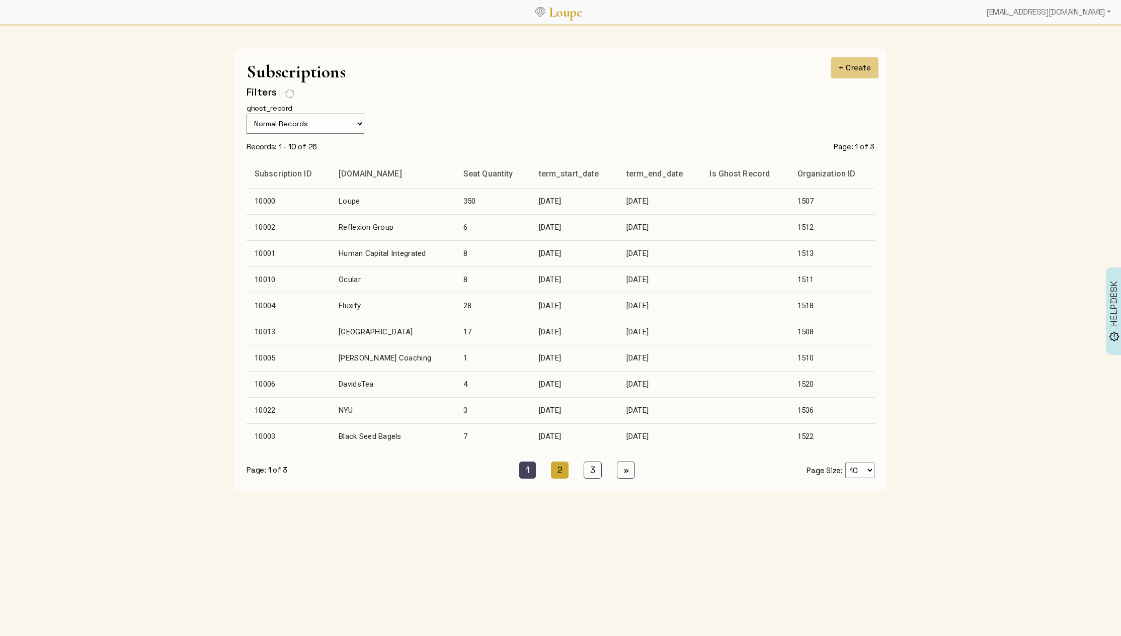
click at [564, 466] on link "2 (current)" at bounding box center [560, 470] width 18 height 17
click at [584, 467] on link "3 (current)" at bounding box center [593, 470] width 18 height 17
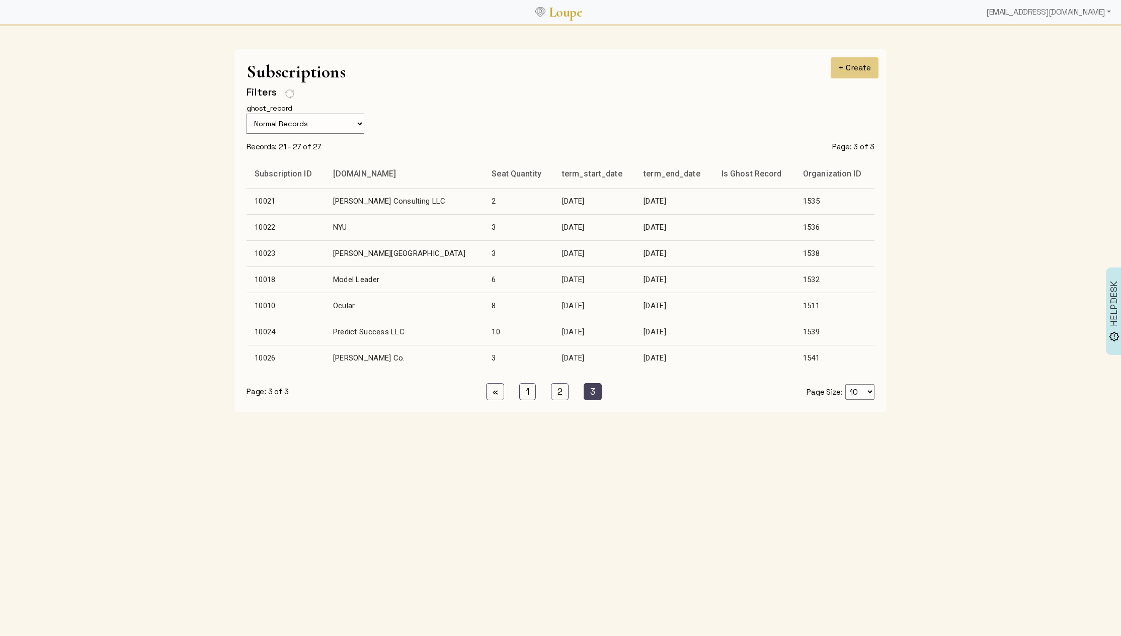
click at [360, 358] on td "K. Grace Co." at bounding box center [404, 358] width 159 height 26
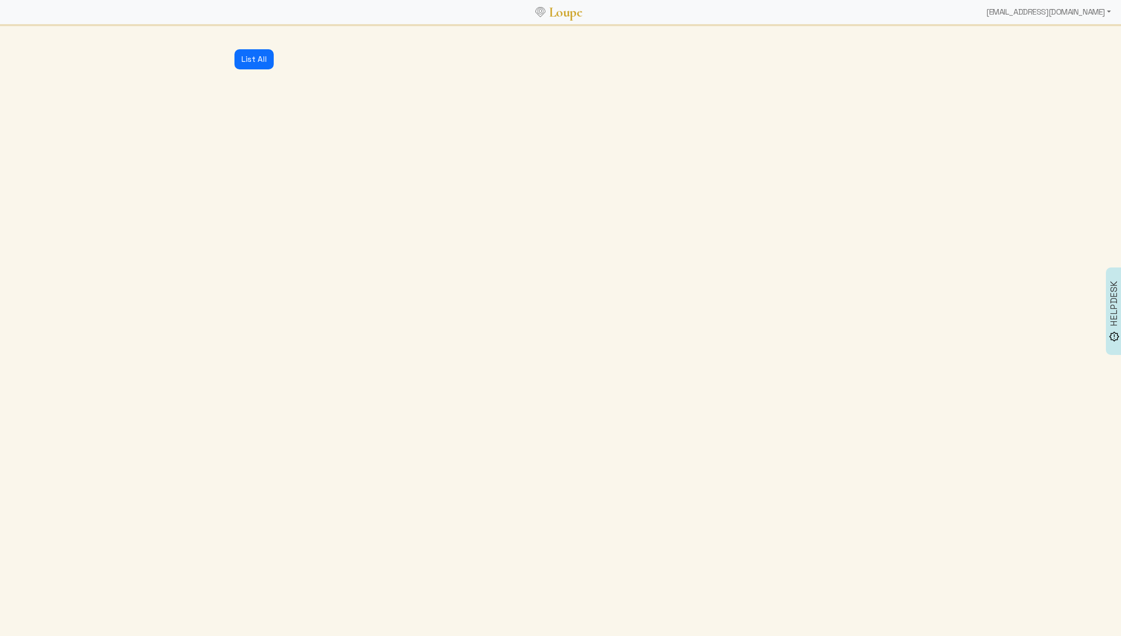
select select "3: active"
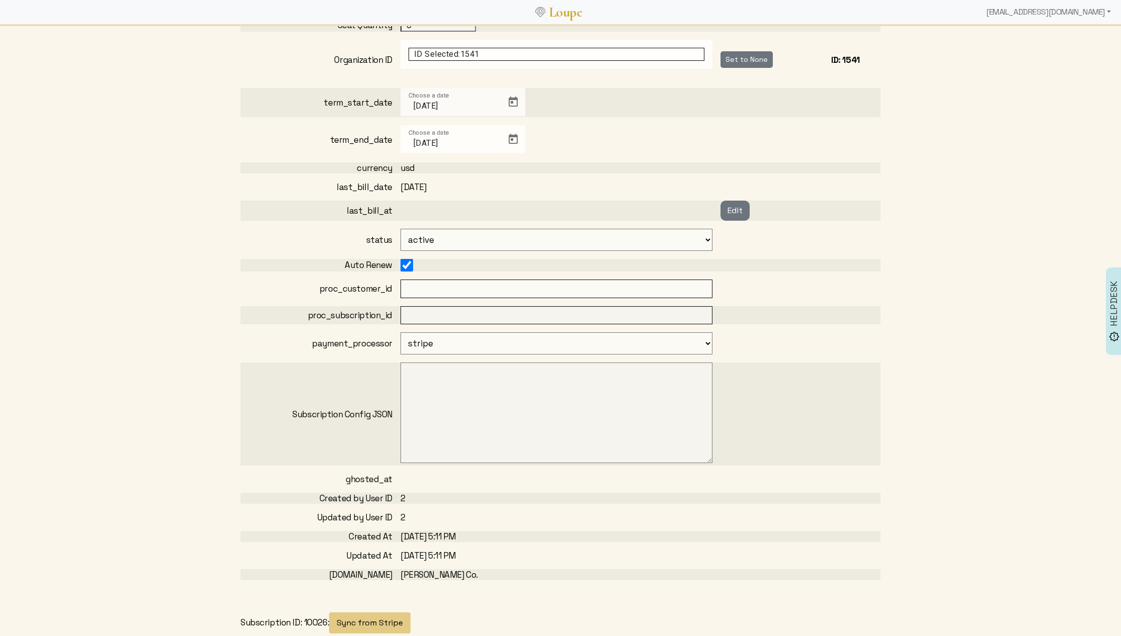
scroll to position [269, 0]
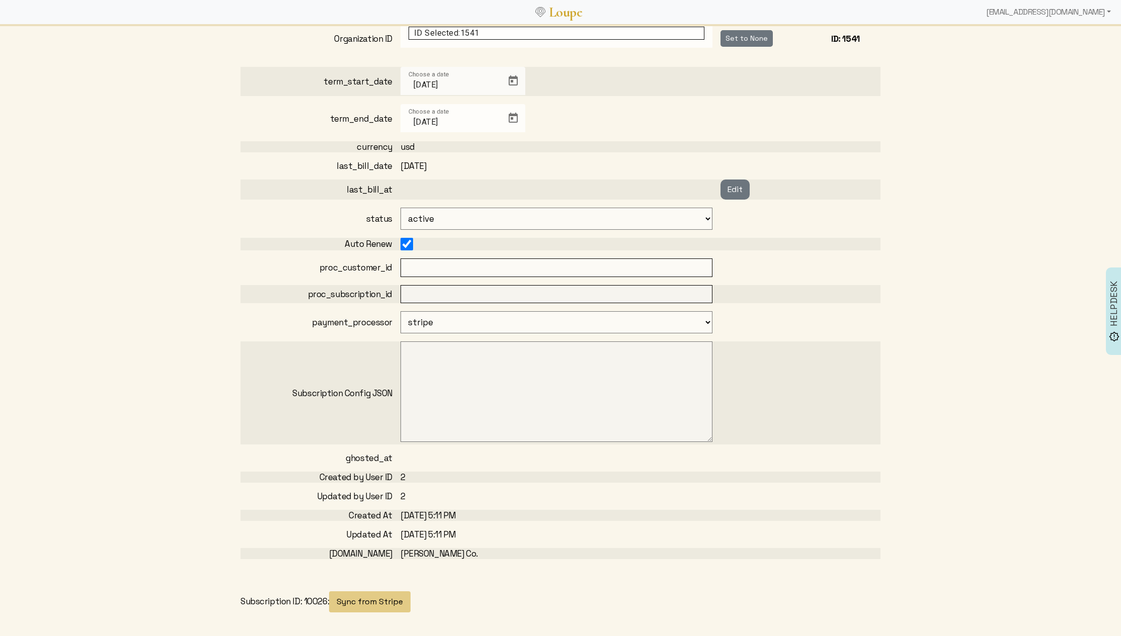
click at [408, 240] on input "checkbox" at bounding box center [406, 244] width 13 height 13
checkbox input "false"
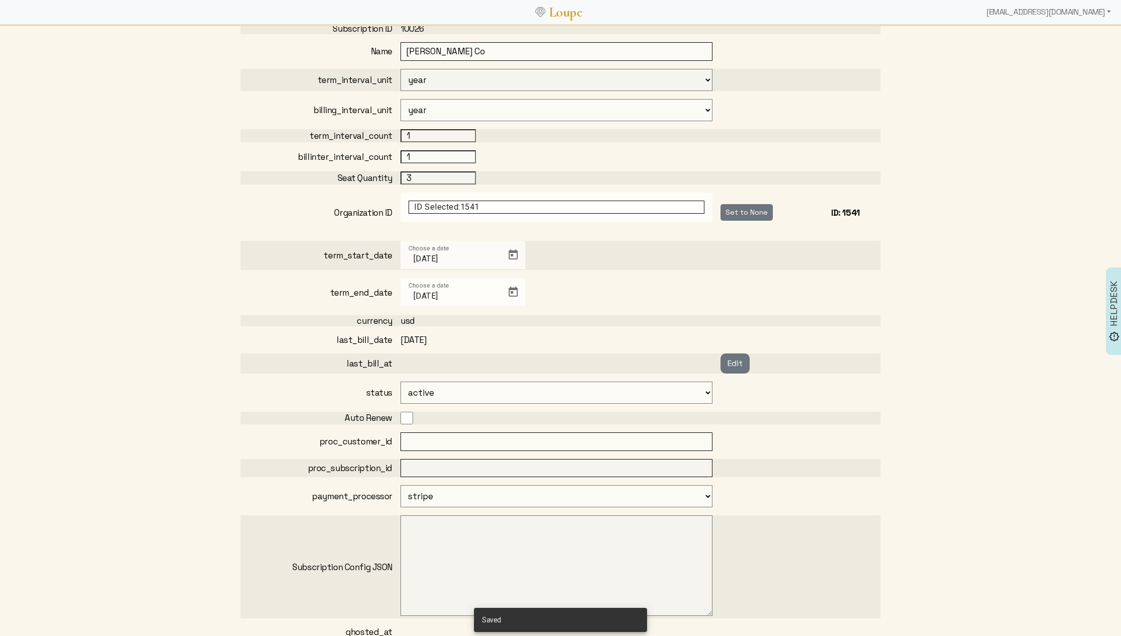
scroll to position [0, 0]
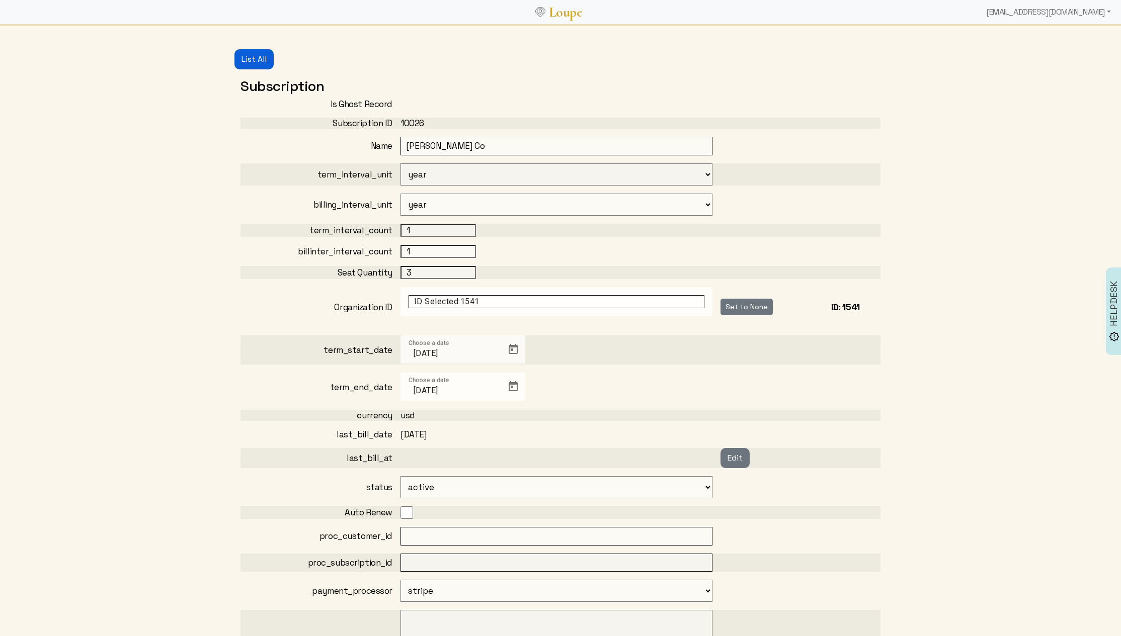
click at [260, 58] on button "List All" at bounding box center [253, 59] width 39 height 20
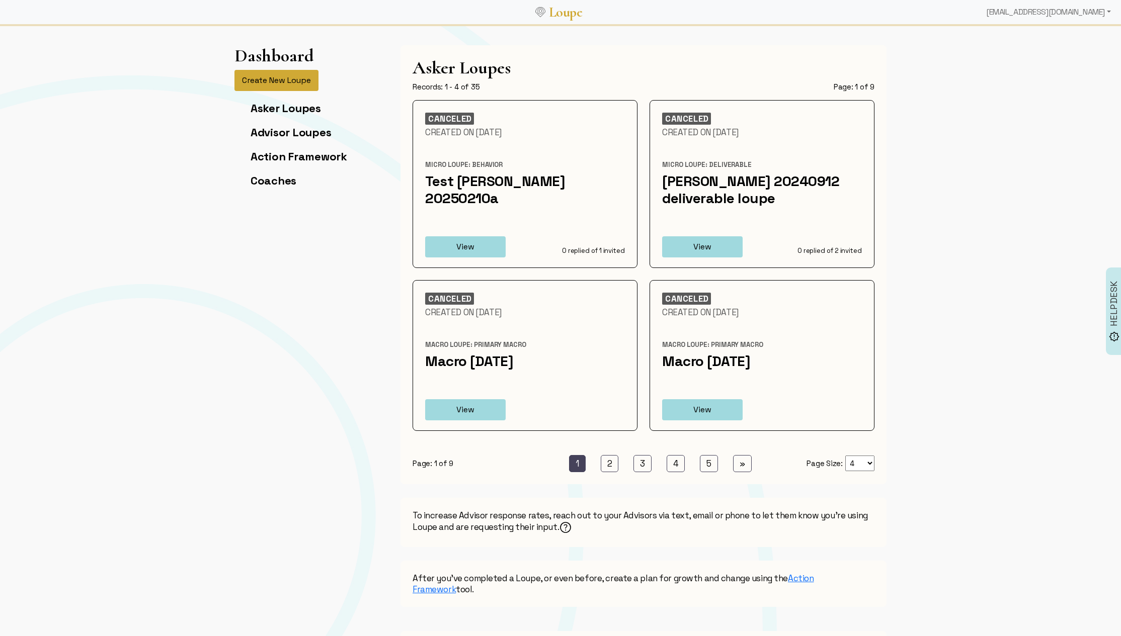
click at [263, 71] on button "Create New Loupe" at bounding box center [276, 80] width 84 height 21
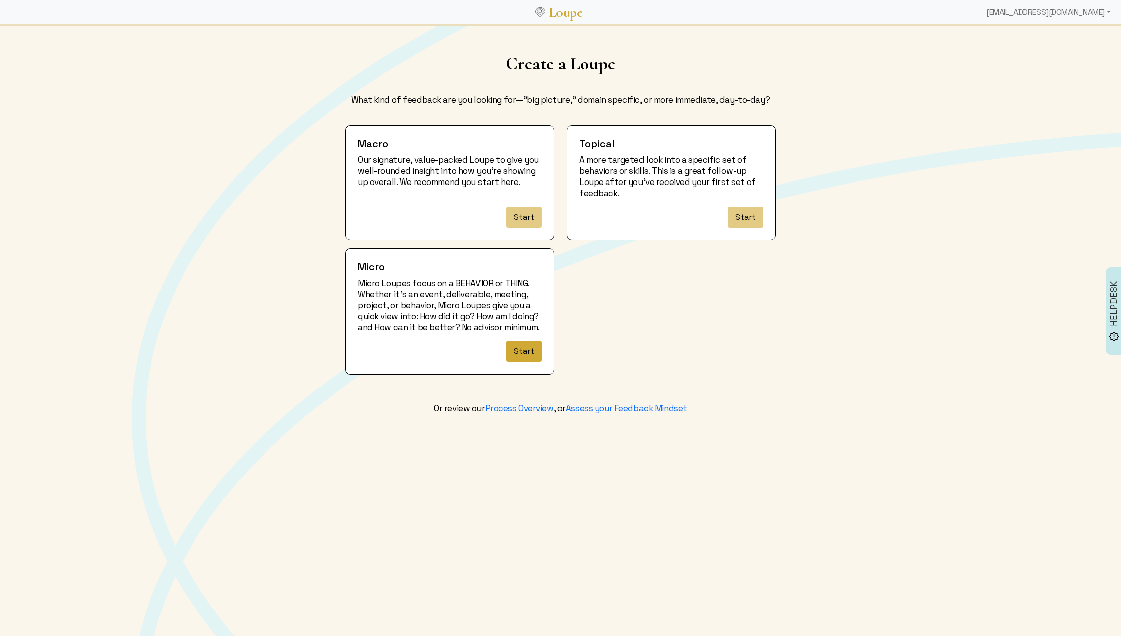
click at [528, 362] on button "Start" at bounding box center [524, 351] width 36 height 21
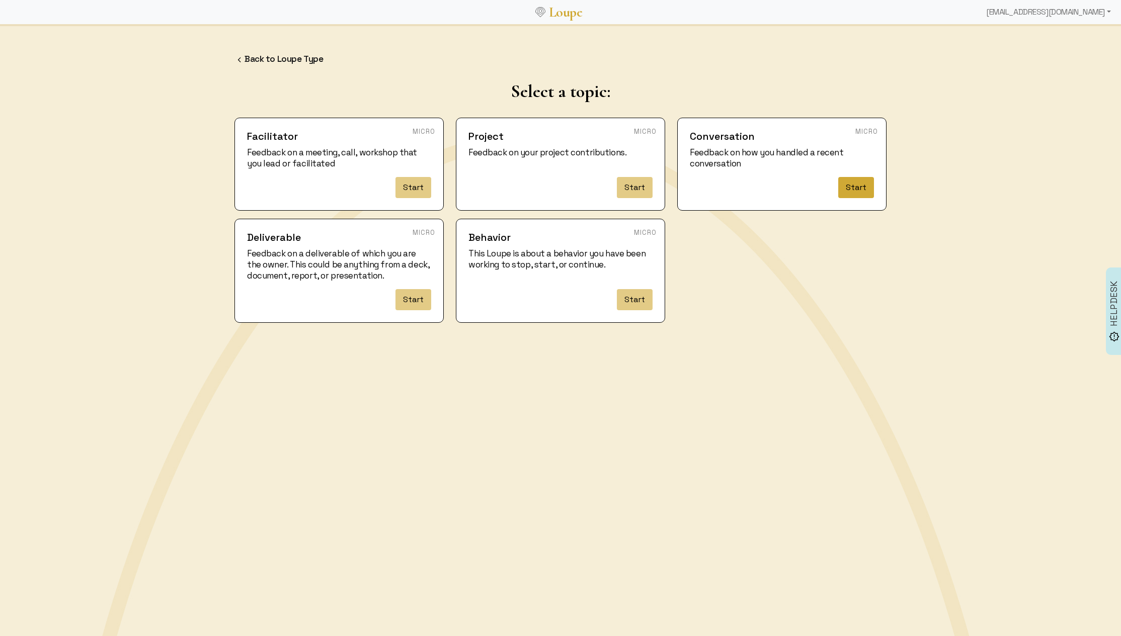
click at [852, 185] on button "Start" at bounding box center [856, 187] width 36 height 21
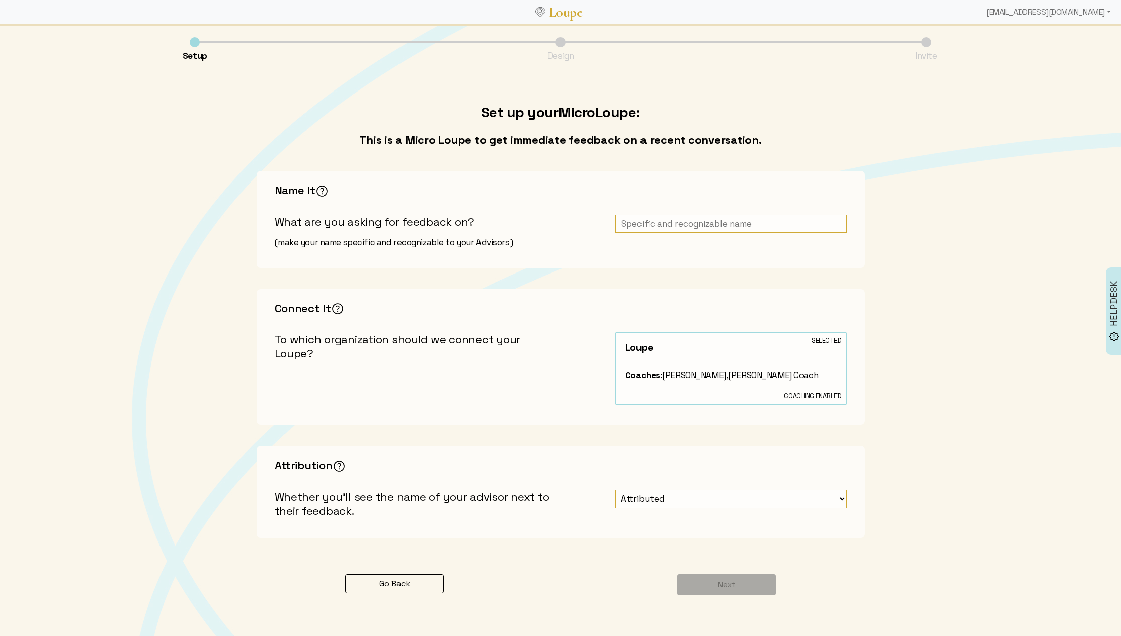
drag, startPoint x: 683, startPoint y: 229, endPoint x: 552, endPoint y: 209, distance: 132.9
click at [679, 229] on input "text" at bounding box center [730, 224] width 231 height 19
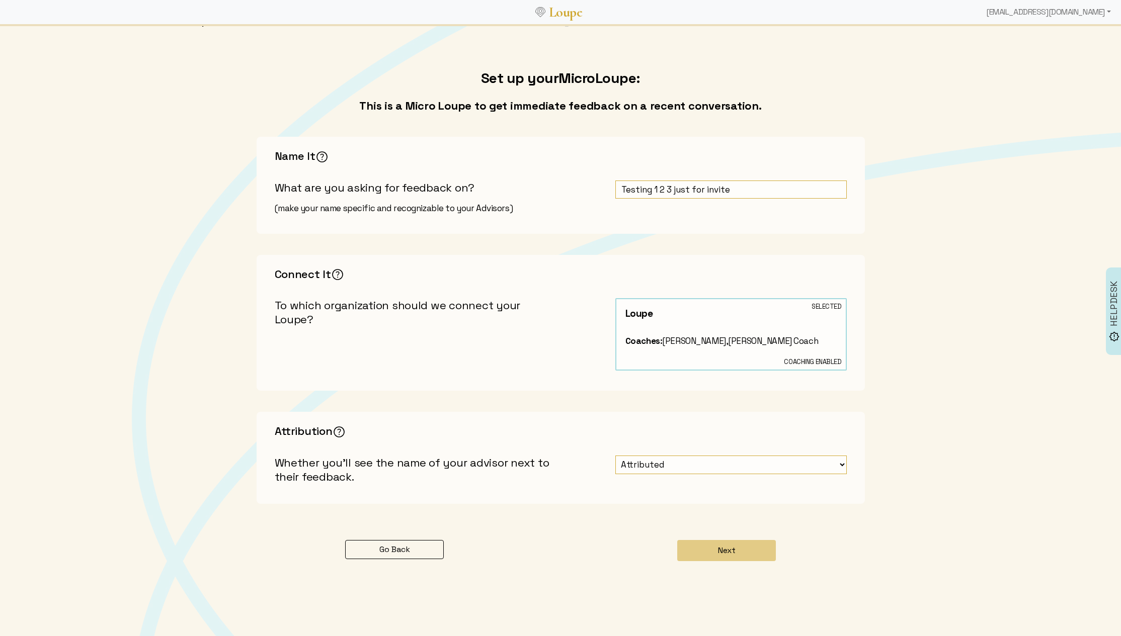
scroll to position [48, 0]
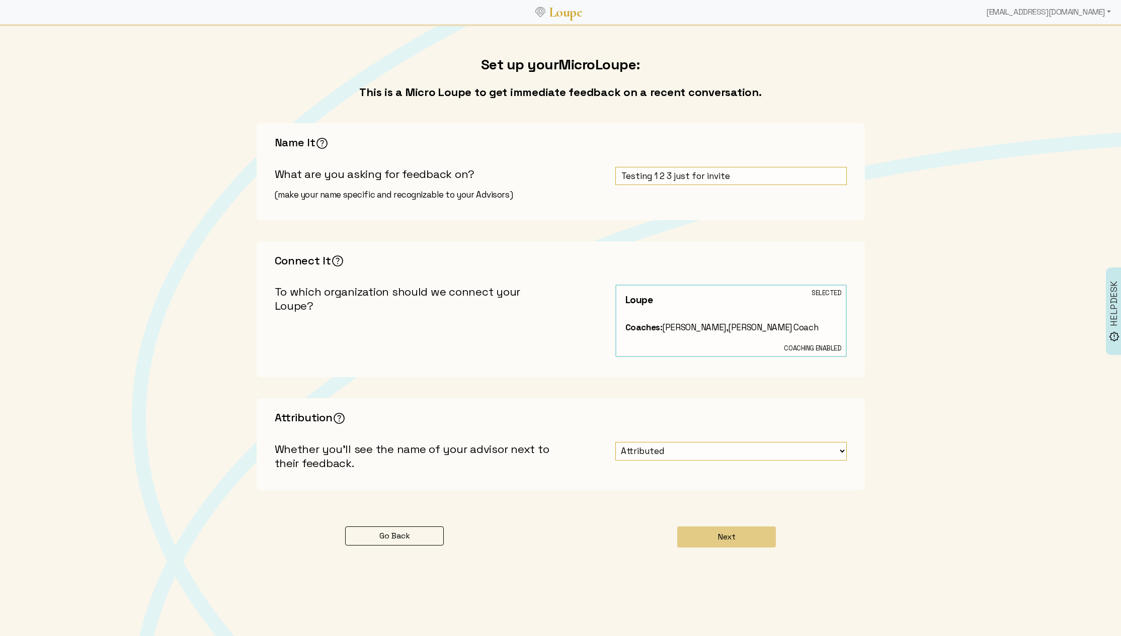
type input "Testing 1 2 3 just for invite"
click at [566, 329] on div "Connect It If you select a coach or coaching organization, your feedback will b…" at bounding box center [561, 309] width 608 height 136
click at [662, 325] on strong "Coaches:" at bounding box center [643, 327] width 37 height 11
click at [658, 451] on select "Attributed Unattributed" at bounding box center [730, 451] width 231 height 19
click at [615, 442] on select "Attributed Unattributed" at bounding box center [730, 451] width 231 height 19
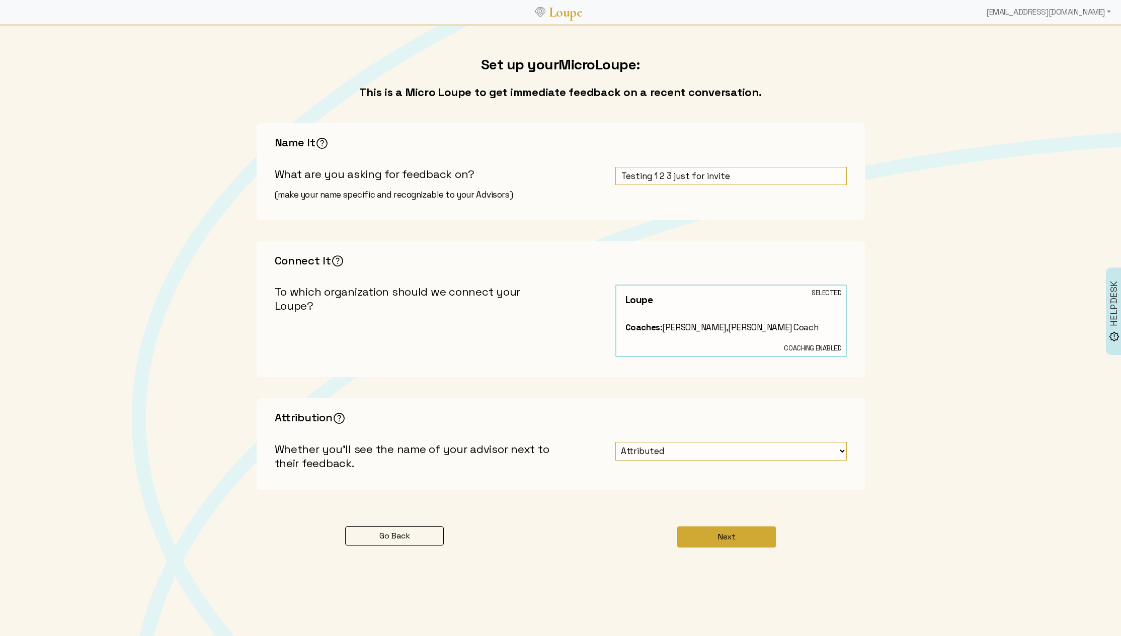
click at [733, 532] on button "Next" at bounding box center [726, 537] width 99 height 21
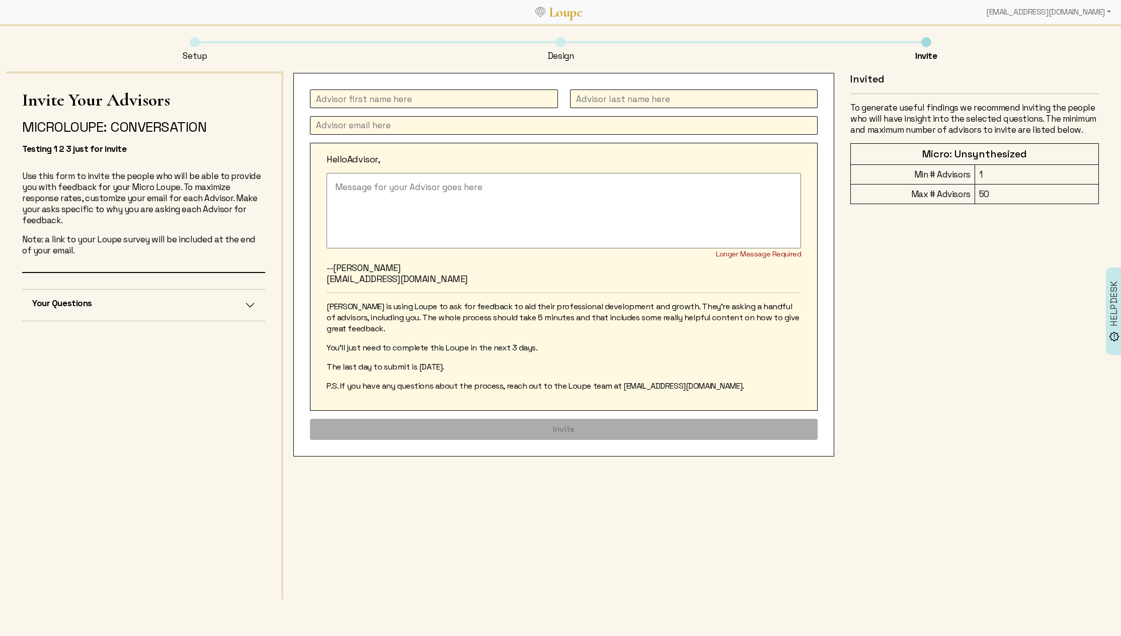
click at [414, 96] on input "text" at bounding box center [434, 99] width 248 height 19
type input "Kathleen"
type input "Grace"
paste input "kathleen.grace@gmail.com"
type input "kathleen.grace@gmail.com"
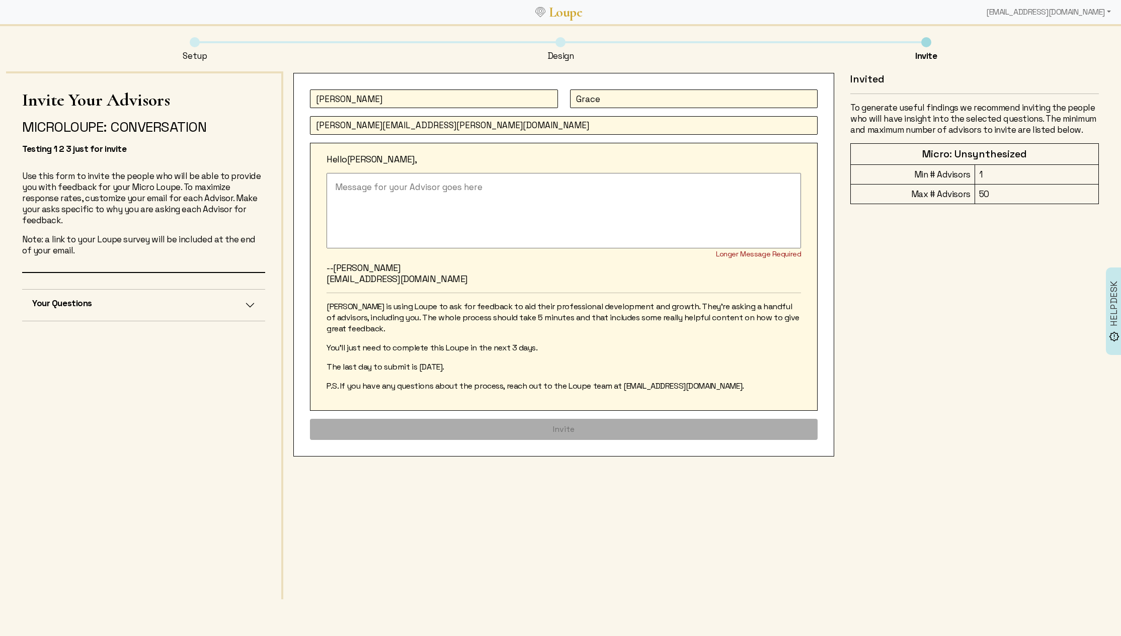
click at [457, 196] on textarea at bounding box center [563, 210] width 474 height 75
type textarea "T"
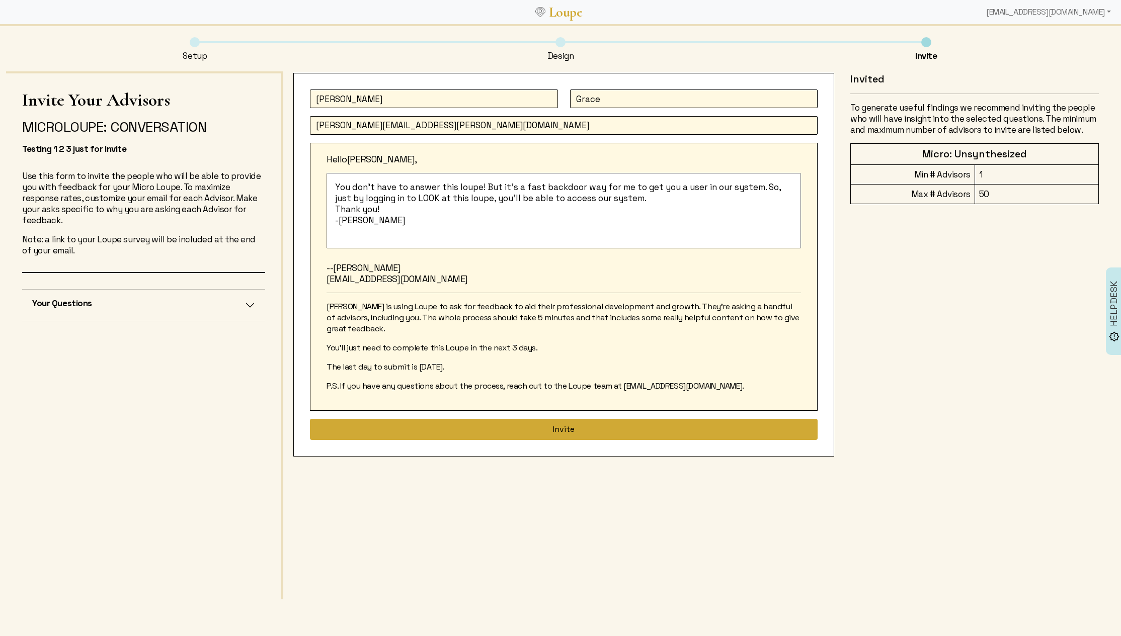
type textarea "You don't have to answer this loupe! But it's a fast backdoor way for me to get…"
click at [587, 428] on button "Invite" at bounding box center [564, 429] width 508 height 21
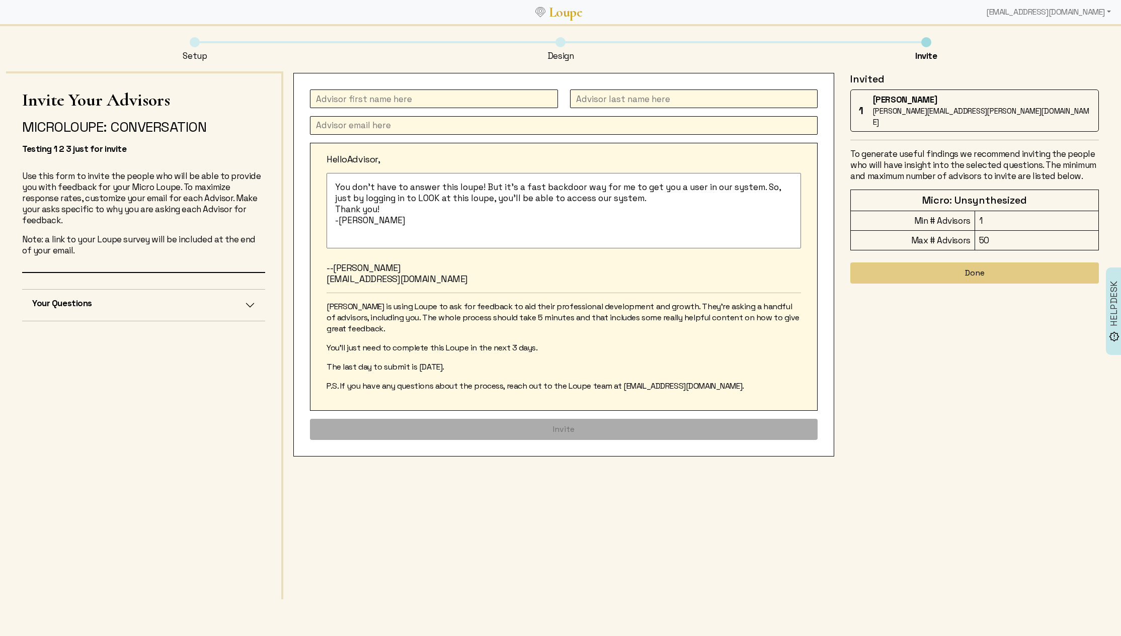
click at [571, 15] on link "Loupe" at bounding box center [565, 12] width 40 height 19
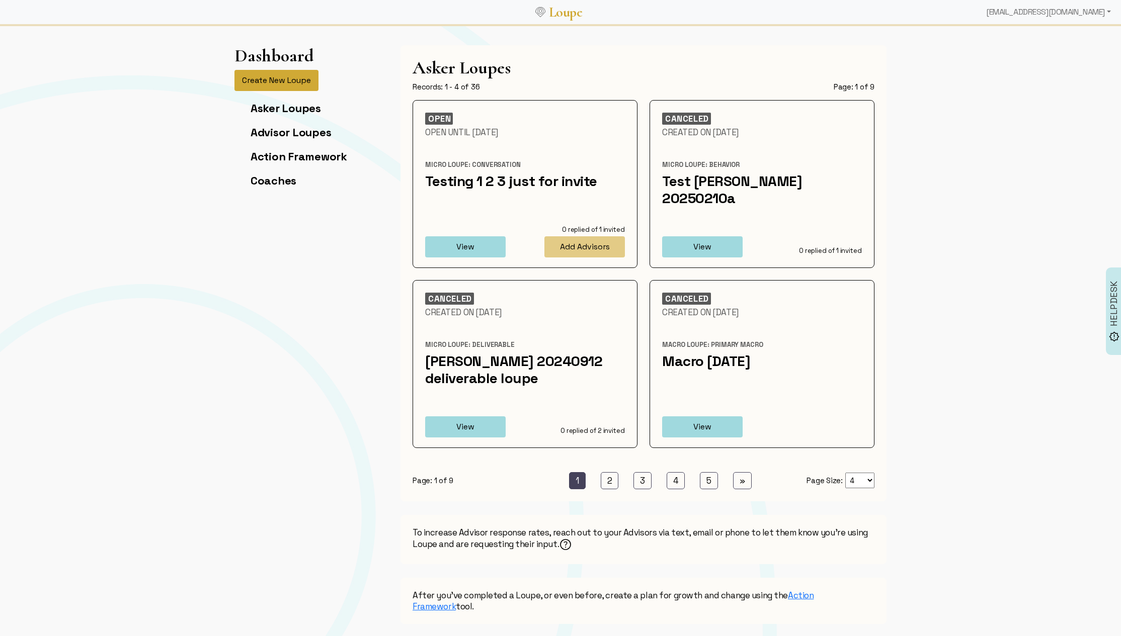
click at [296, 80] on button "Create New Loupe" at bounding box center [276, 80] width 84 height 21
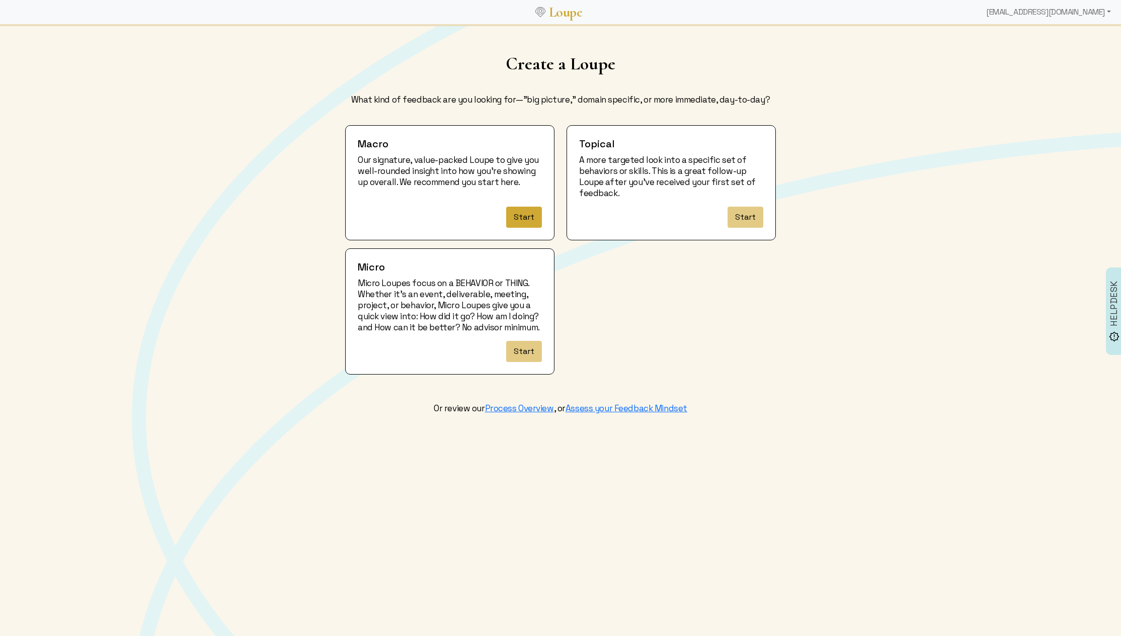
click at [531, 221] on button "Start" at bounding box center [524, 217] width 36 height 21
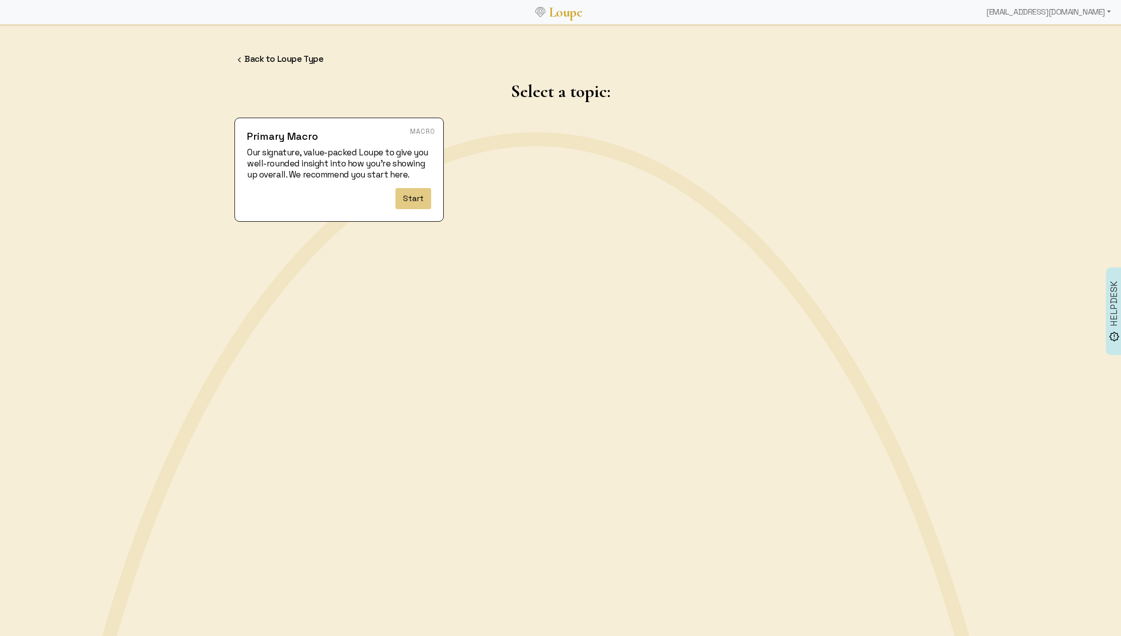
drag, startPoint x: 110, startPoint y: 90, endPoint x: 349, endPoint y: 192, distance: 260.3
click at [126, 104] on div "Back to Loupe Type Select a topic: Primary Macro Our signature, value-packed Lo…" at bounding box center [560, 279] width 1121 height 509
click at [408, 196] on button "Start" at bounding box center [413, 198] width 36 height 21
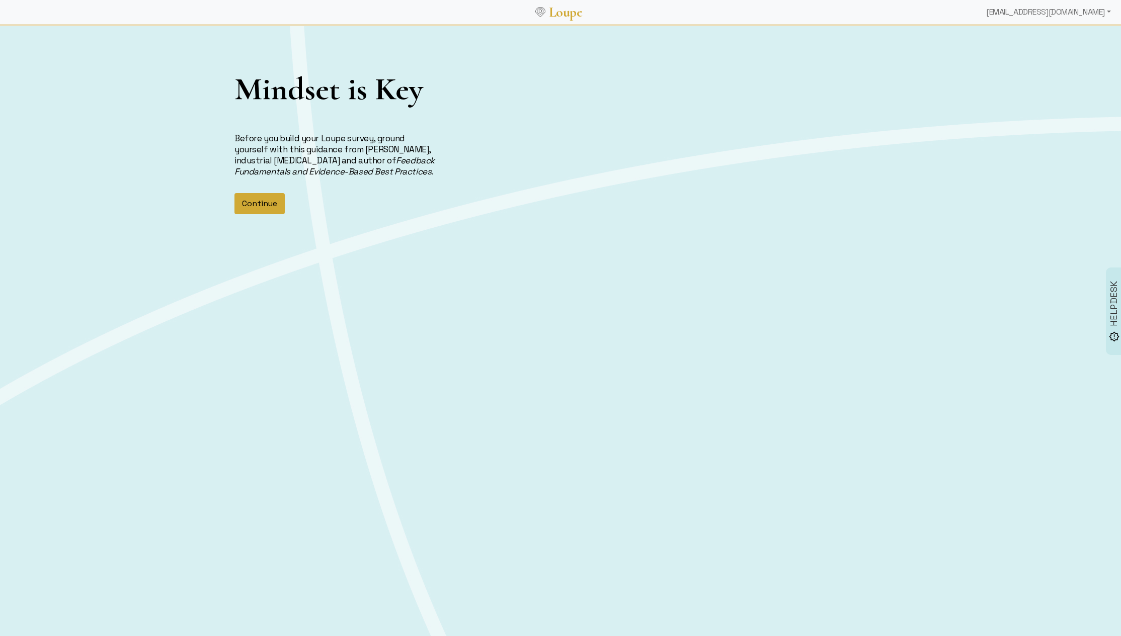
click at [271, 204] on button "Continue" at bounding box center [259, 203] width 50 height 21
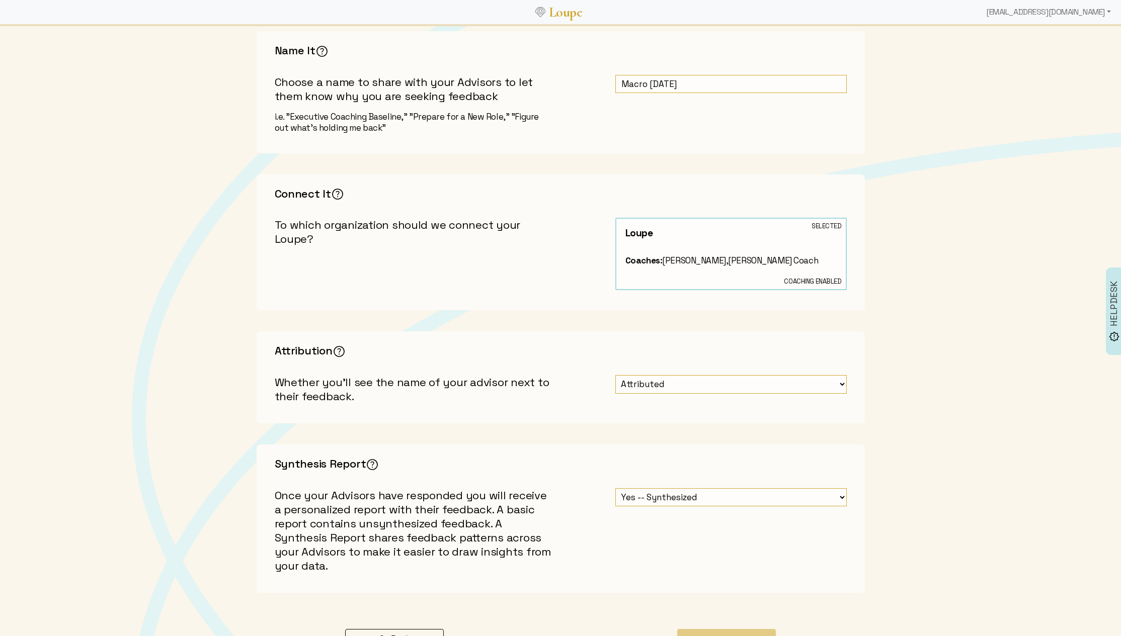
scroll to position [158, 0]
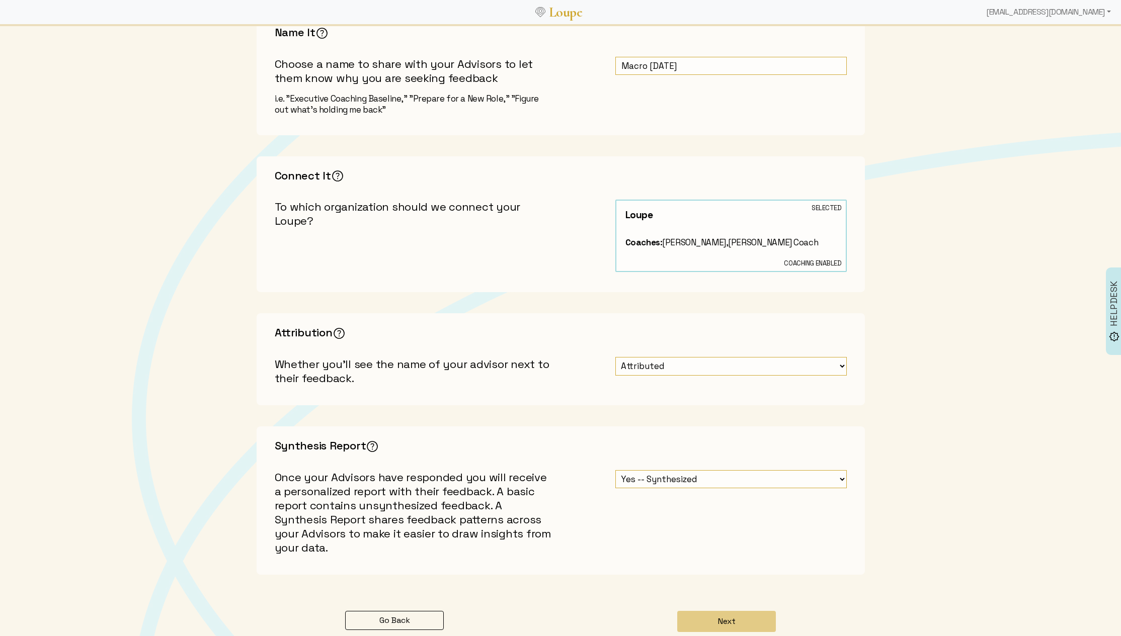
click at [282, 330] on h3 "Attribution You can choose between asking for Attributed feedback (Advisors nam…" at bounding box center [561, 333] width 572 height 16
copy h3 "Attribution You can choose between asking for Attributed feedback (Advisors nam…"
click at [689, 365] on select "Attributed Unattributed" at bounding box center [730, 366] width 231 height 19
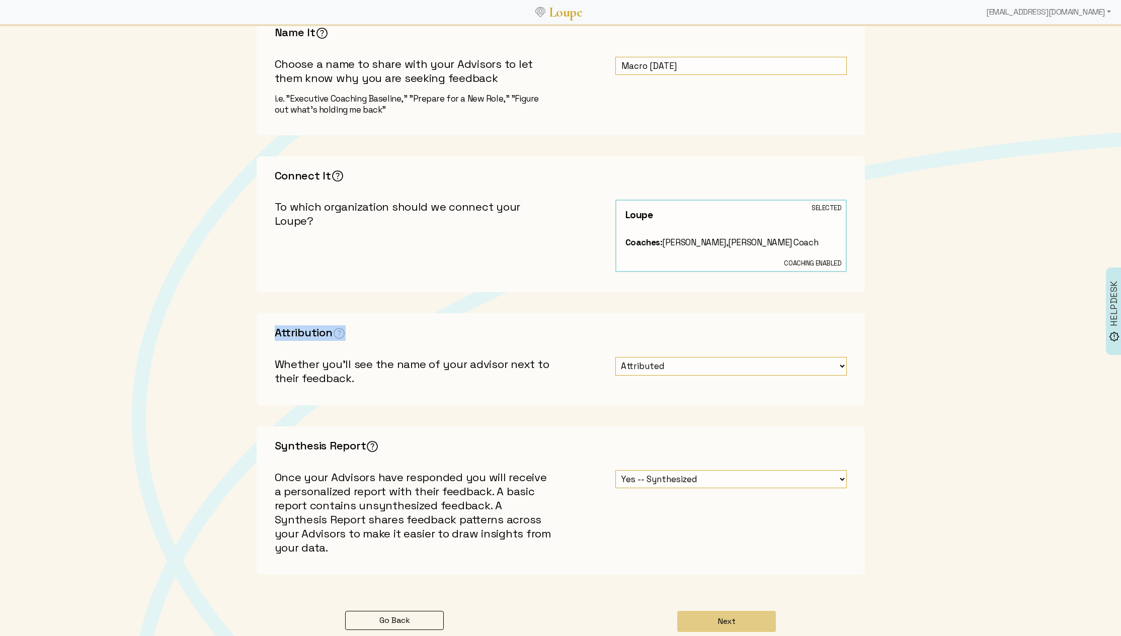
select select "1: false"
click at [615, 357] on select "Attributed Unattributed" at bounding box center [730, 366] width 231 height 19
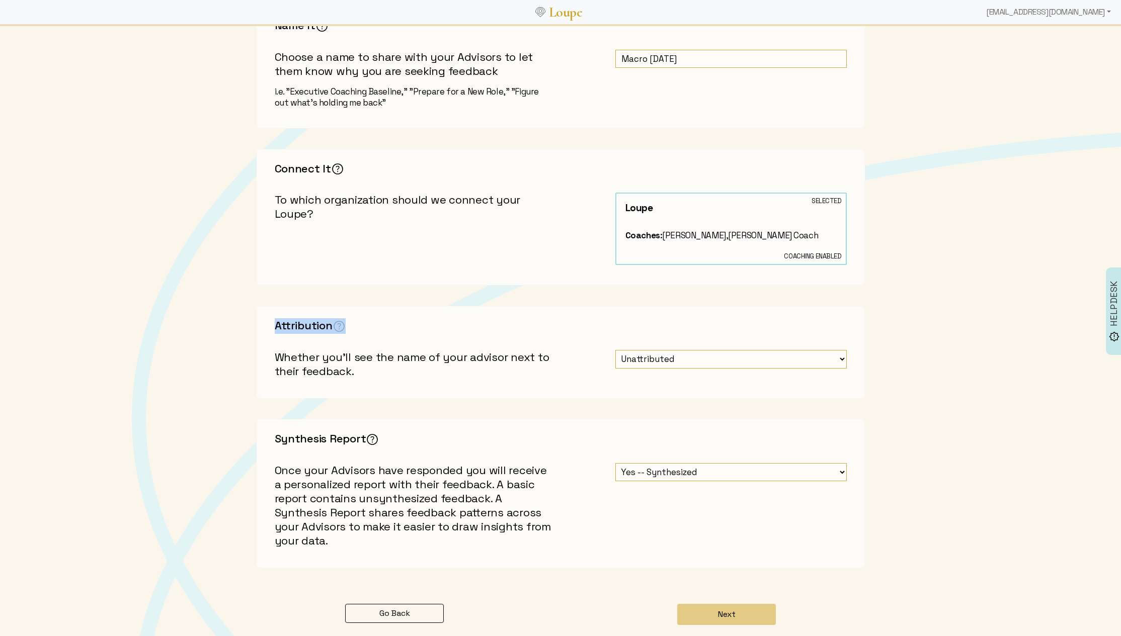
scroll to position [0, 0]
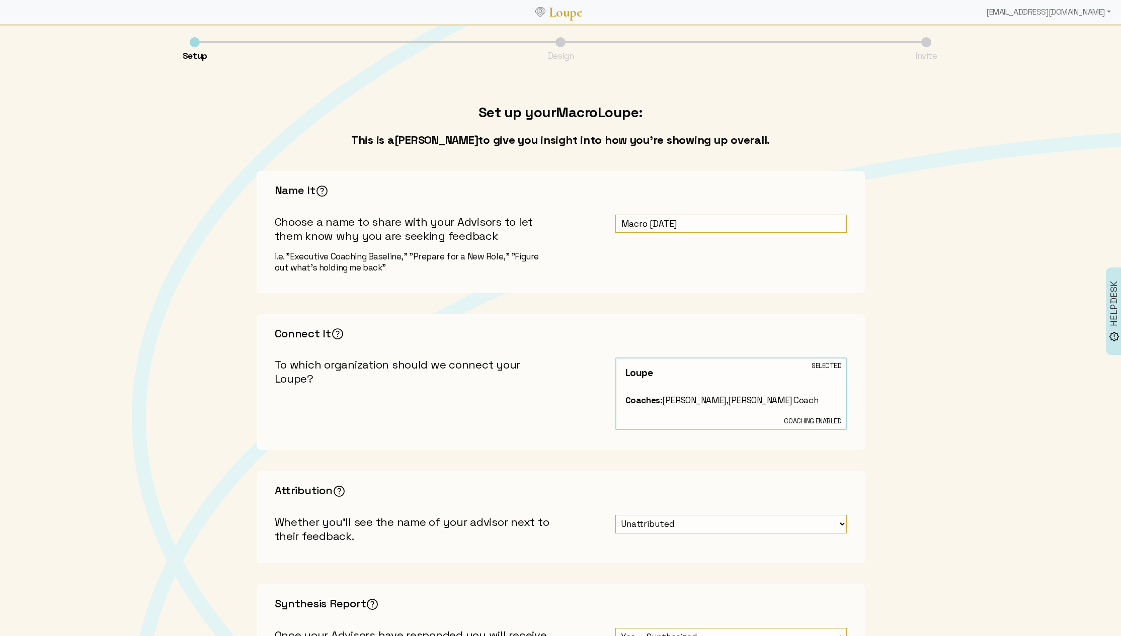
click at [221, 280] on app-setup-loupe "Set up your Macro Loupe: This is a Macro Loupe to give you insight into how you…" at bounding box center [560, 476] width 1109 height 760
